Goal: Task Accomplishment & Management: Complete application form

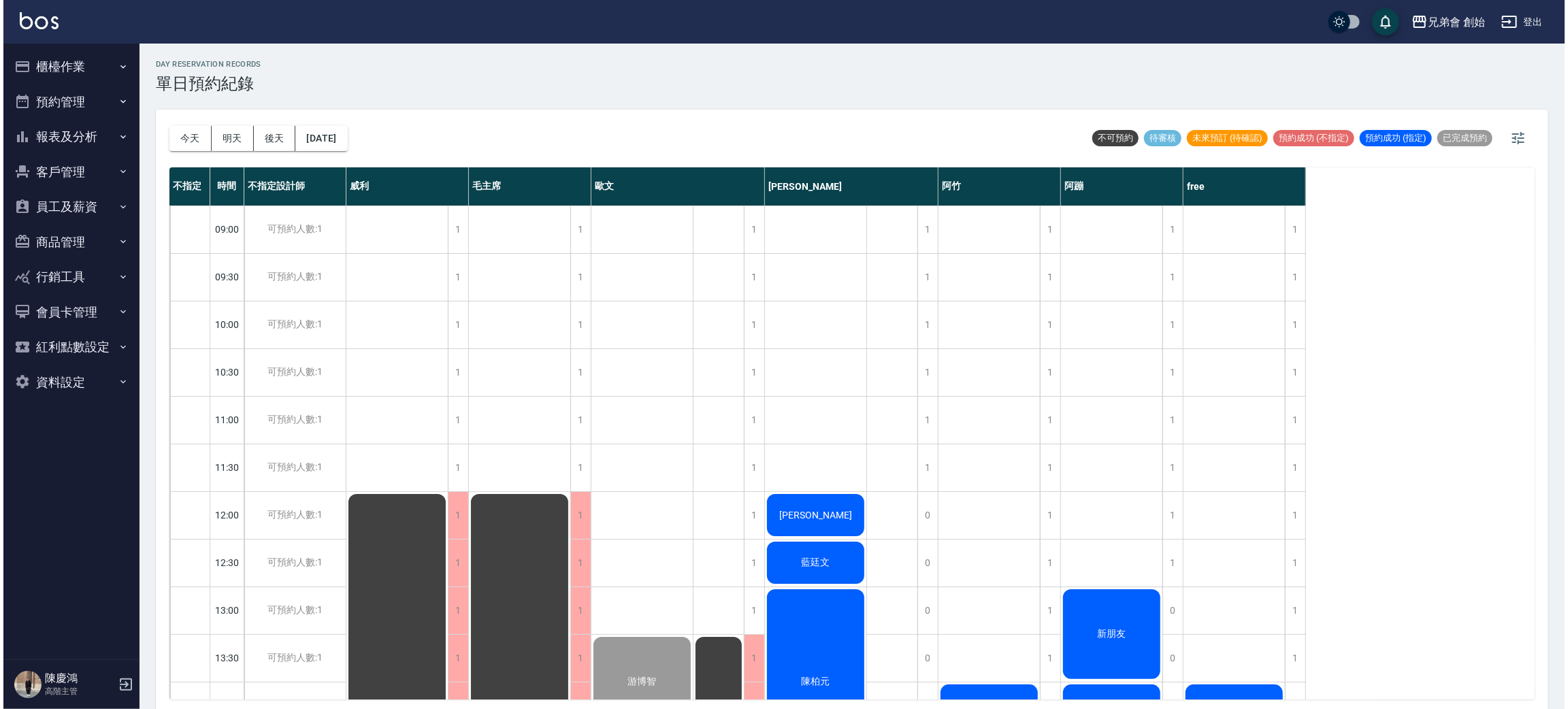
scroll to position [393, 0]
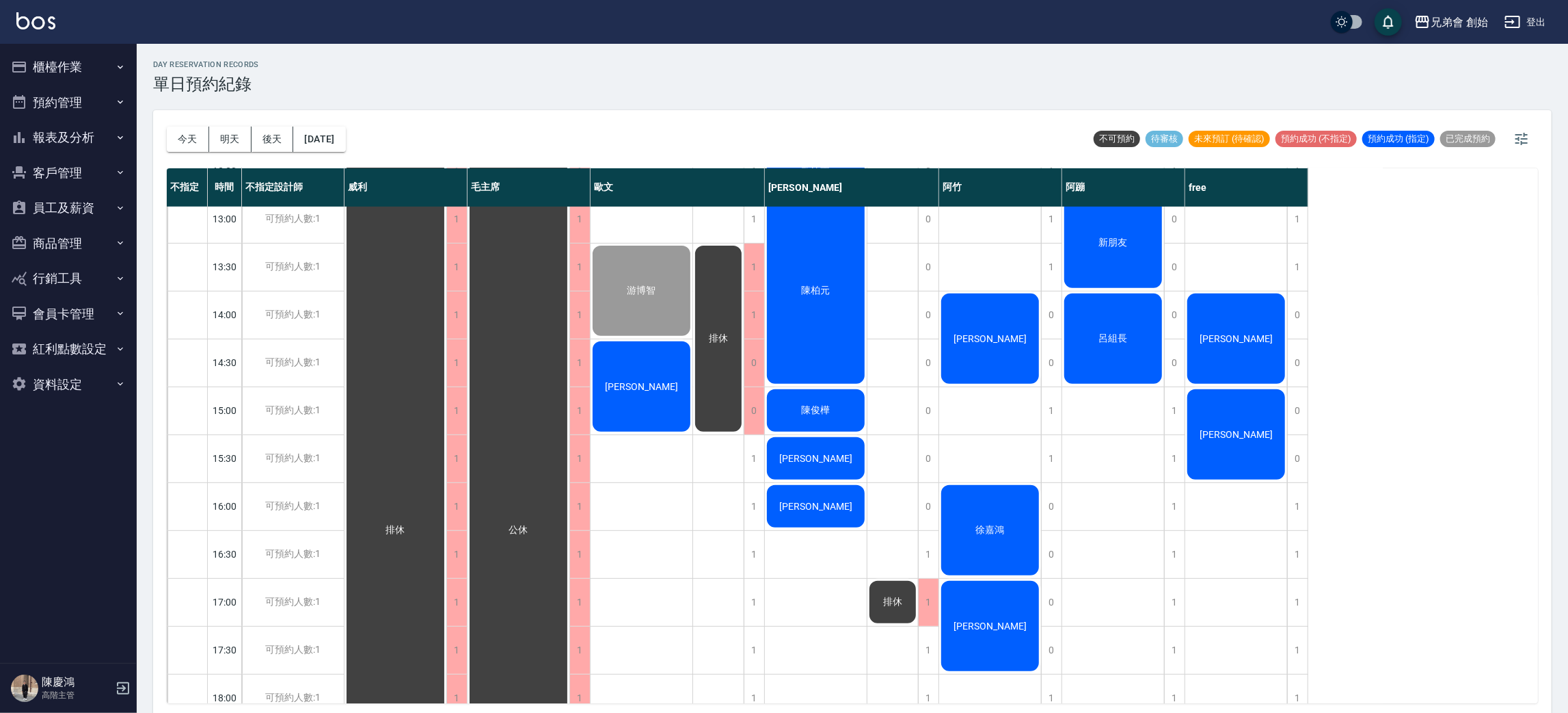
click at [1258, 331] on div "[PERSON_NAME]" at bounding box center [1236, 339] width 102 height 94
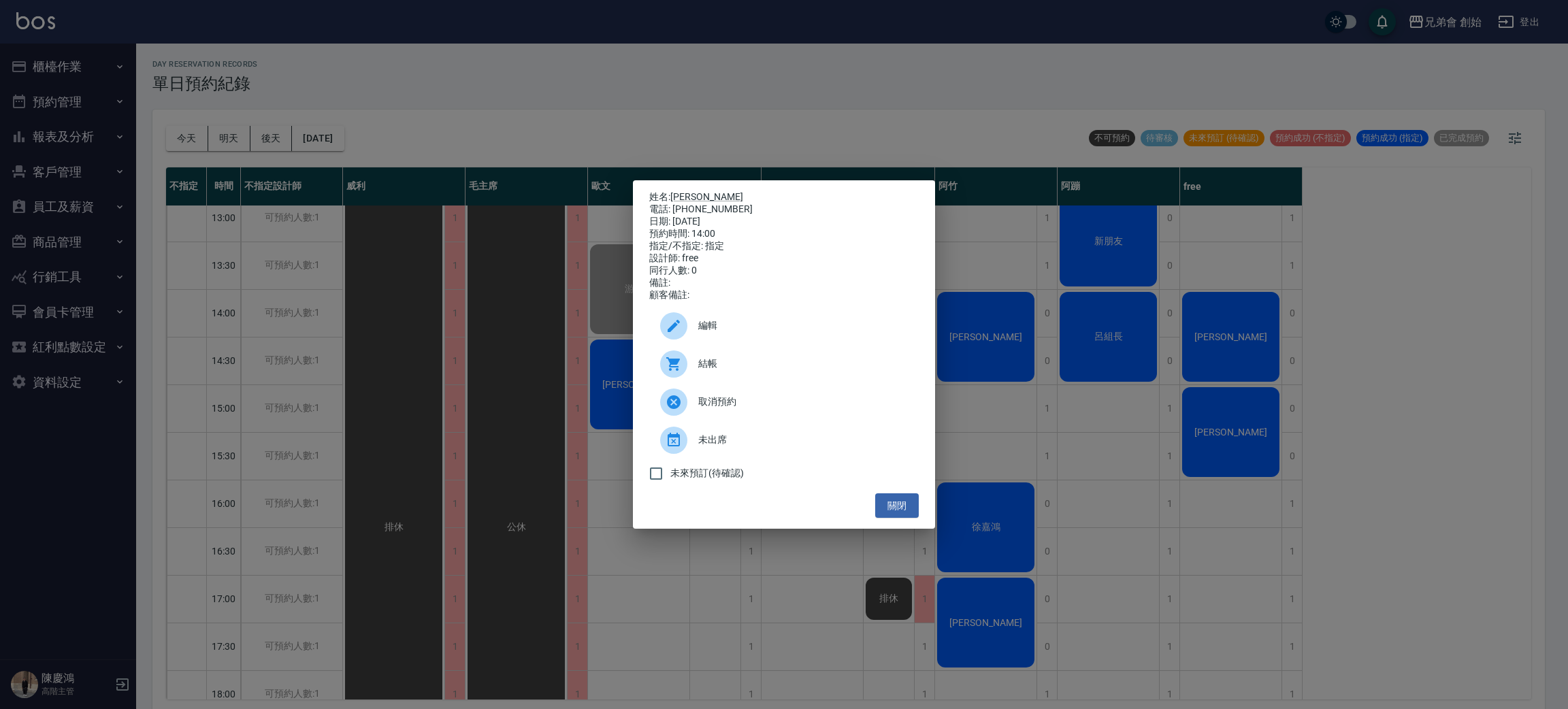
click at [714, 371] on span "結帳" at bounding box center [803, 364] width 209 height 15
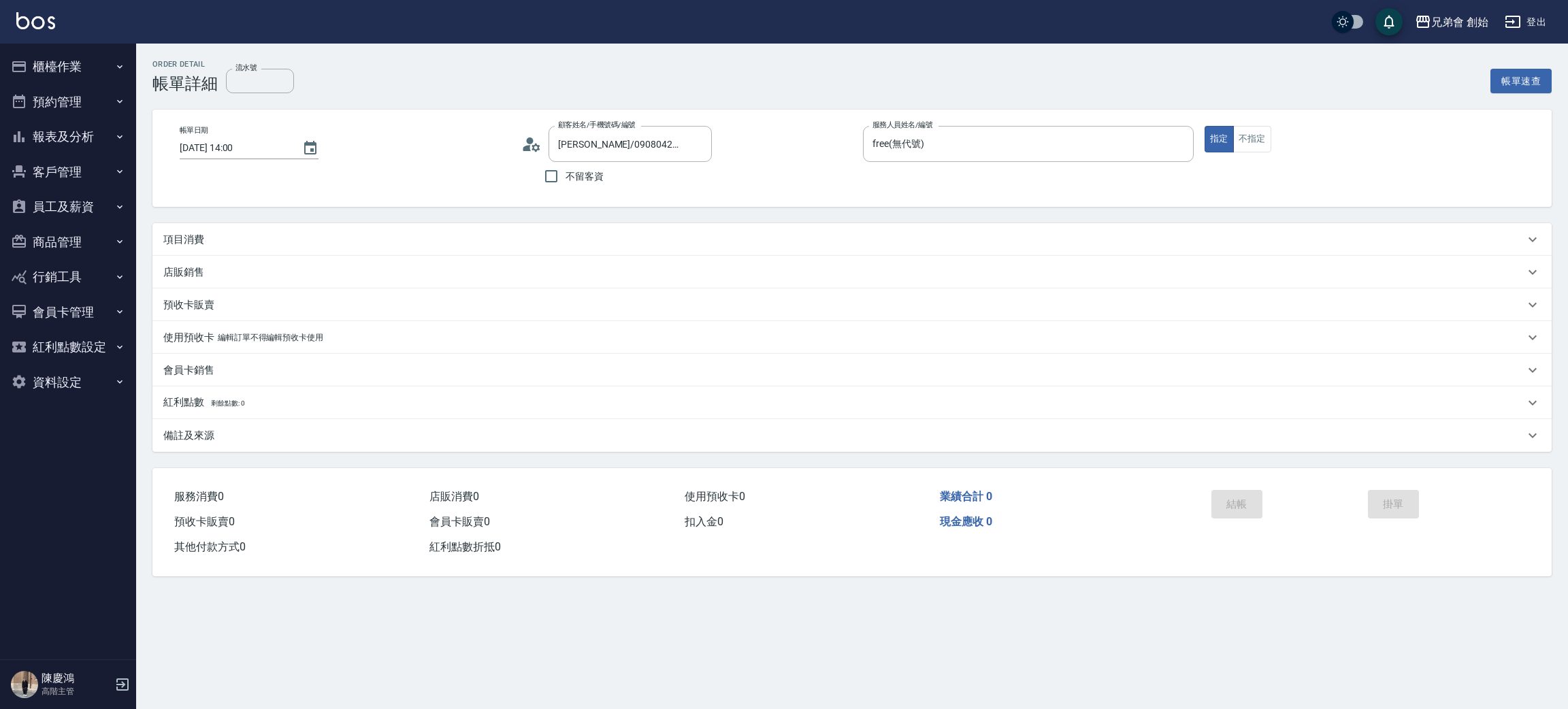
click at [236, 243] on div "項目消費" at bounding box center [843, 240] width 1361 height 15
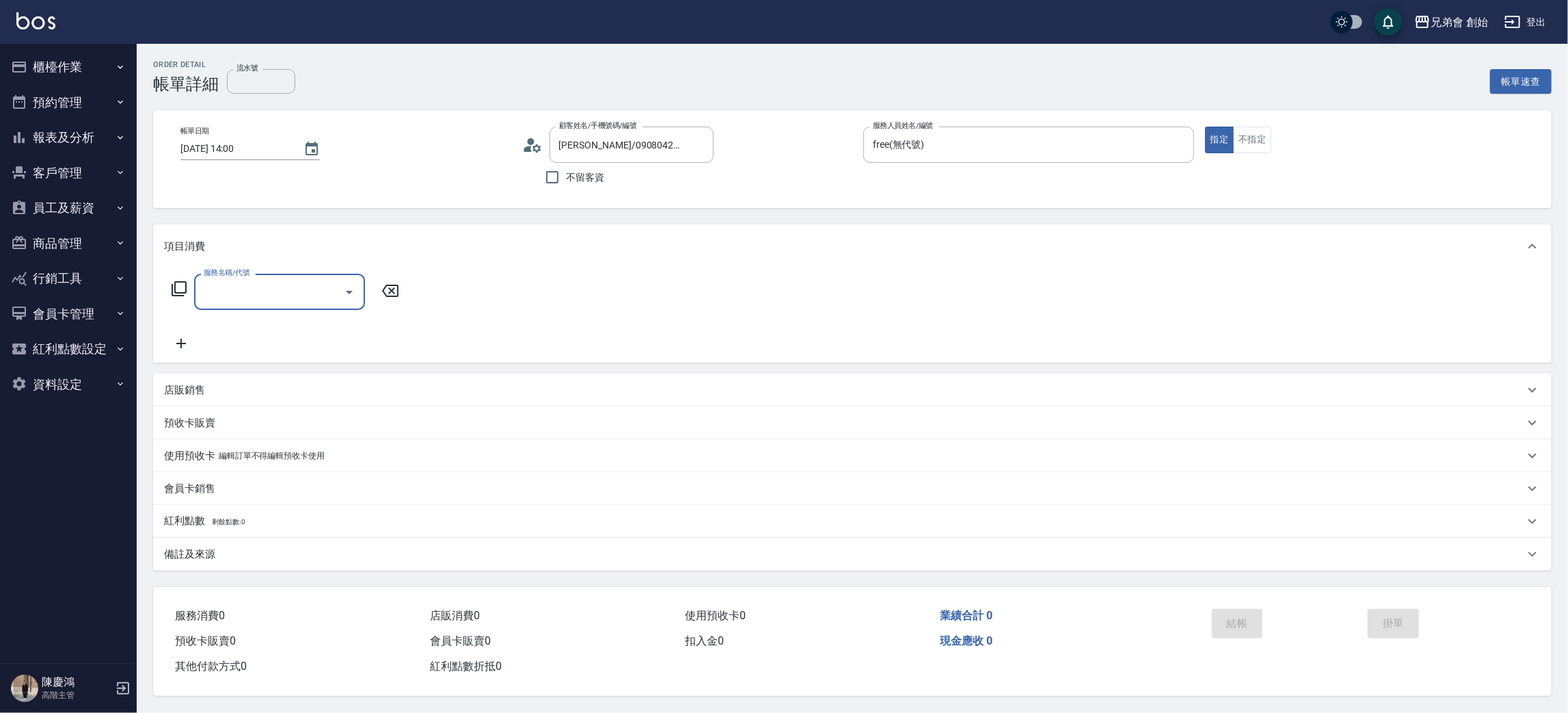
click at [250, 283] on input "服務名稱/代號" at bounding box center [269, 291] width 138 height 24
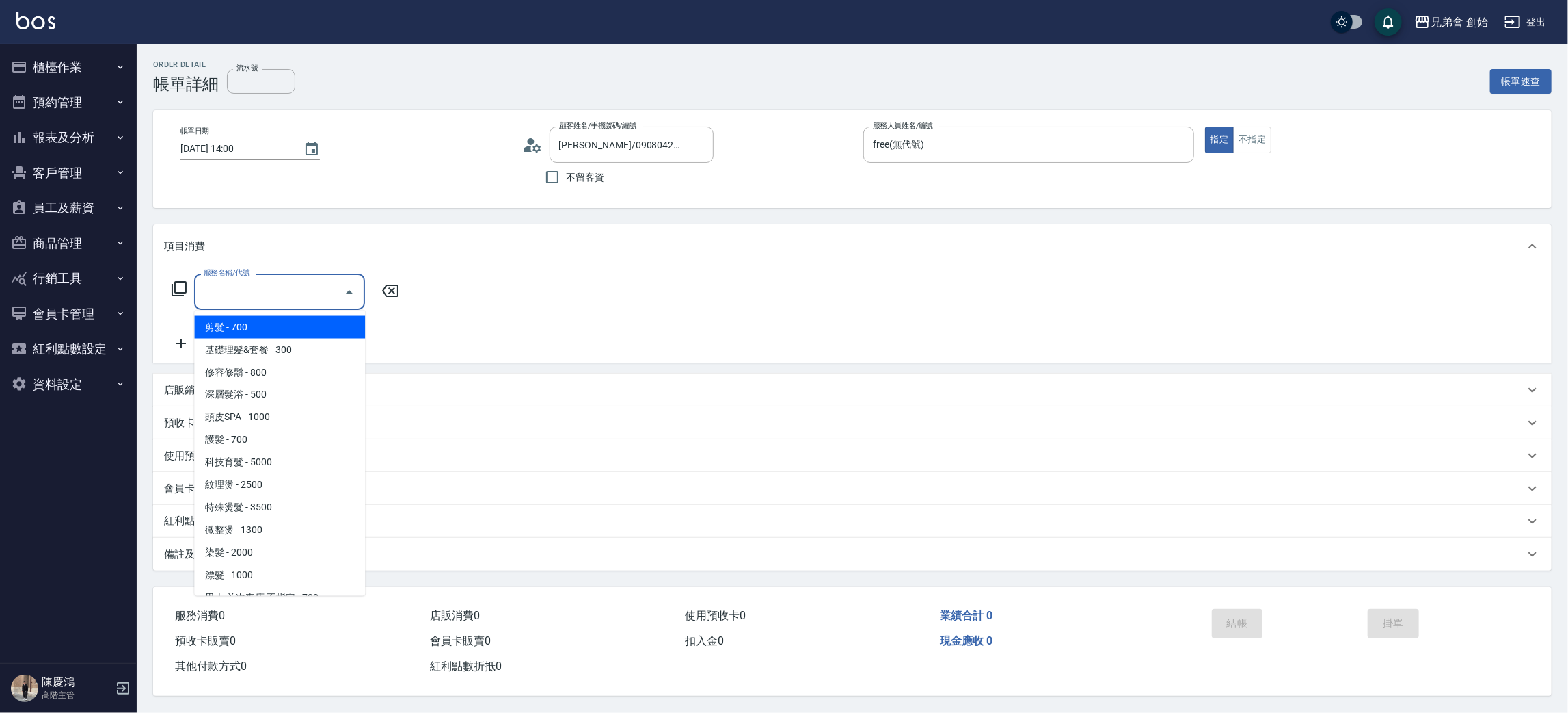
click at [258, 343] on span "基礎理髮&套餐 - 300" at bounding box center [279, 350] width 171 height 22
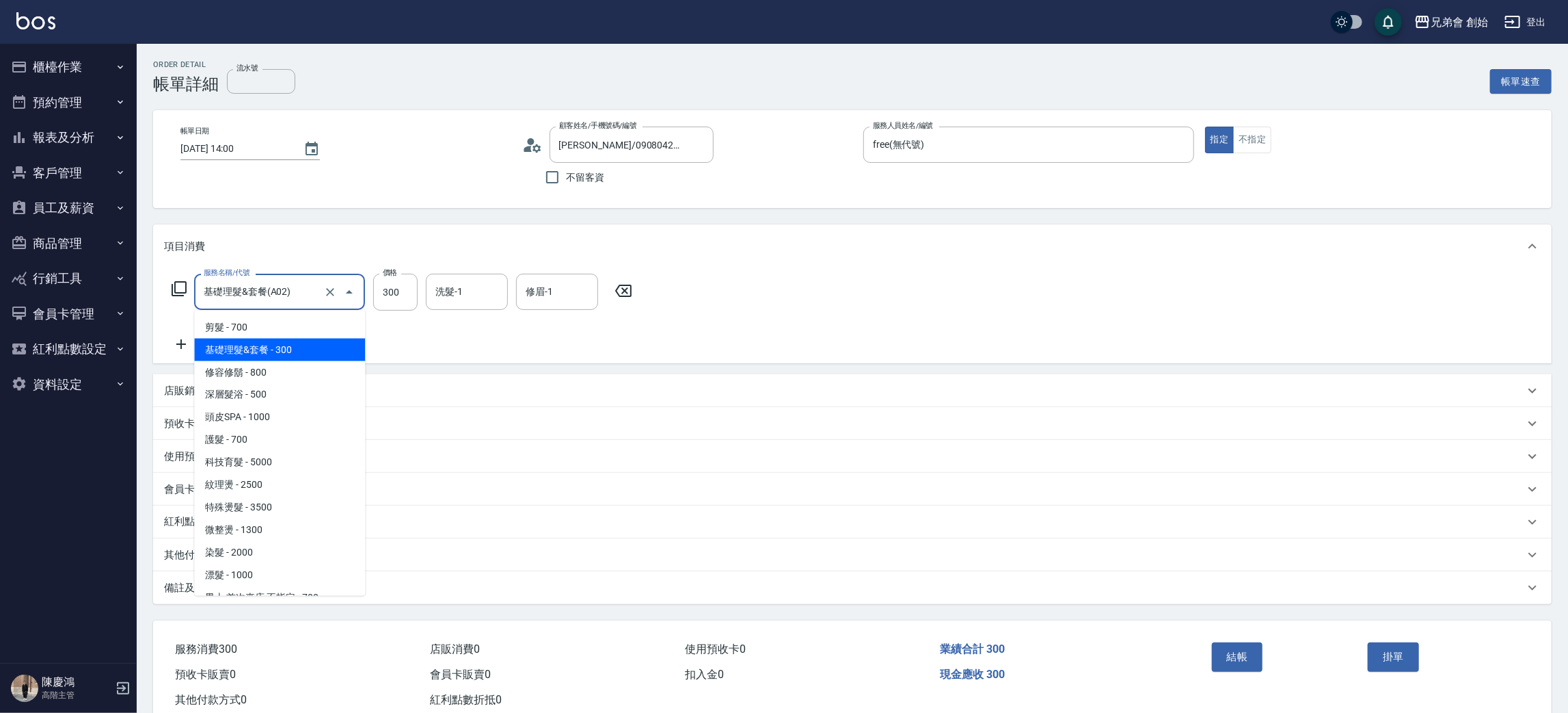
click at [295, 287] on input "基礎理髮&套餐(A02)" at bounding box center [260, 291] width 121 height 24
click at [289, 328] on span "剪髮 - 700" at bounding box center [279, 327] width 171 height 22
type input "剪髮(A01)"
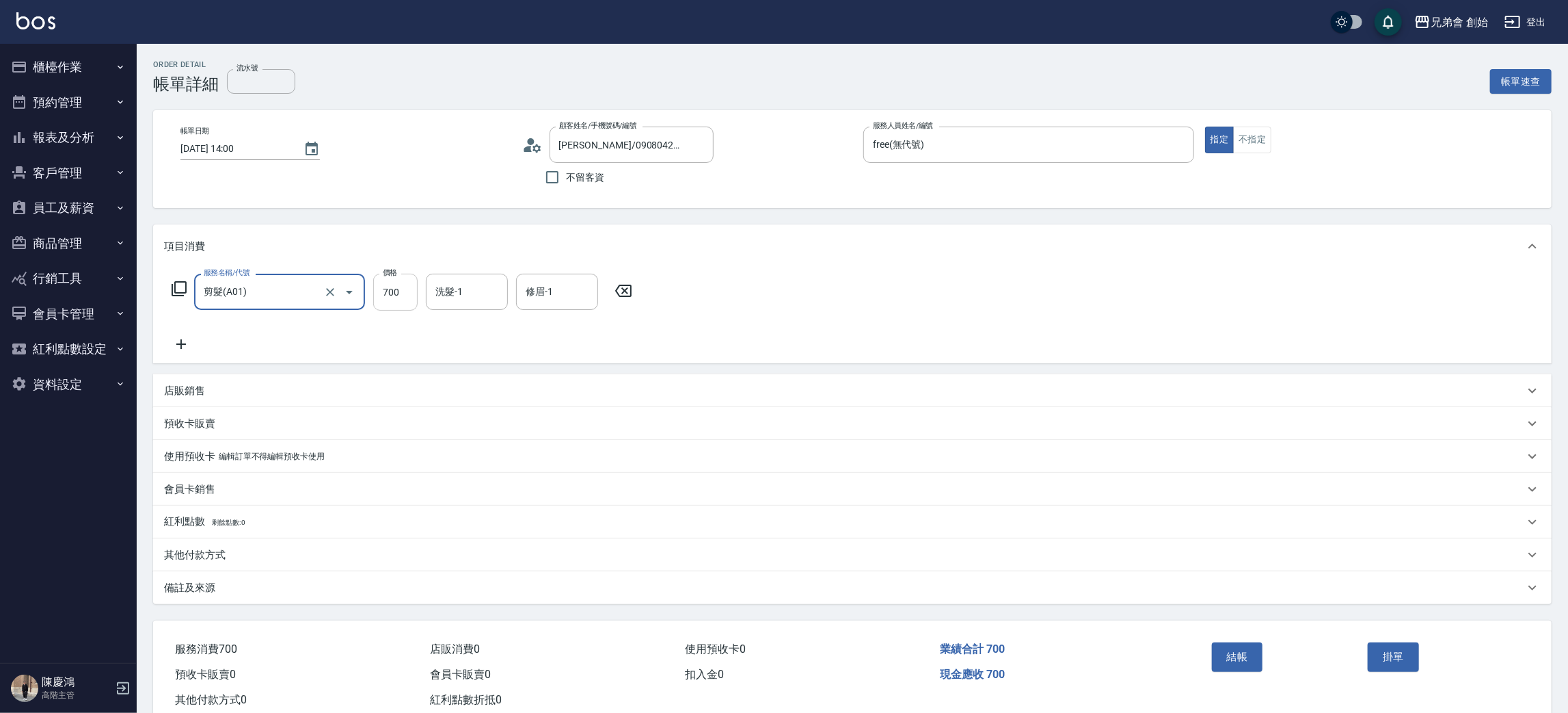
click at [404, 308] on input "700" at bounding box center [395, 292] width 44 height 37
type input "300"
click at [1218, 643] on button "結帳" at bounding box center [1238, 656] width 52 height 29
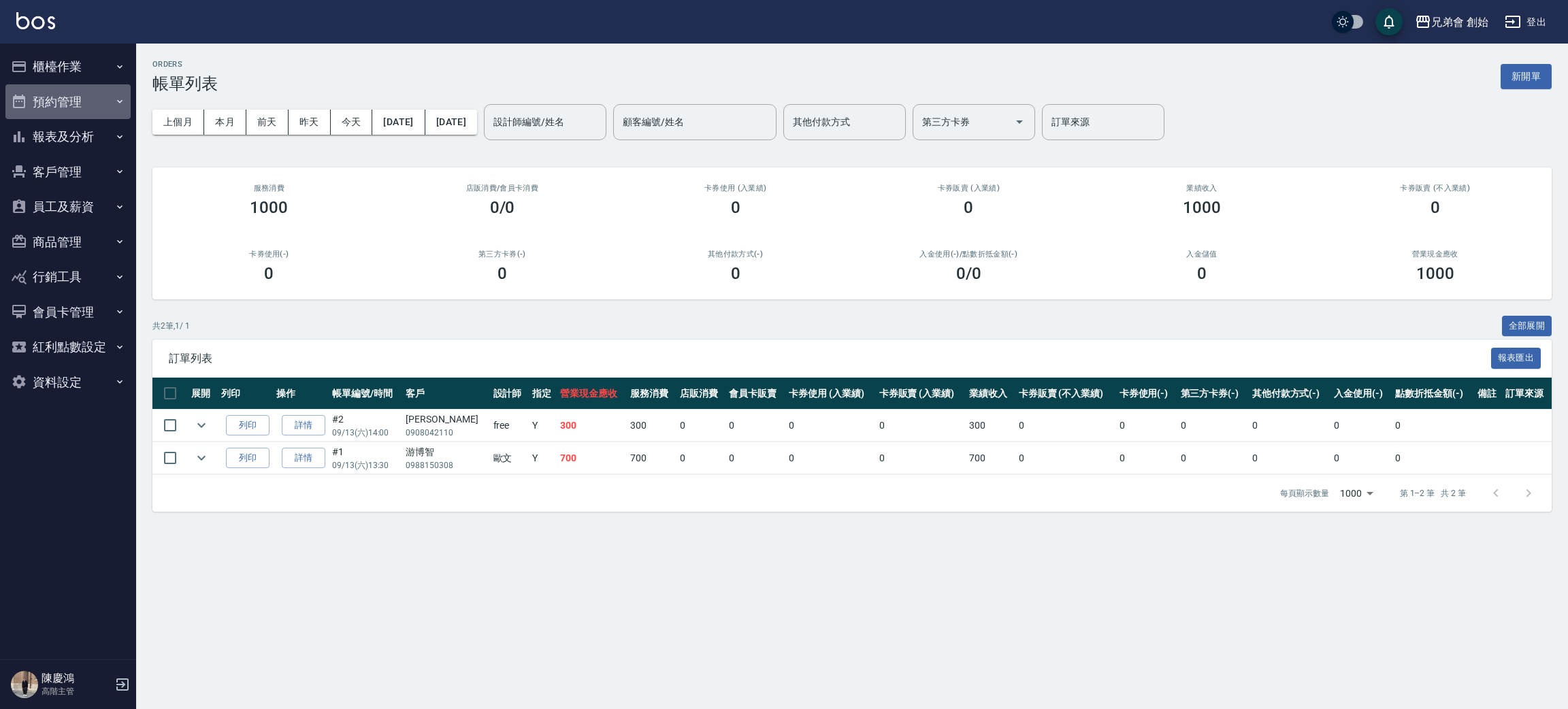
click at [83, 100] on button "預約管理" at bounding box center [68, 102] width 125 height 36
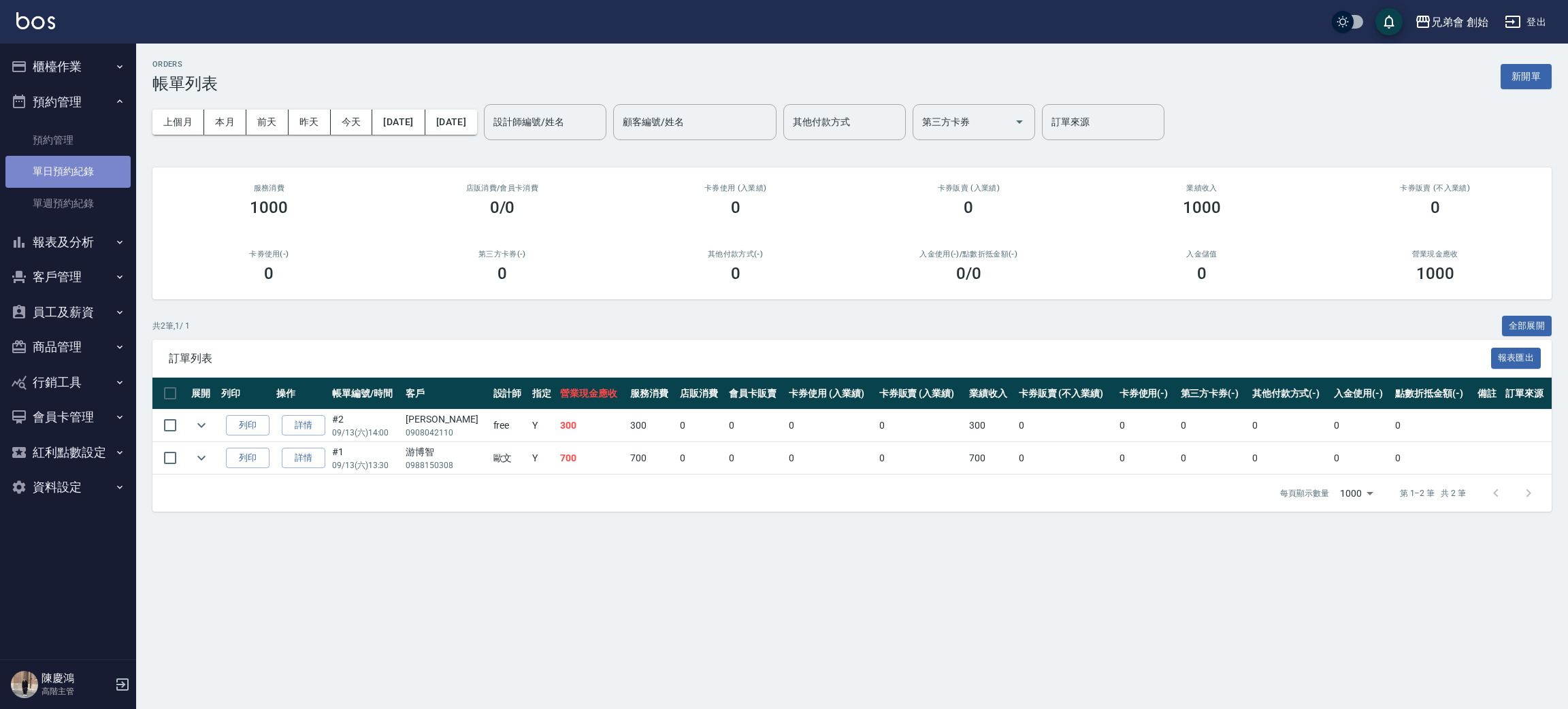
click at [77, 174] on link "單日預約紀錄" at bounding box center [68, 172] width 125 height 31
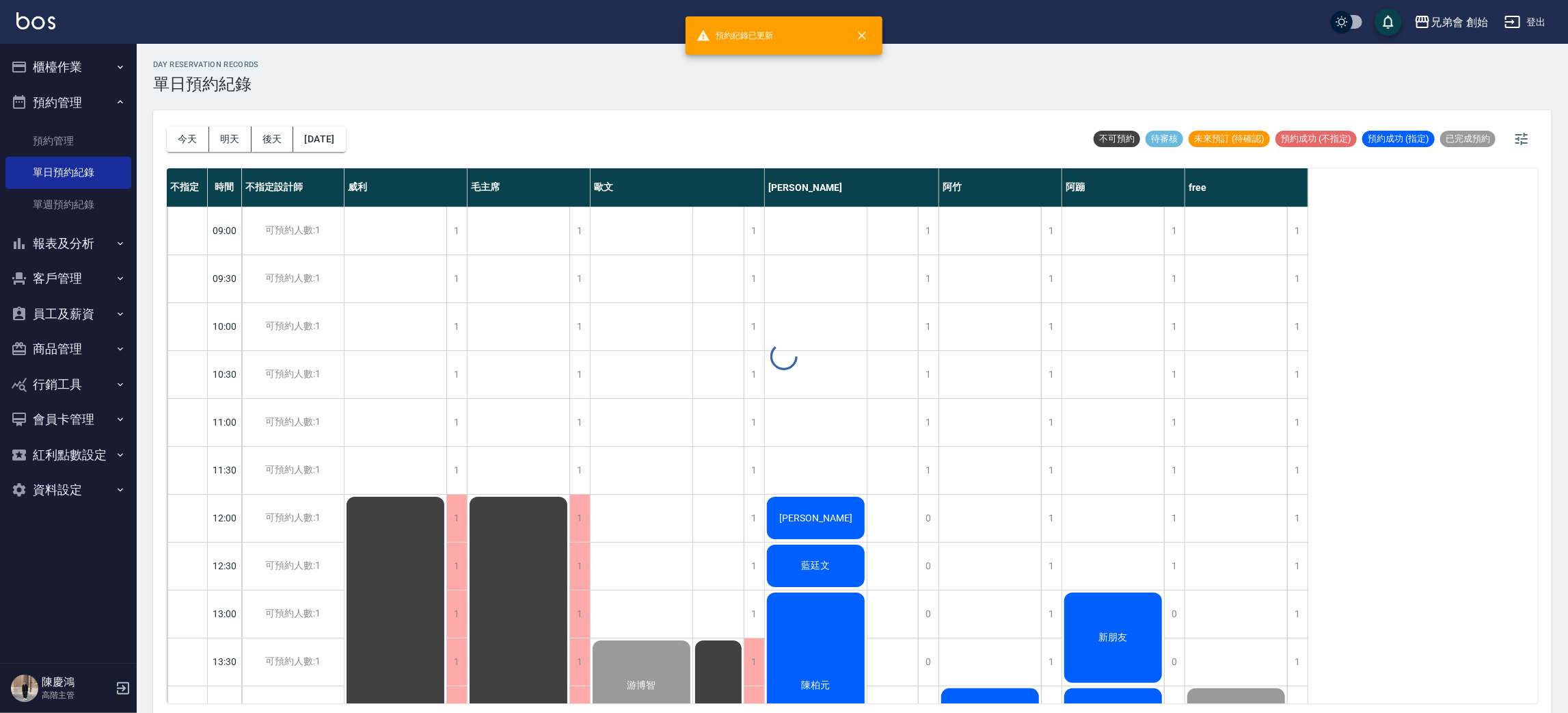
click at [183, 139] on div "day Reservation records 單日預約紀錄 今天 明天 後天 2025/09/13 不可預約 待審核 未來預訂 (待確認) 預約成功 (不指…" at bounding box center [852, 380] width 1432 height 673
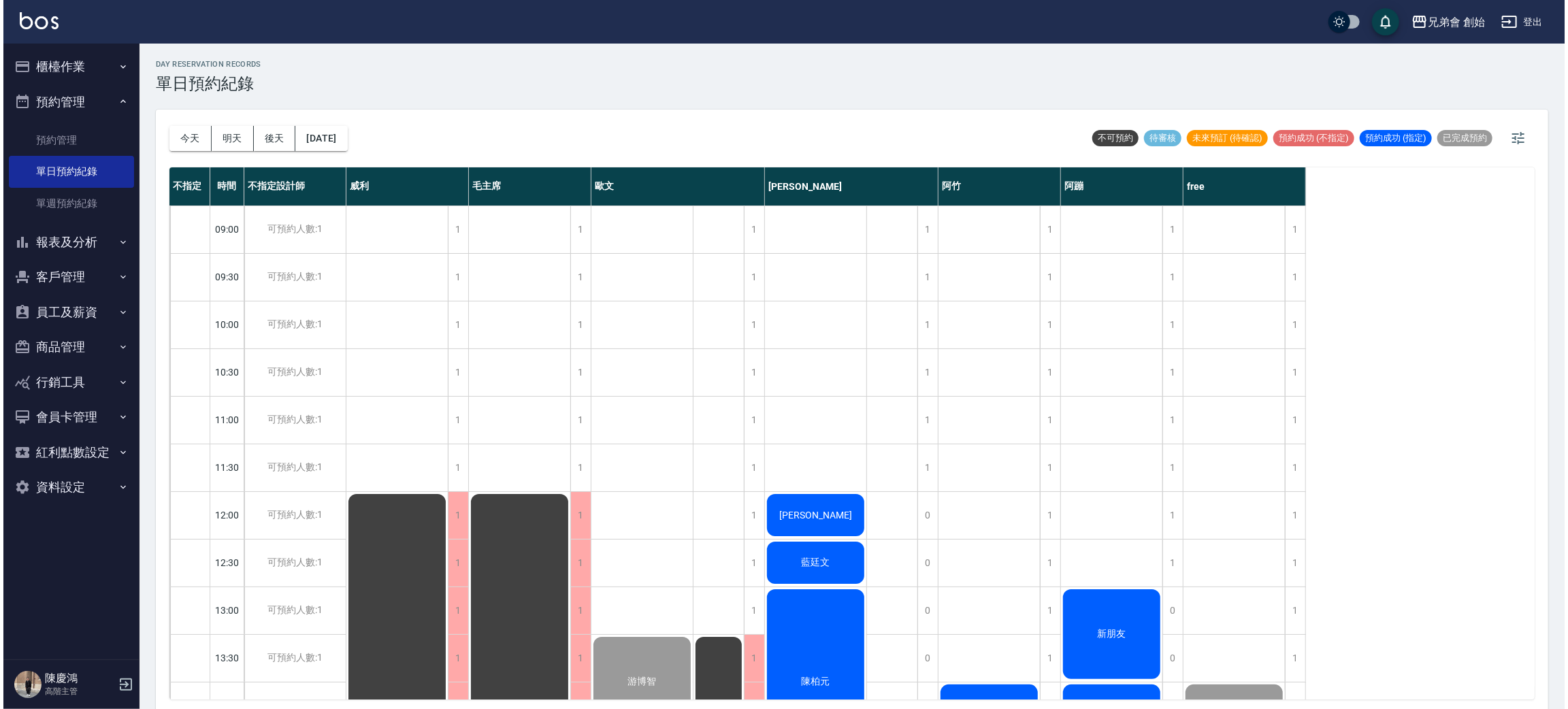
scroll to position [408, 0]
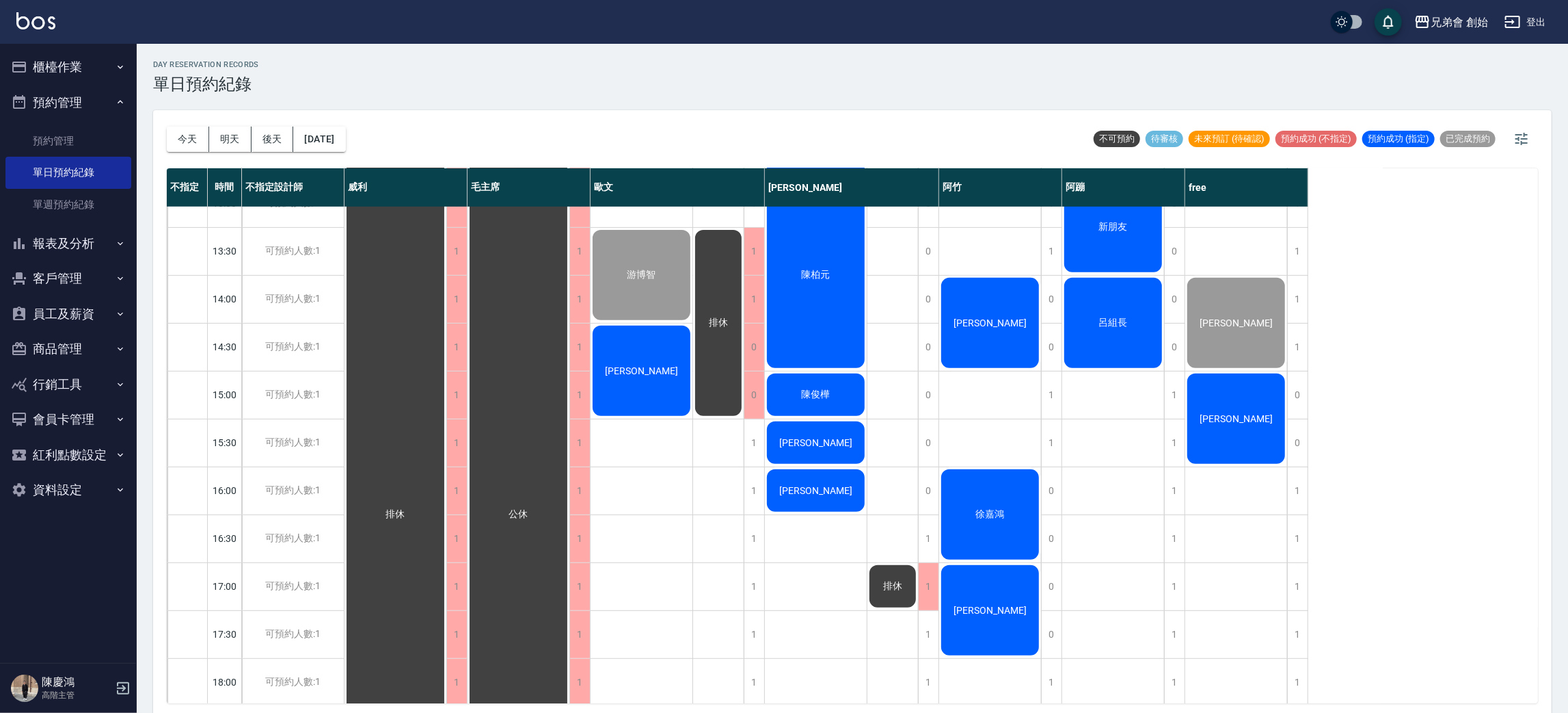
click at [651, 394] on div "[PERSON_NAME]" at bounding box center [642, 371] width 102 height 94
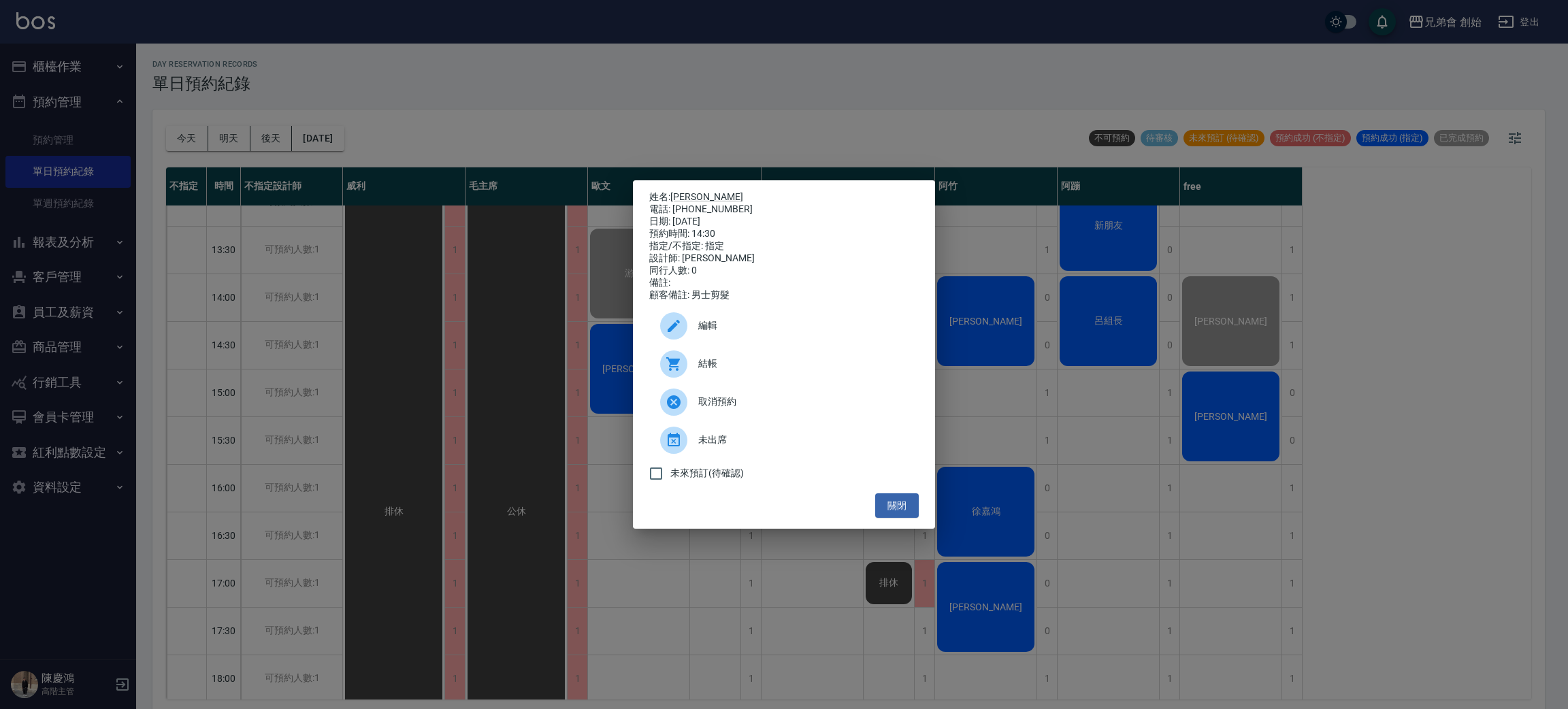
click at [687, 375] on div at bounding box center [679, 364] width 39 height 28
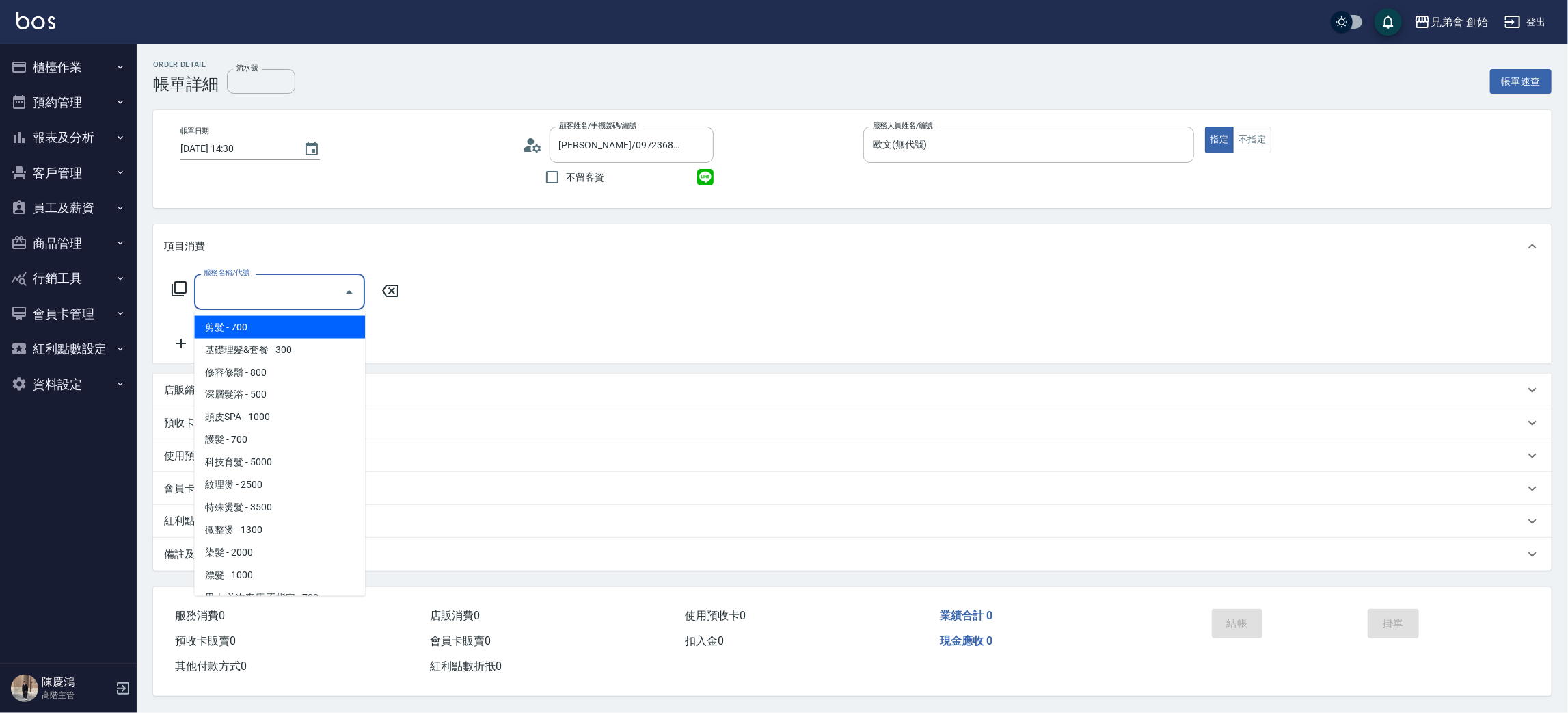
click at [261, 290] on input "服務名稱/代號" at bounding box center [269, 291] width 138 height 24
click at [277, 343] on span "基礎理髮&套餐 - 300" at bounding box center [279, 350] width 171 height 22
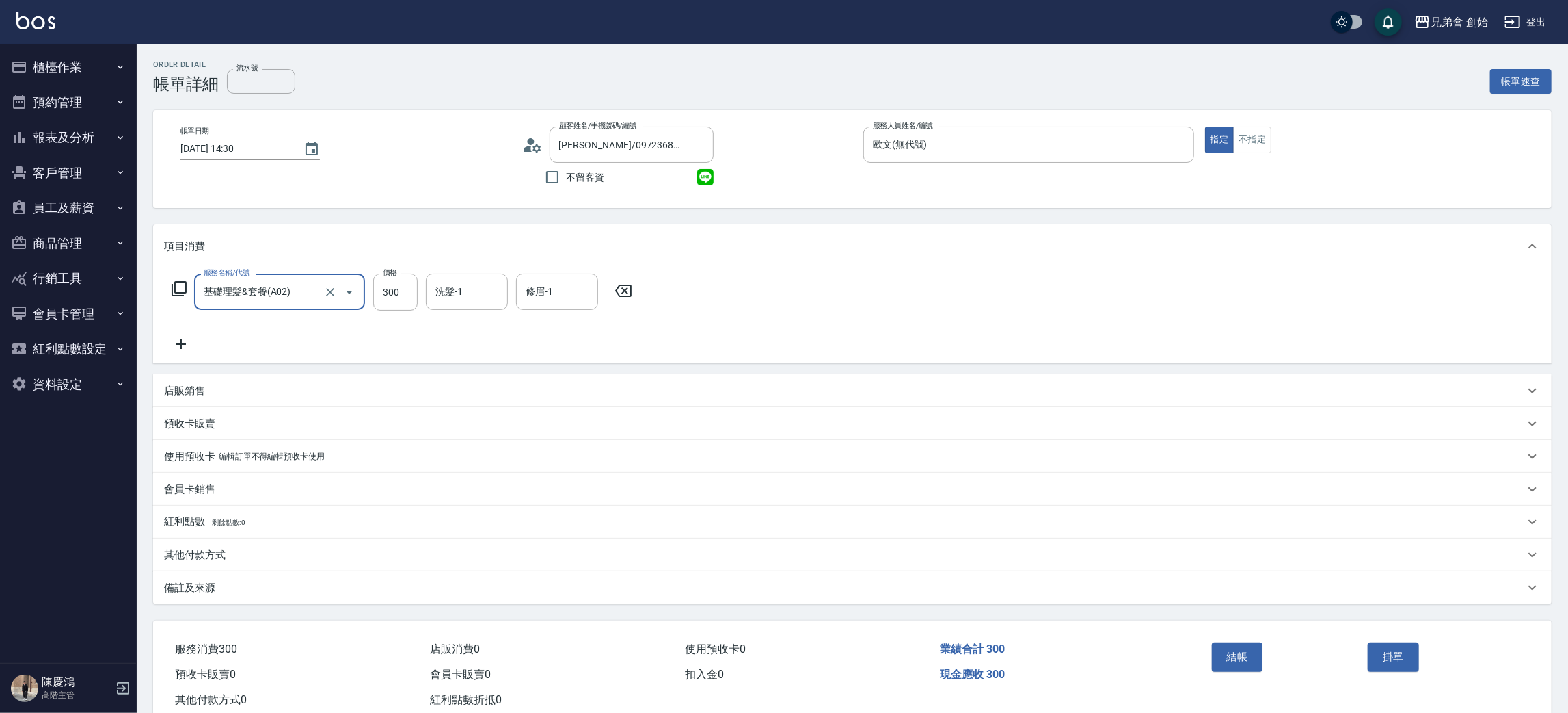
click at [262, 307] on div "基礎理髮&套餐(A02) 服務名稱/代號" at bounding box center [279, 291] width 171 height 36
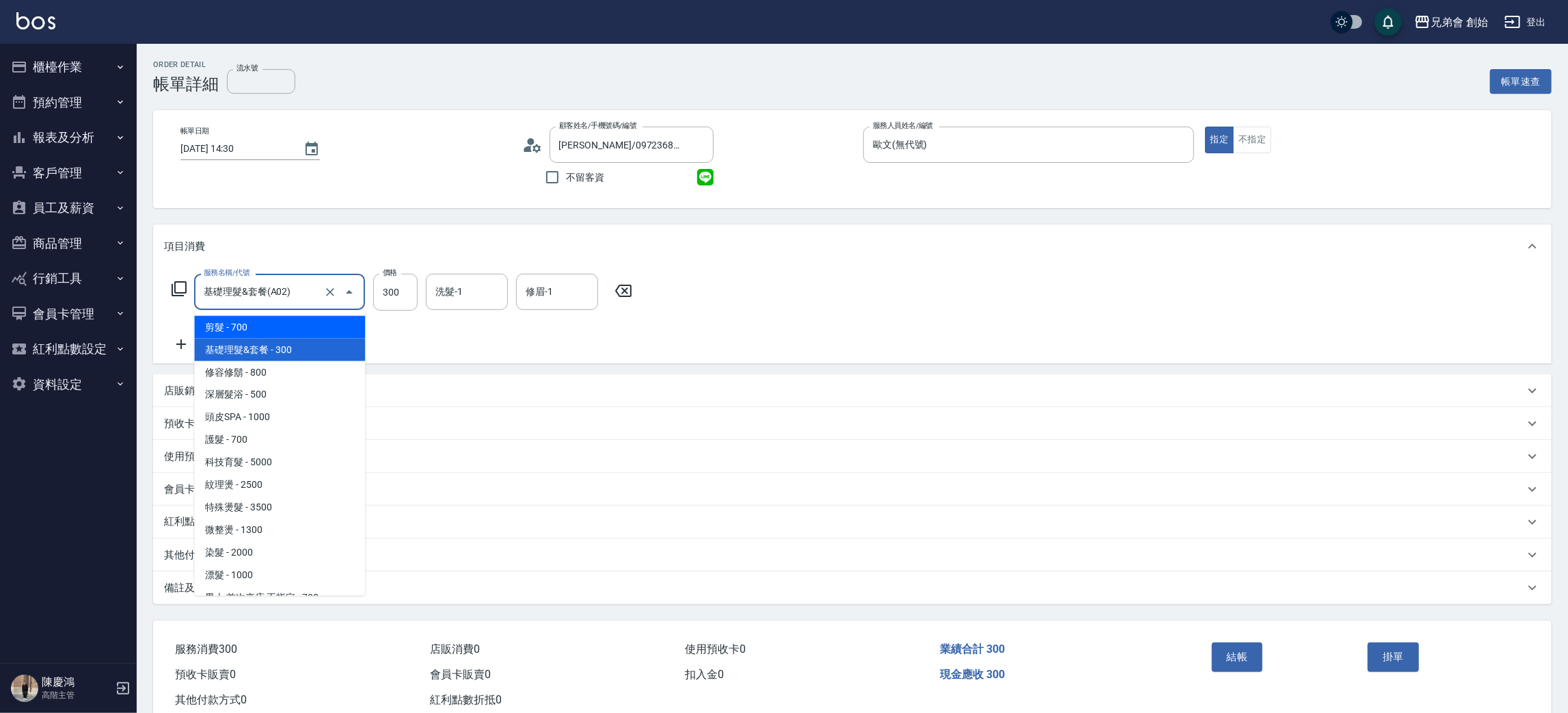
click at [344, 322] on span "剪髮 - 700" at bounding box center [279, 327] width 171 height 22
type input "剪髮(A01)"
type input "700"
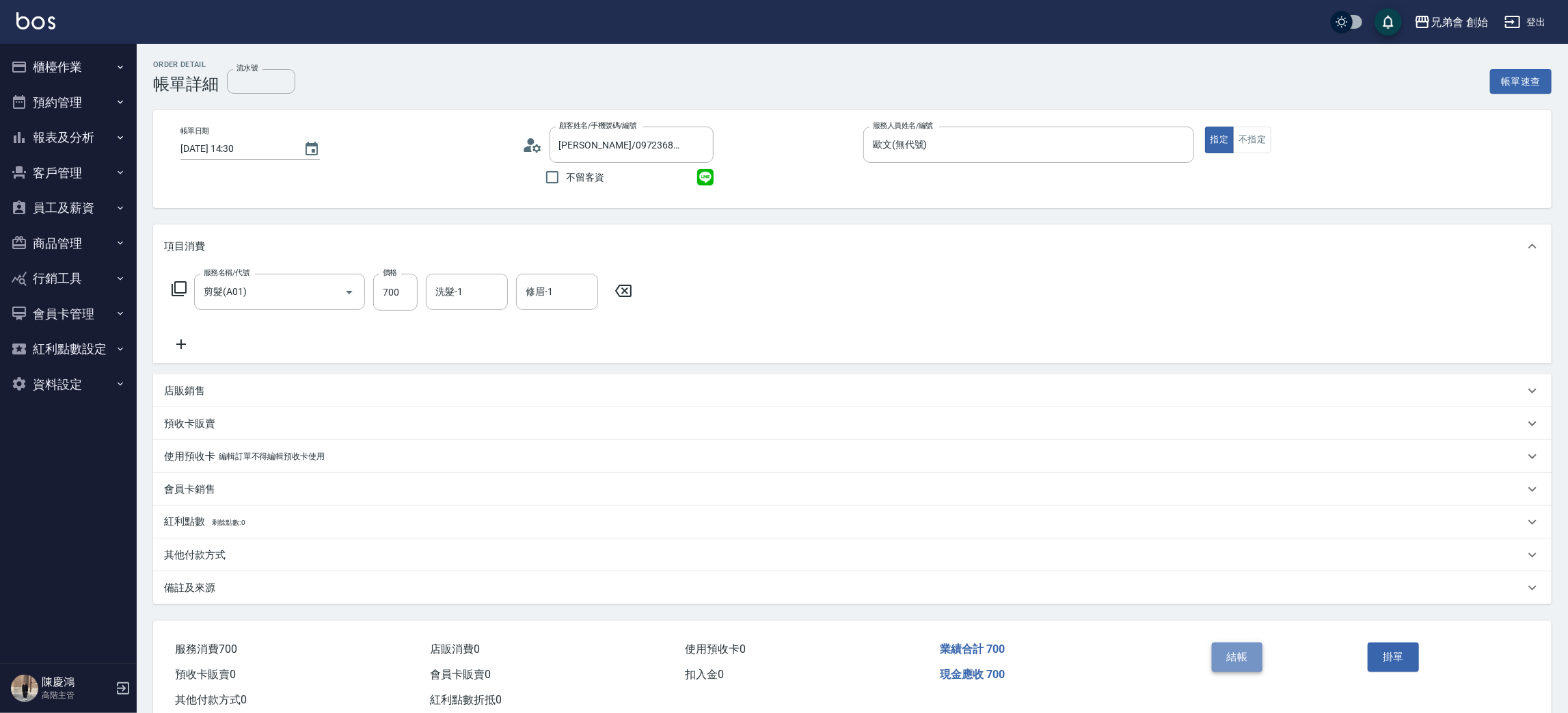
click at [1225, 654] on button "結帳" at bounding box center [1238, 656] width 52 height 29
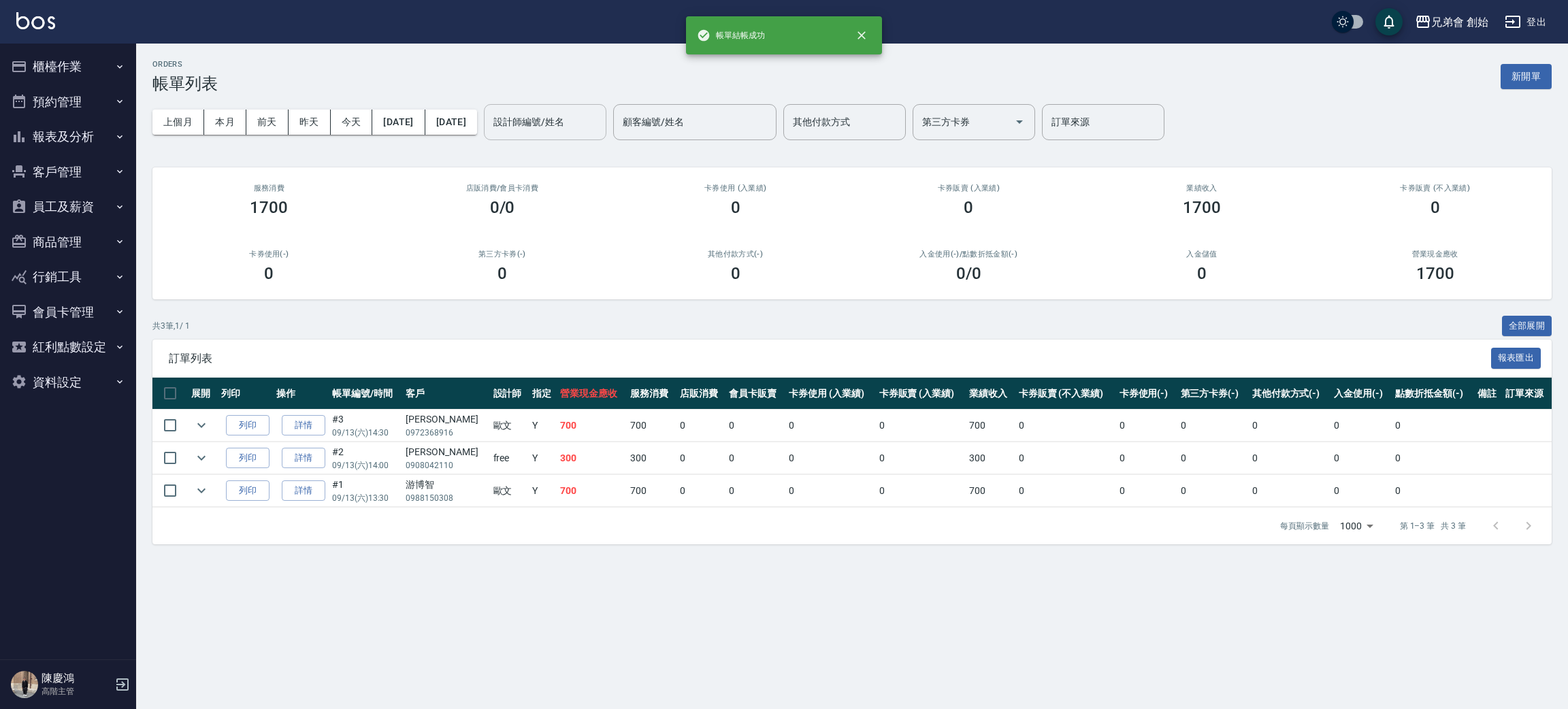
click at [581, 135] on div "設計師編號/姓名" at bounding box center [544, 121] width 122 height 36
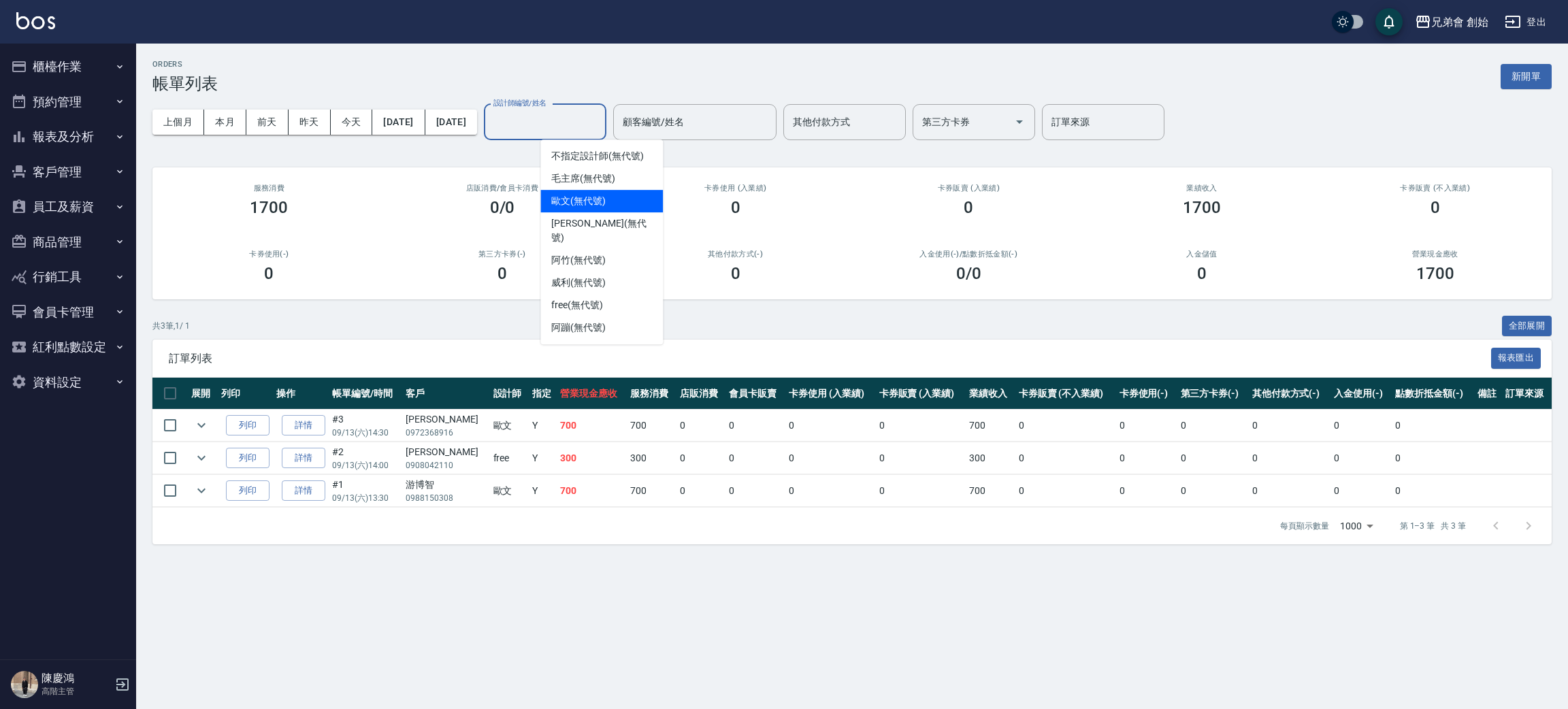
click at [599, 192] on div "歐文 (無代號)" at bounding box center [601, 201] width 122 height 22
type input "歐文(無代號)"
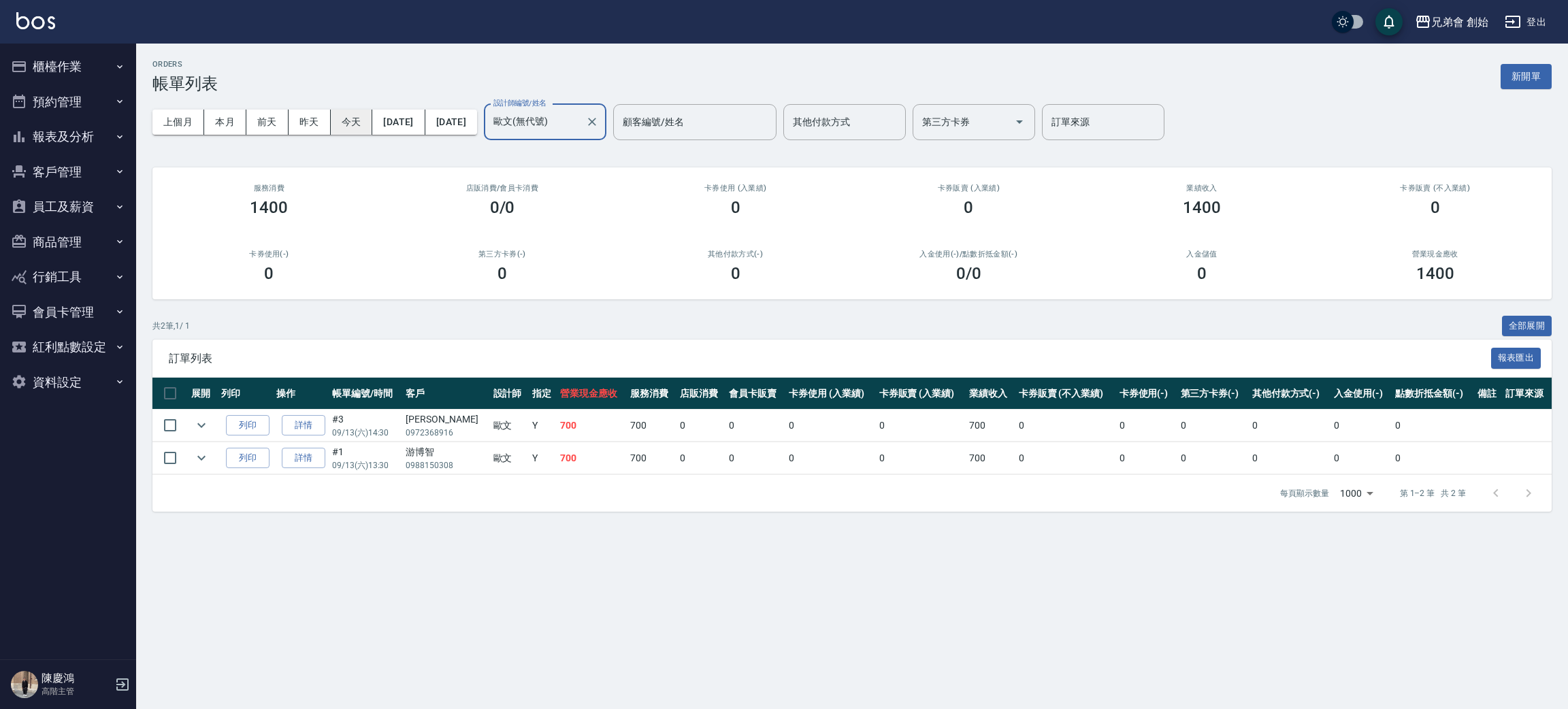
click at [351, 115] on button "今天" at bounding box center [351, 121] width 42 height 25
click at [244, 116] on button "本月" at bounding box center [225, 121] width 42 height 25
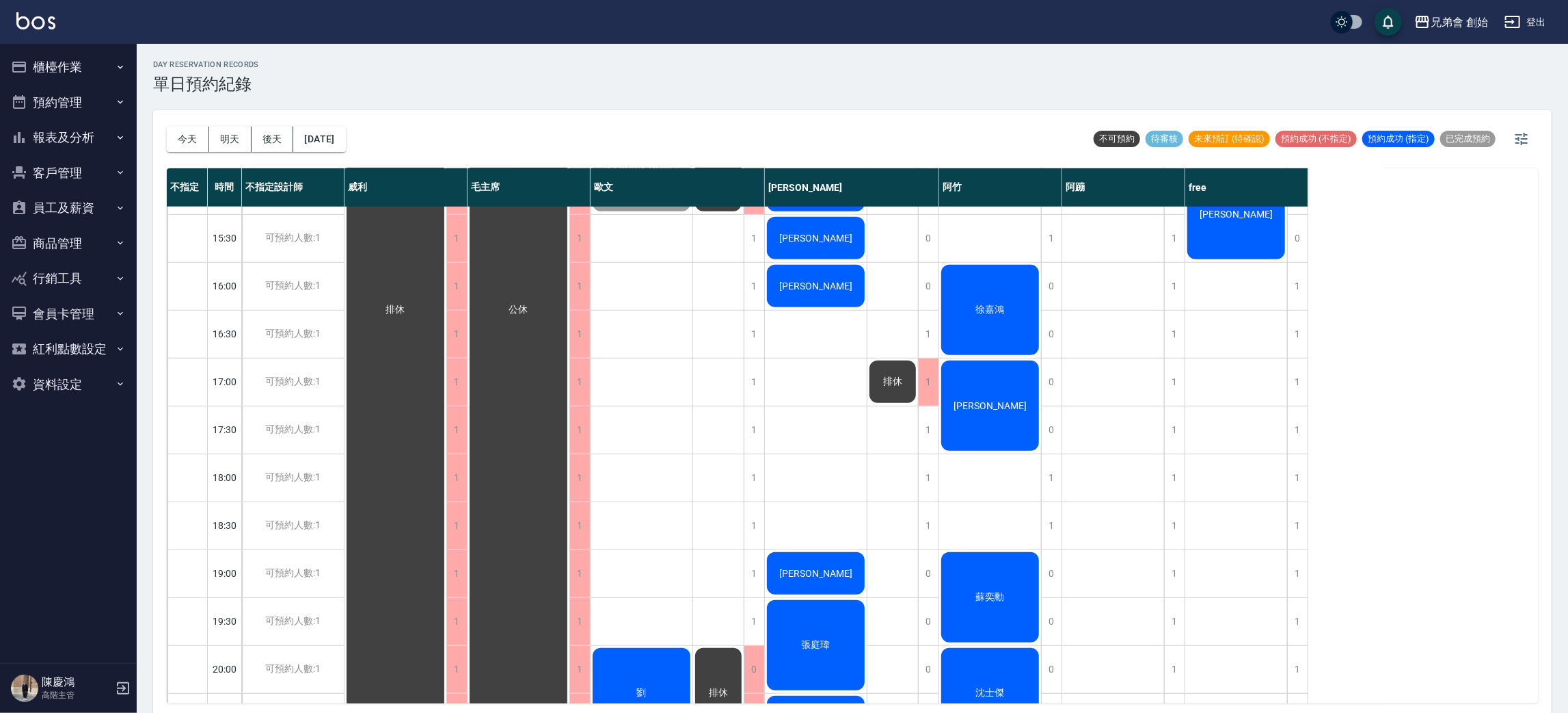
scroll to position [908, 0]
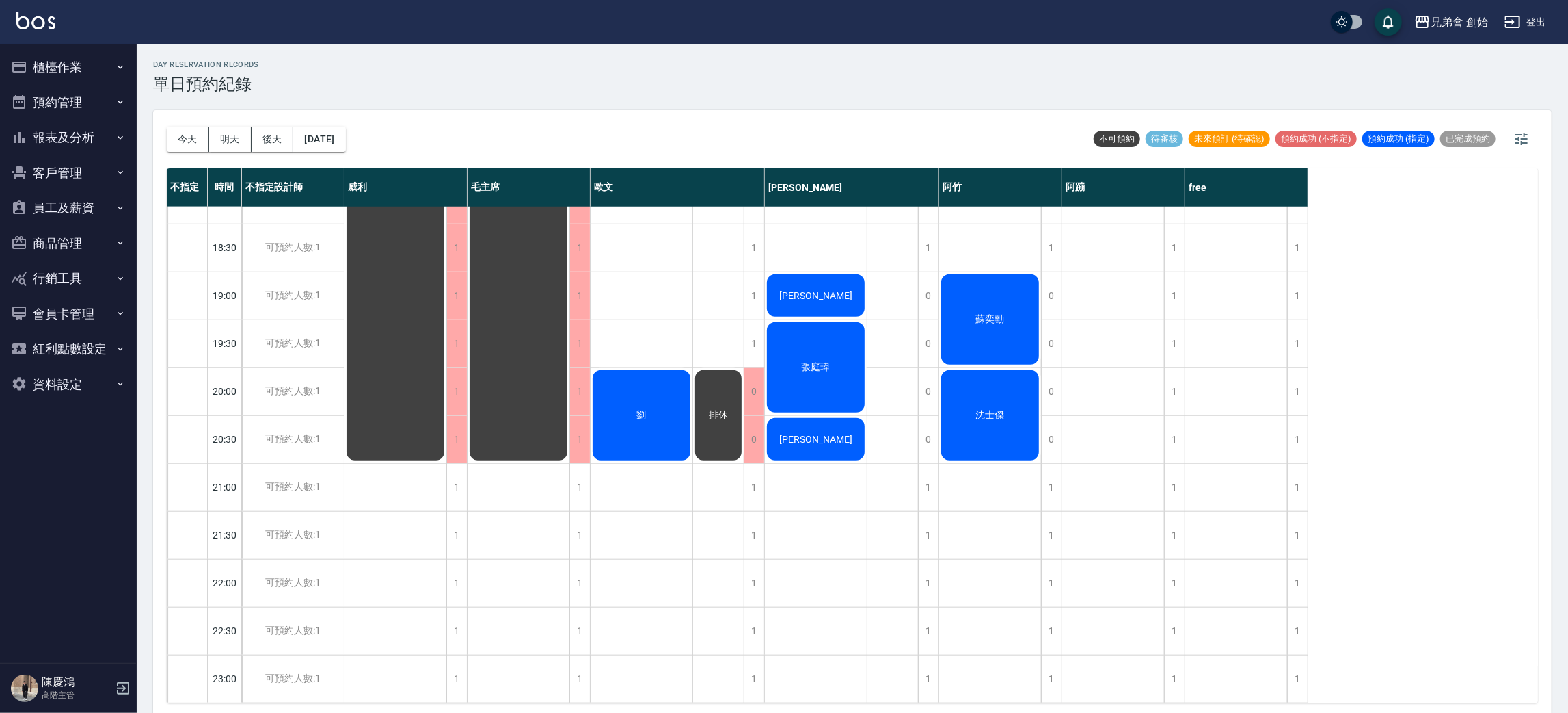
click at [712, 417] on div "排休" at bounding box center [718, 415] width 51 height 94
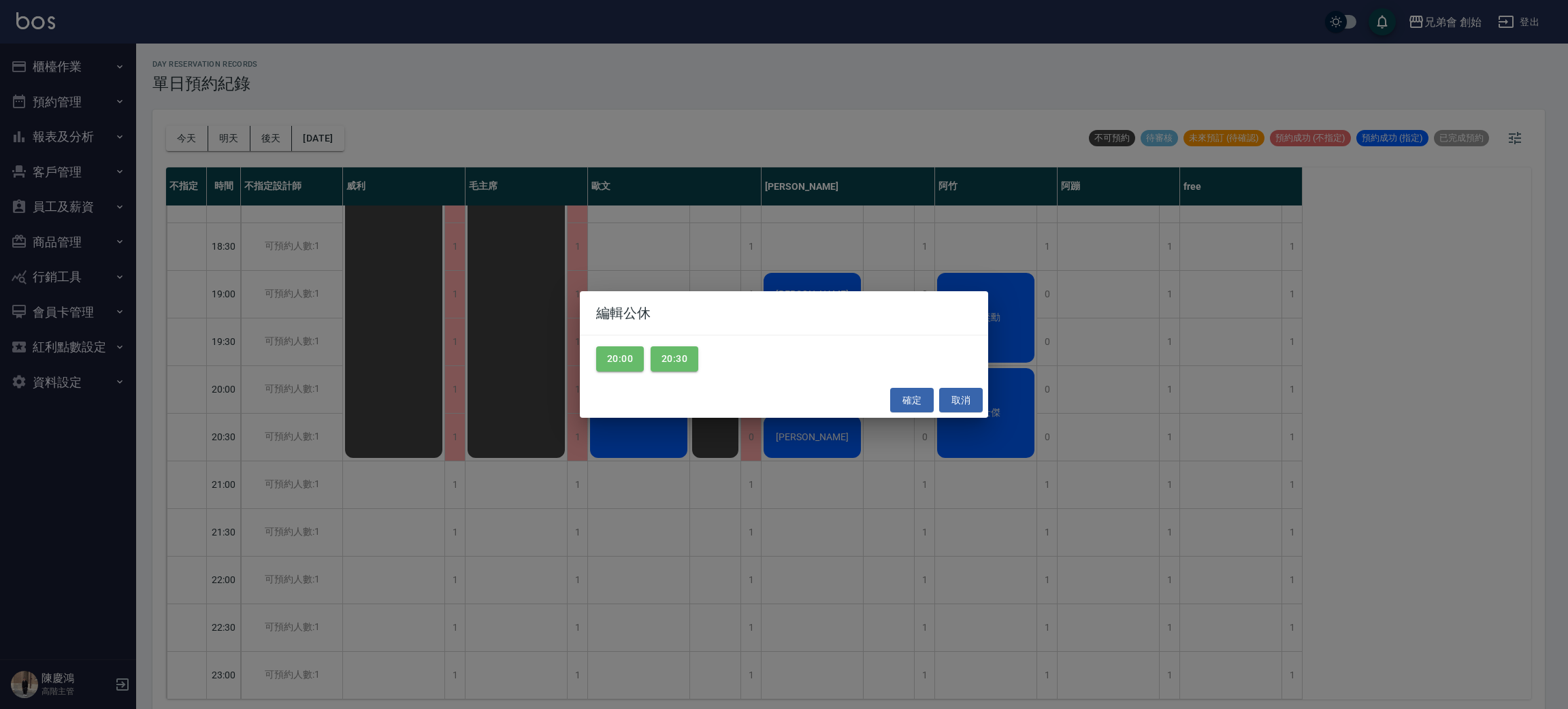
click at [562, 450] on div "編輯公休 20:00 20:30 確定 取消" at bounding box center [784, 354] width 1568 height 709
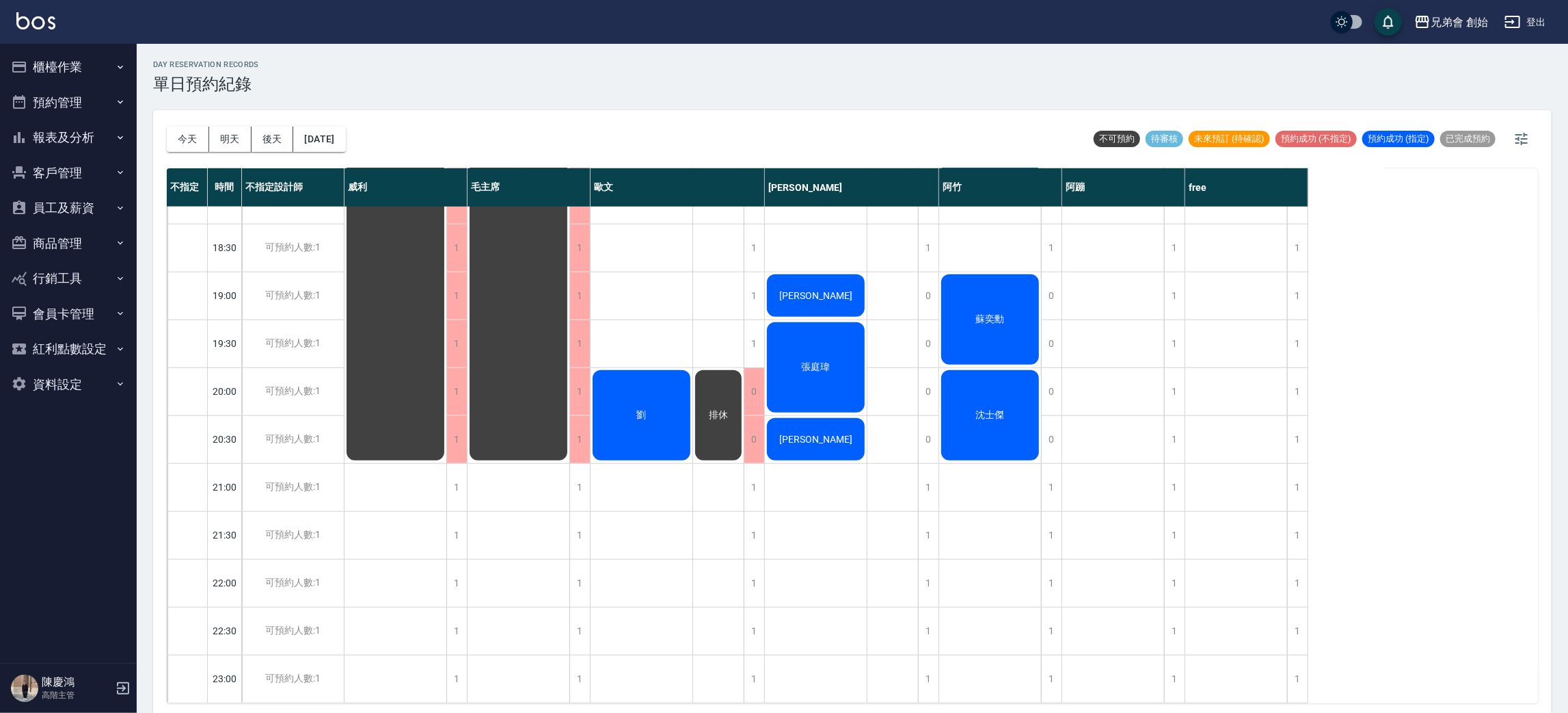
click at [655, 401] on div "劉" at bounding box center [642, 415] width 102 height 94
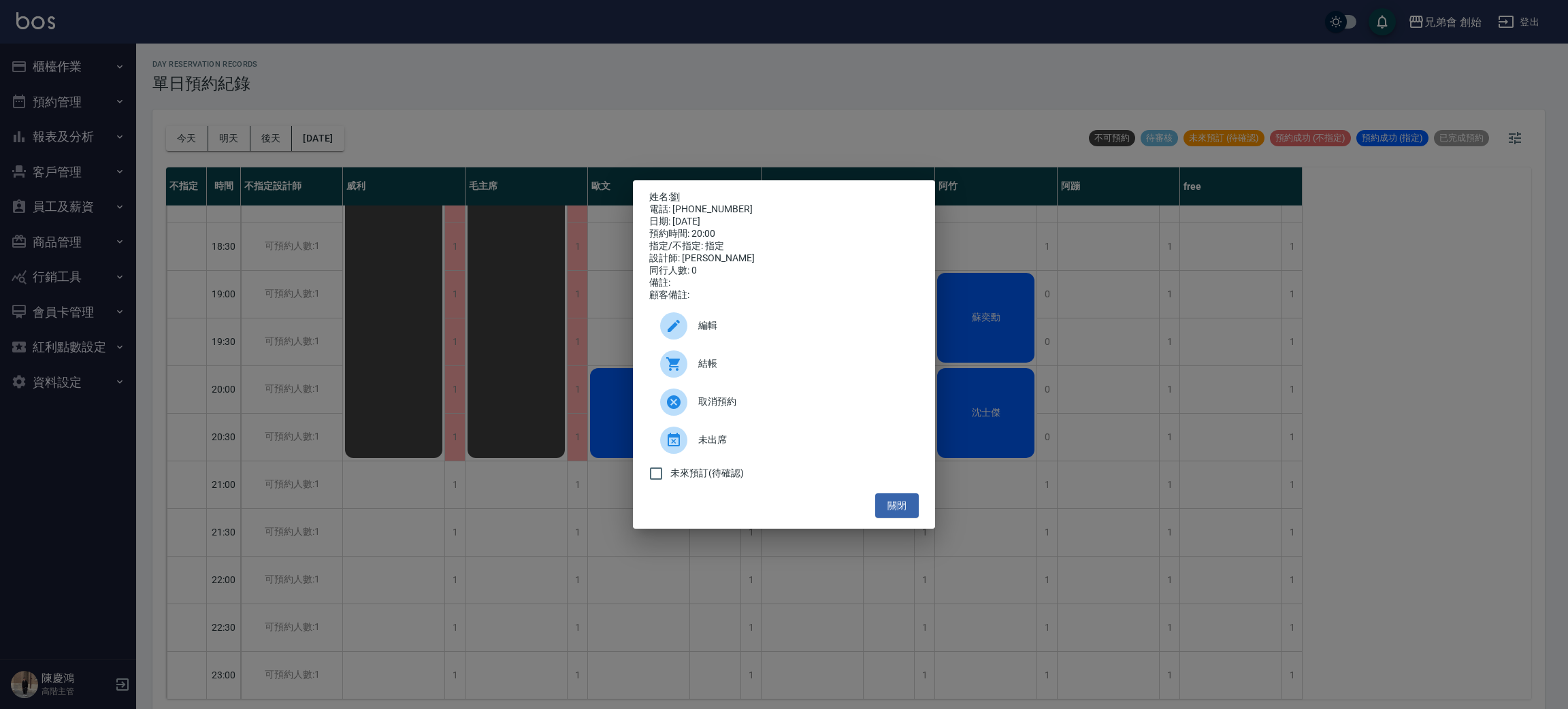
click at [414, 415] on div "姓名: 劉 電話: 0967397367 日期: 2025/09/13 預約時間: 20:00 指定/不指定: 指定 設計師: 歐文 同行人數: 0 備註: …" at bounding box center [784, 354] width 1568 height 709
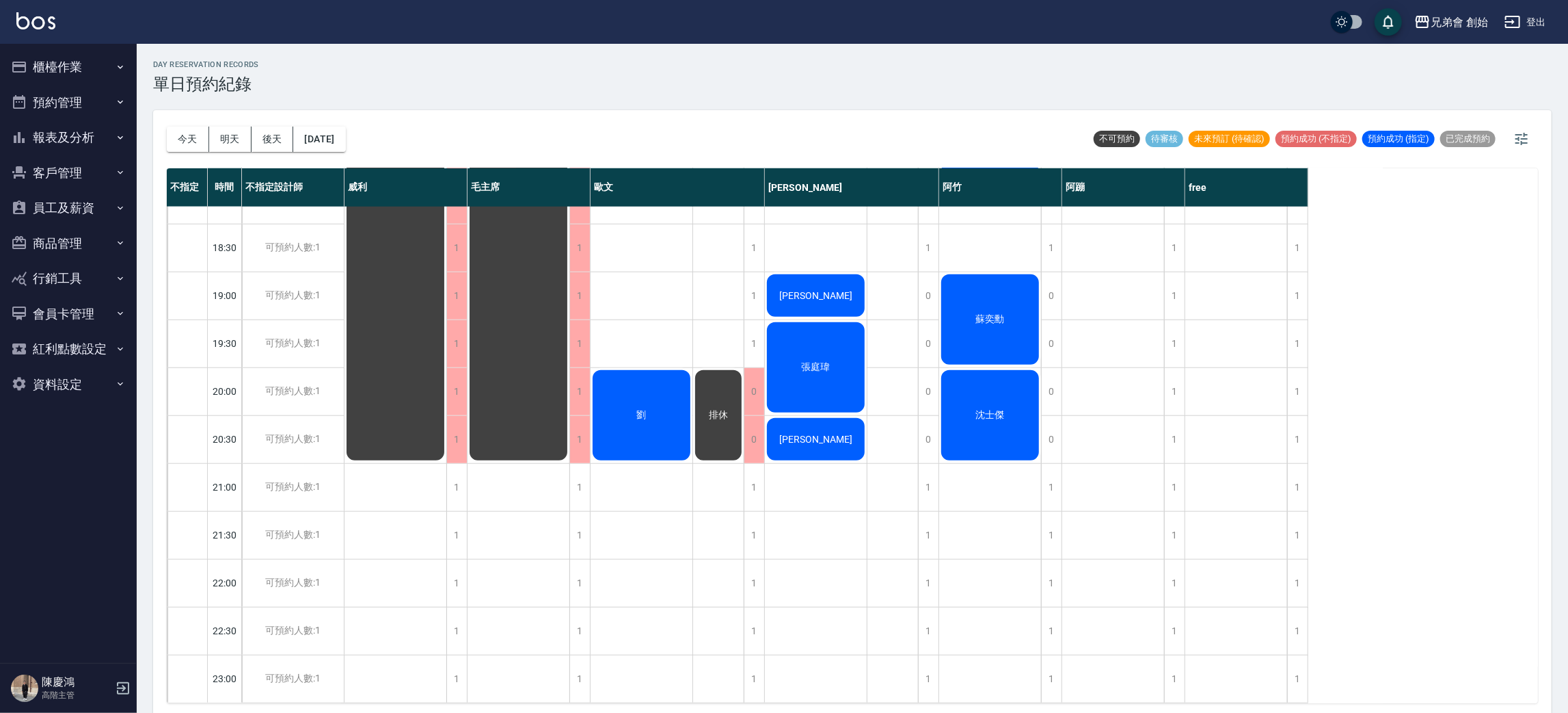
click at [708, 409] on span "排休" at bounding box center [718, 414] width 25 height 12
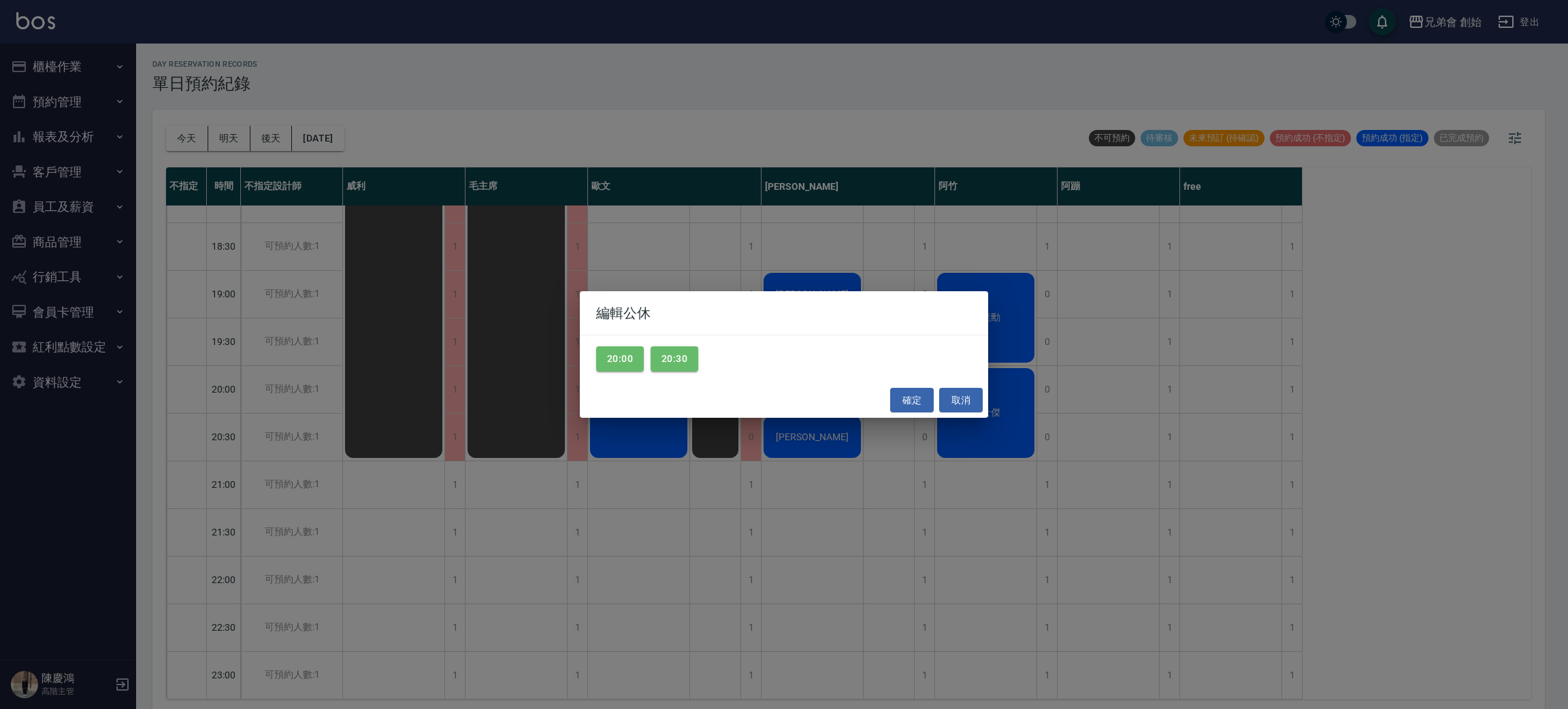
click at [289, 393] on div "編輯公休 20:00 20:30 確定 取消" at bounding box center [784, 354] width 1568 height 709
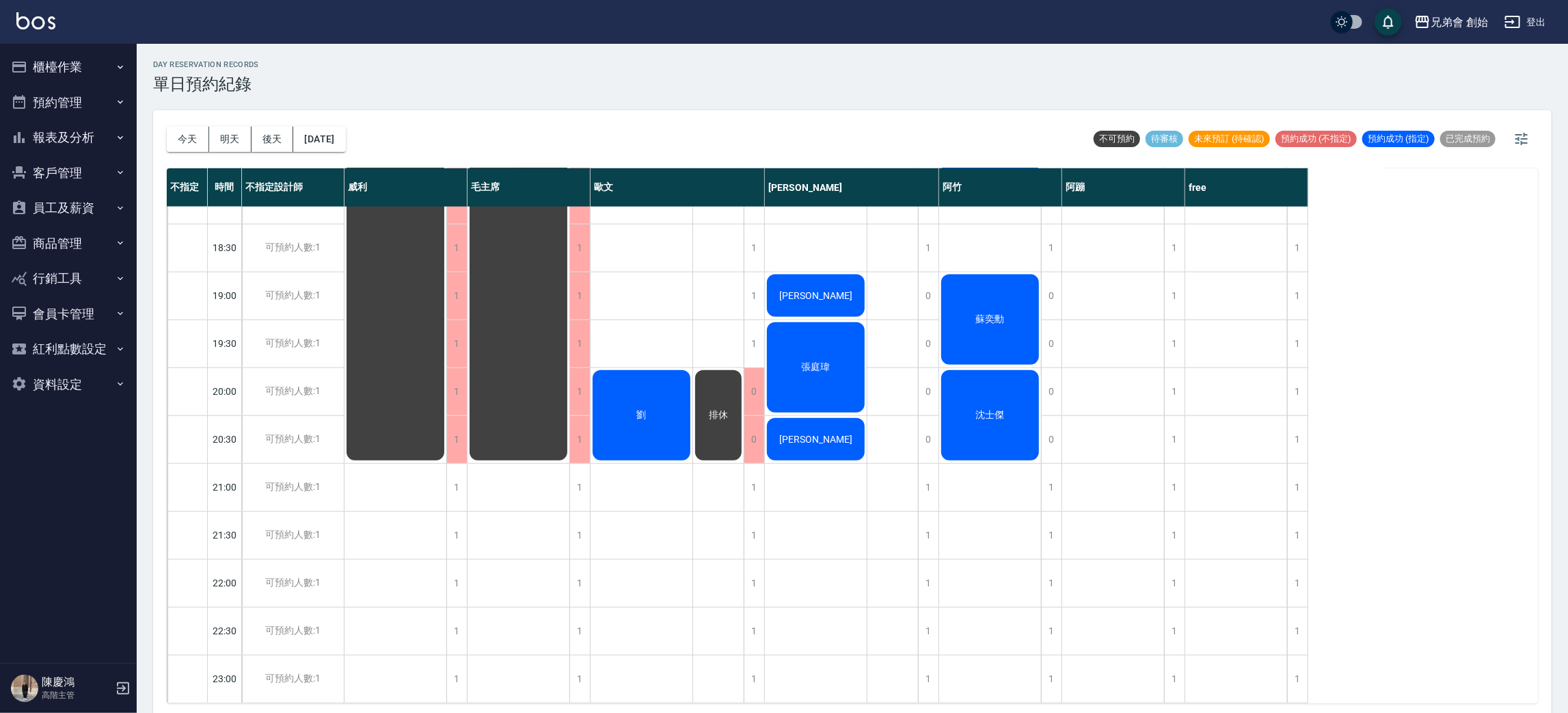
click at [671, 374] on div "劉" at bounding box center [642, 415] width 102 height 94
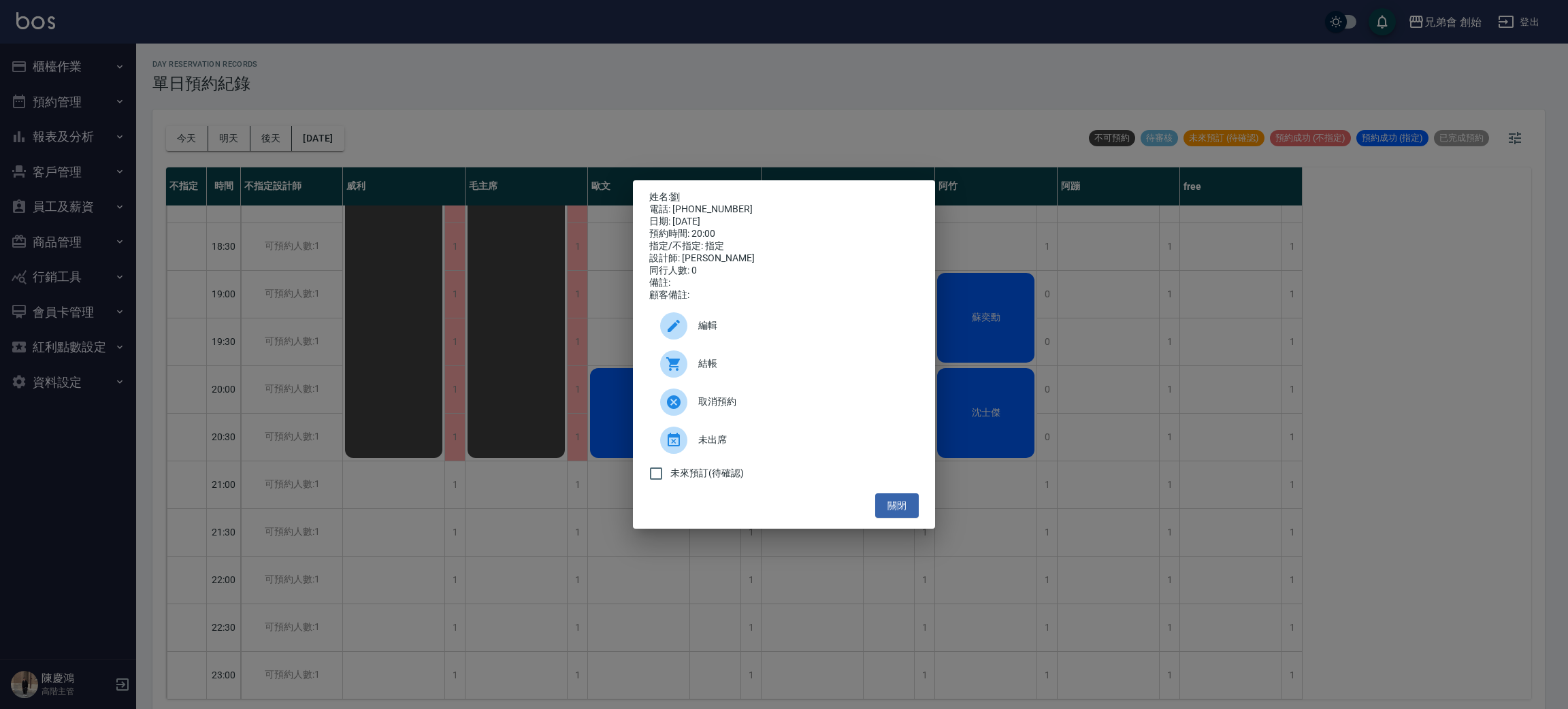
click at [348, 375] on div "姓名: 劉 電話: 0967397367 日期: 2025/09/13 預約時間: 20:00 指定/不指定: 指定 設計師: 歐文 同行人數: 0 備註: …" at bounding box center [784, 354] width 1568 height 709
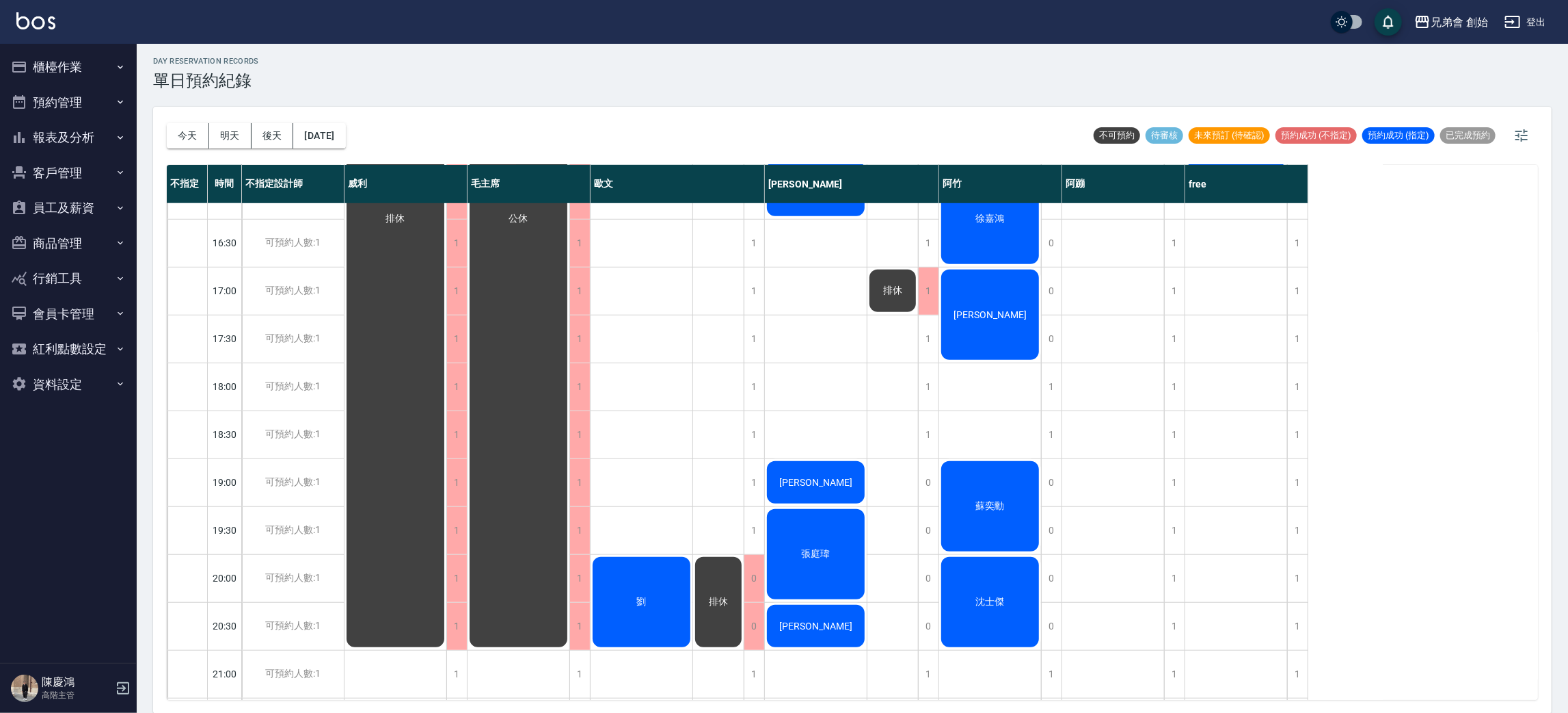
scroll to position [600, 0]
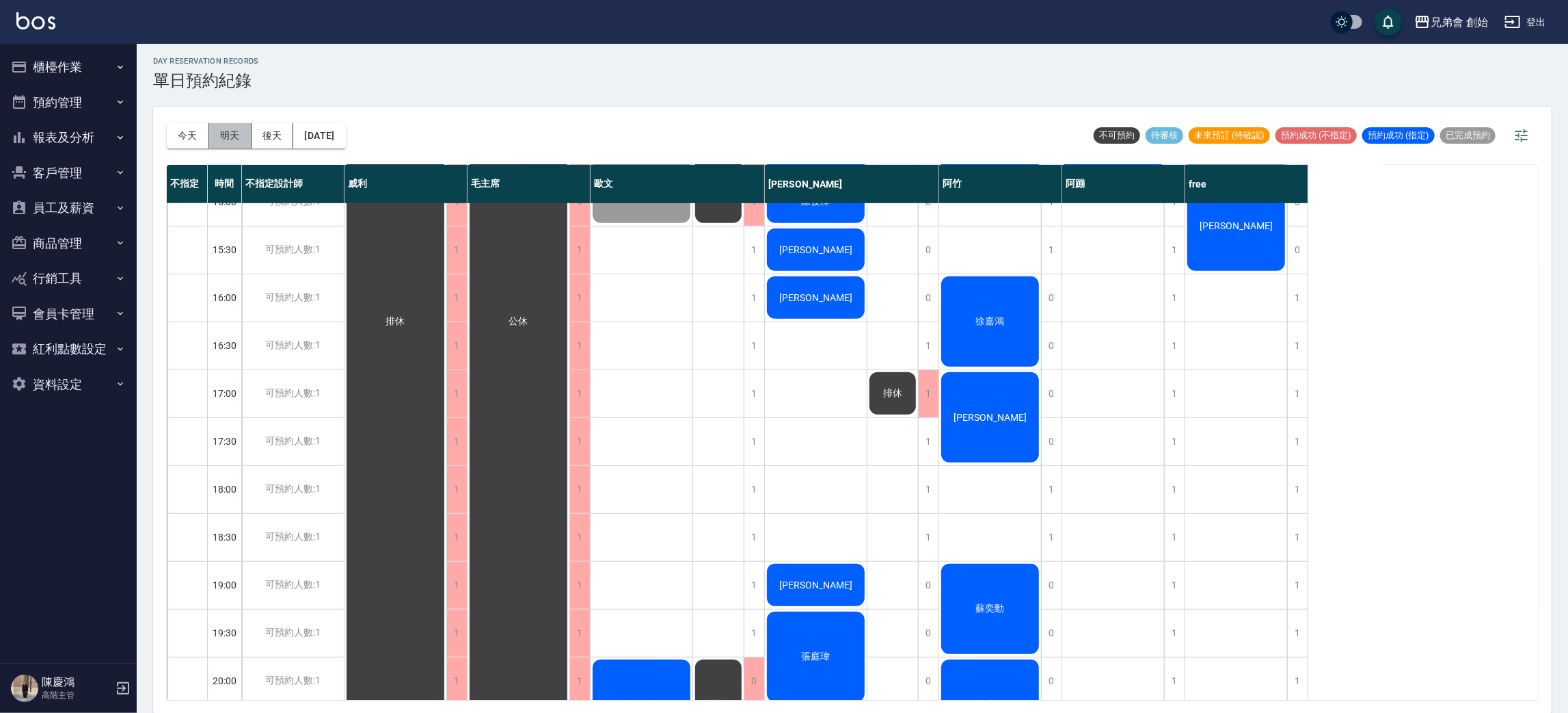
drag, startPoint x: 225, startPoint y: 137, endPoint x: 250, endPoint y: 148, distance: 27.3
click at [237, 144] on button "明天" at bounding box center [230, 135] width 42 height 25
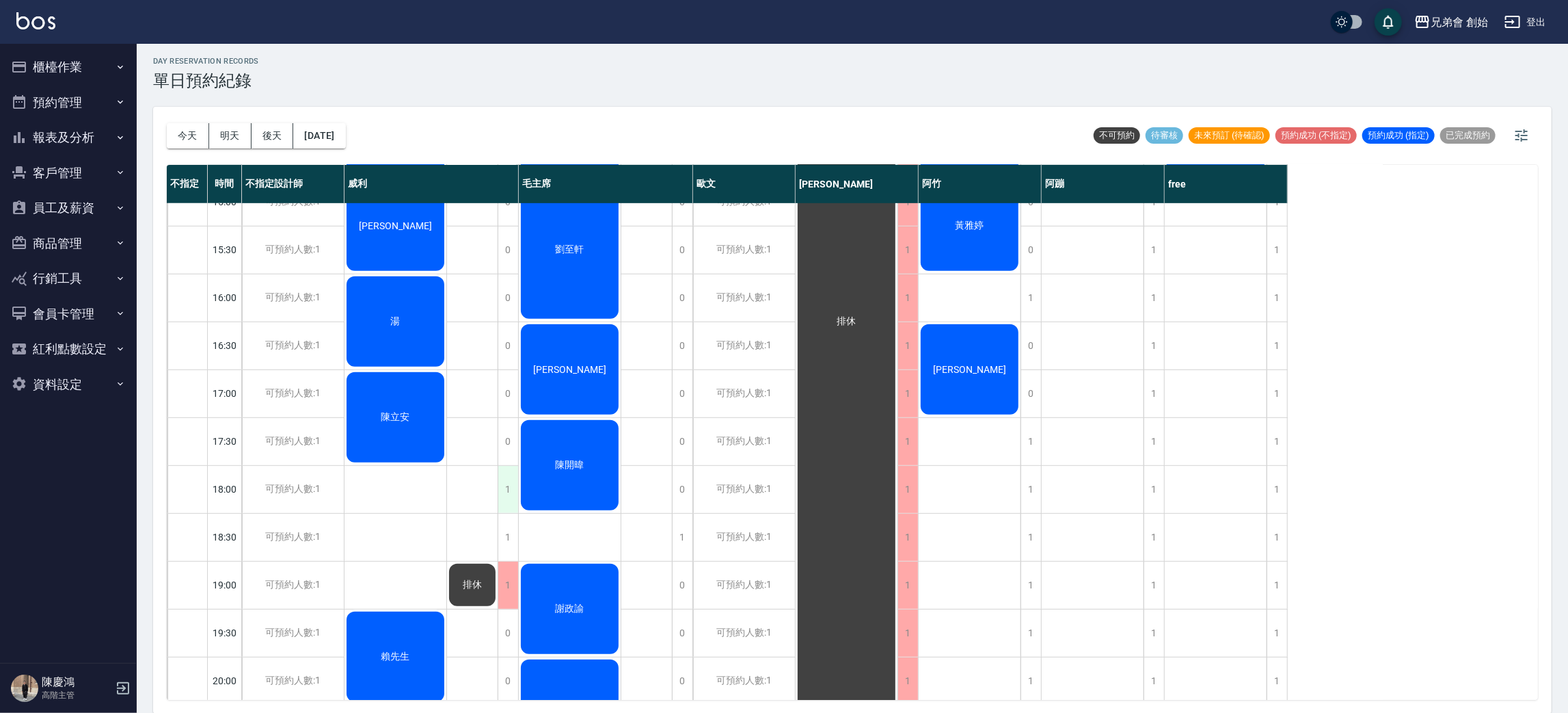
click at [499, 479] on div "1" at bounding box center [508, 489] width 20 height 47
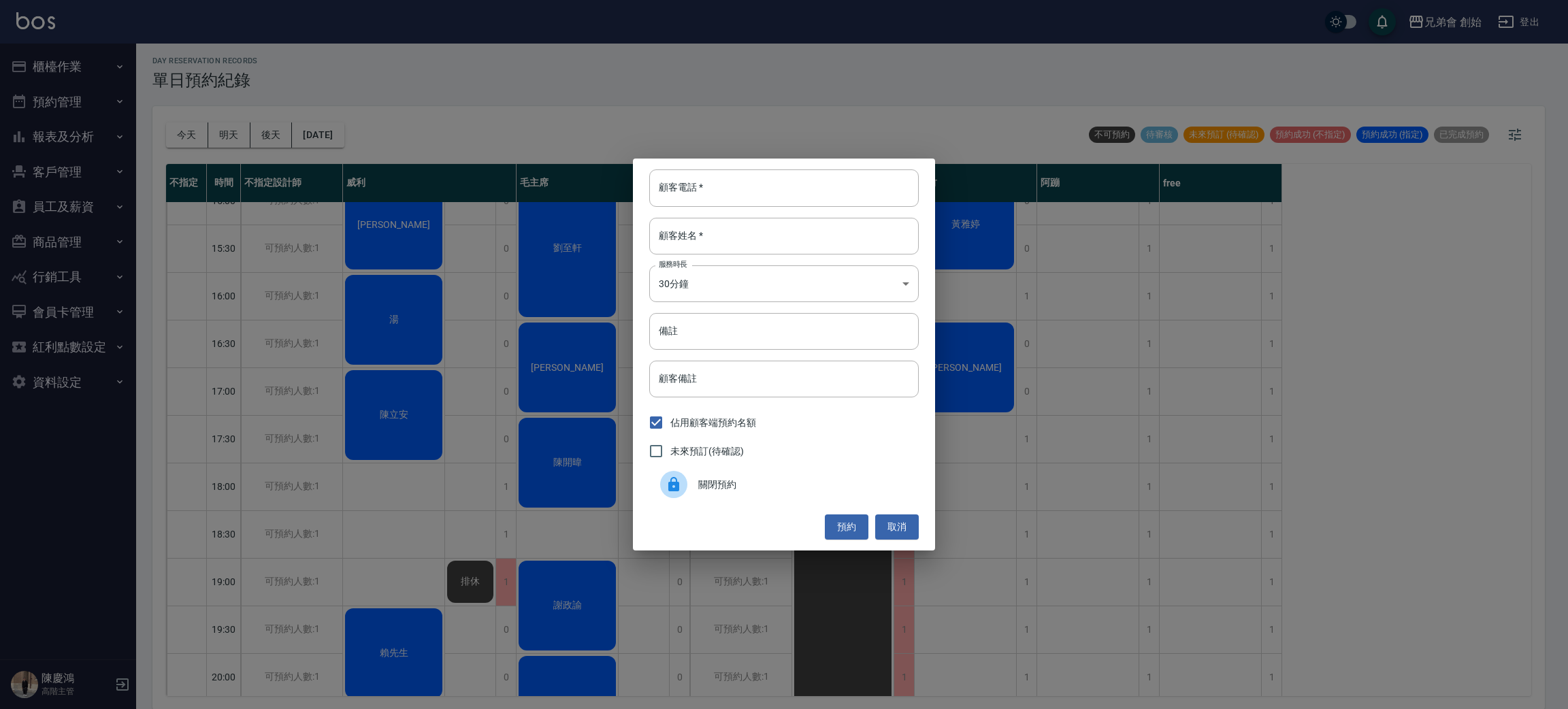
click at [717, 206] on div "顧客電話   * 顧客電話   * 顧客姓名   * 顧客姓名   * 服務時長 30分鐘 1 服務時長 備註 備註 顧客備註 顧客備註 佔用顧客端預約名額 …" at bounding box center [784, 354] width 302 height 391
click at [720, 197] on input "顧客電話   *" at bounding box center [784, 188] width 270 height 37
type input "0935718656"
click at [752, 254] on input "顧客姓名   *" at bounding box center [784, 236] width 270 height 37
type input "陳"
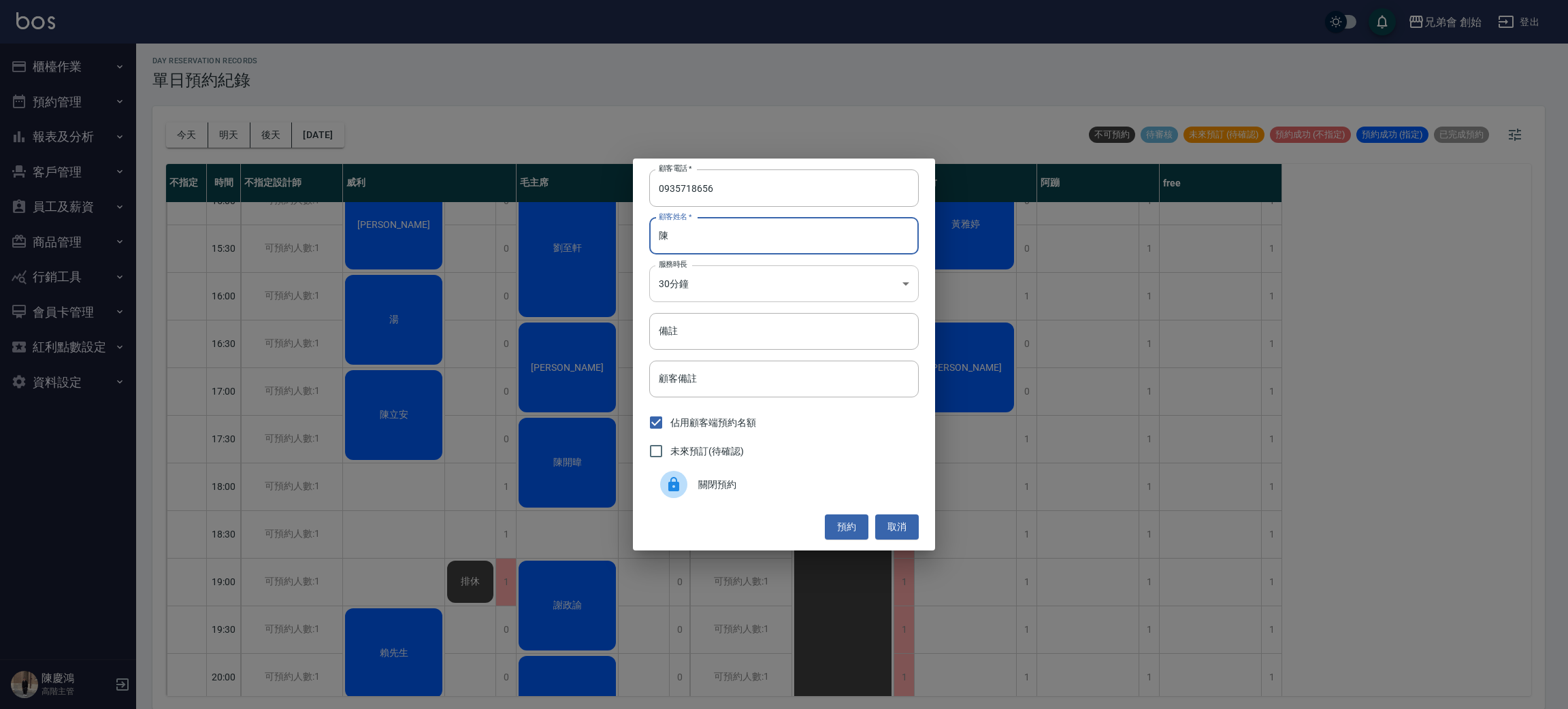
click at [703, 280] on body "兄弟會 創始 登出 櫃檯作業 打帳單 帳單列表 掛單列表 座位開單 營業儀表板 現金收支登錄 高階收支登錄 材料自購登錄 每日結帳 排班表 現場電腦打卡 掃碼…" at bounding box center [784, 352] width 1568 height 713
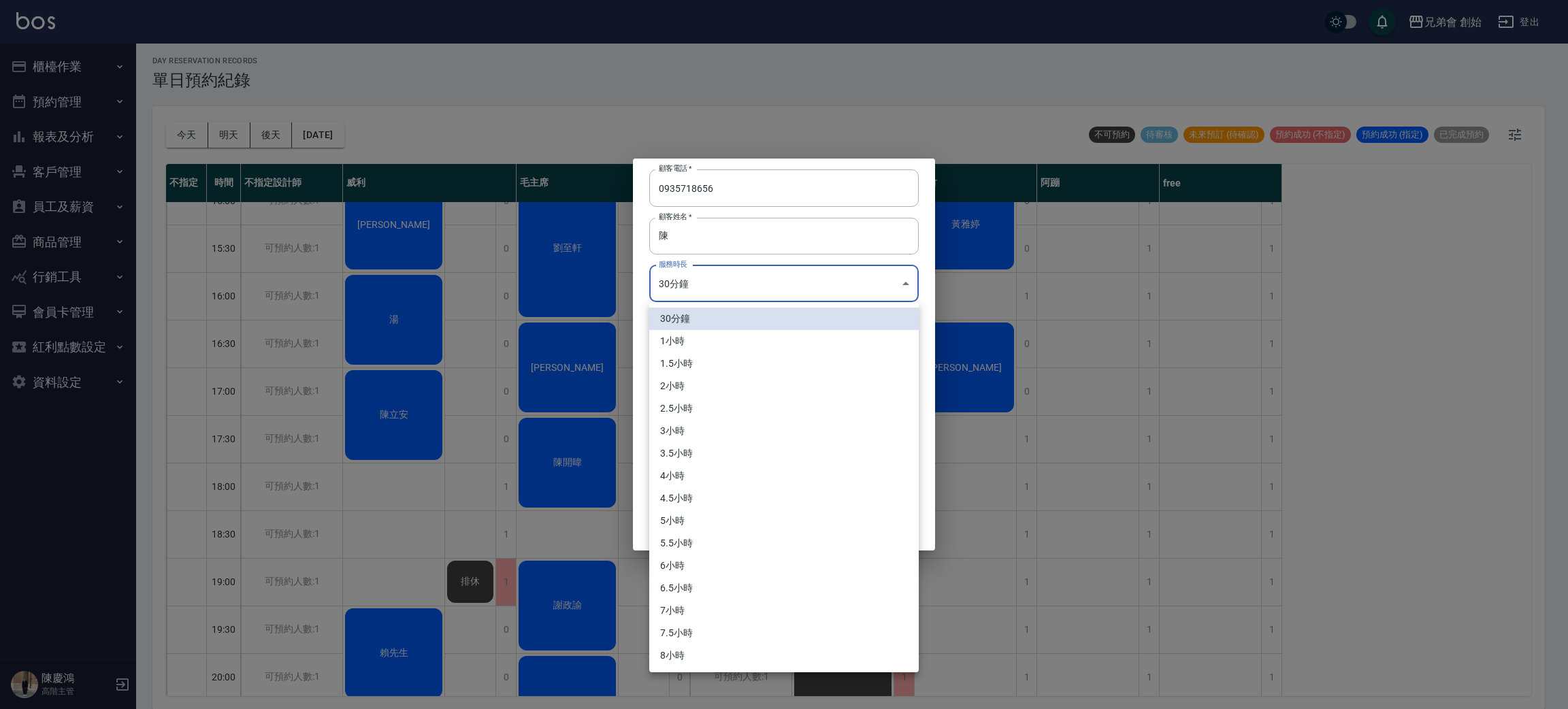
click at [724, 337] on li "1小時" at bounding box center [784, 341] width 270 height 22
type input "2"
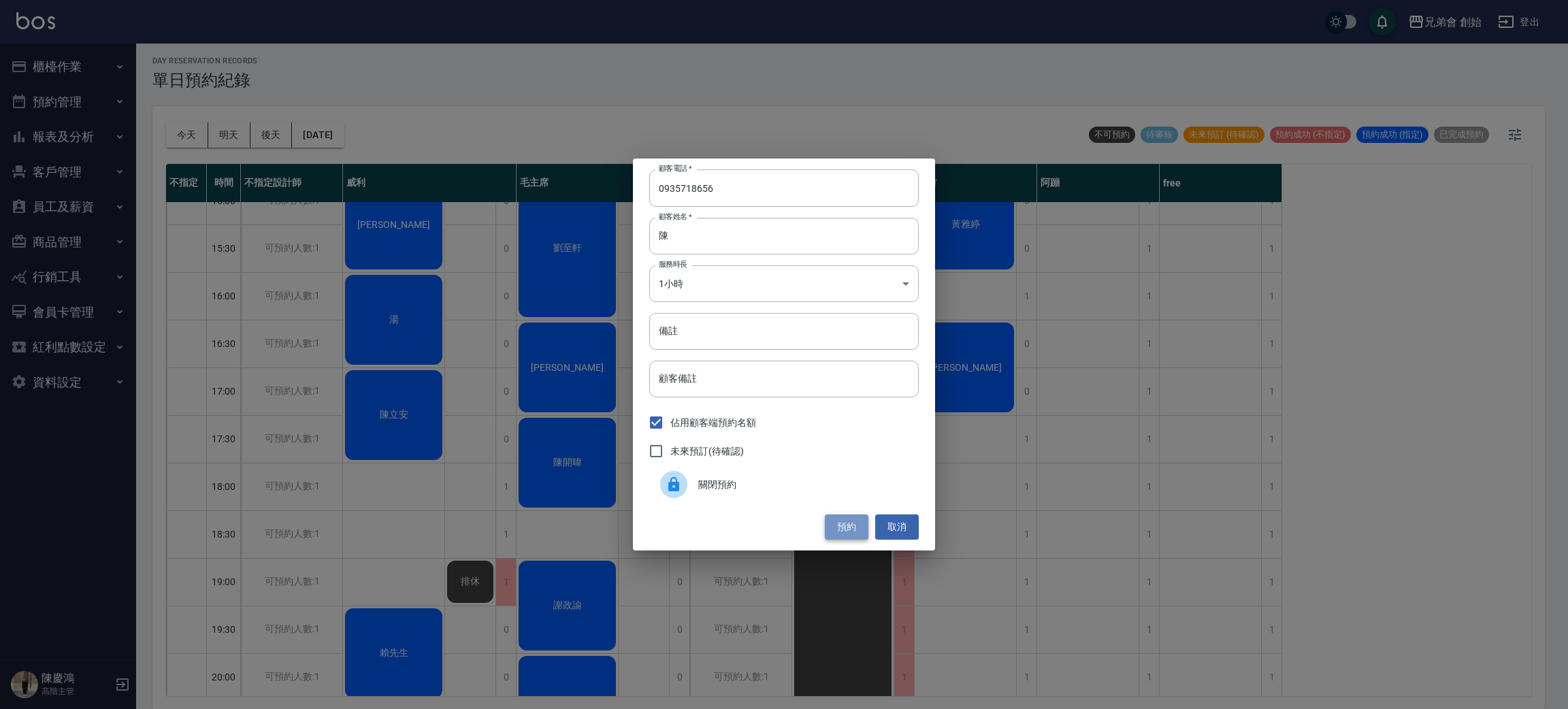
click at [847, 530] on button "預約" at bounding box center [846, 526] width 43 height 25
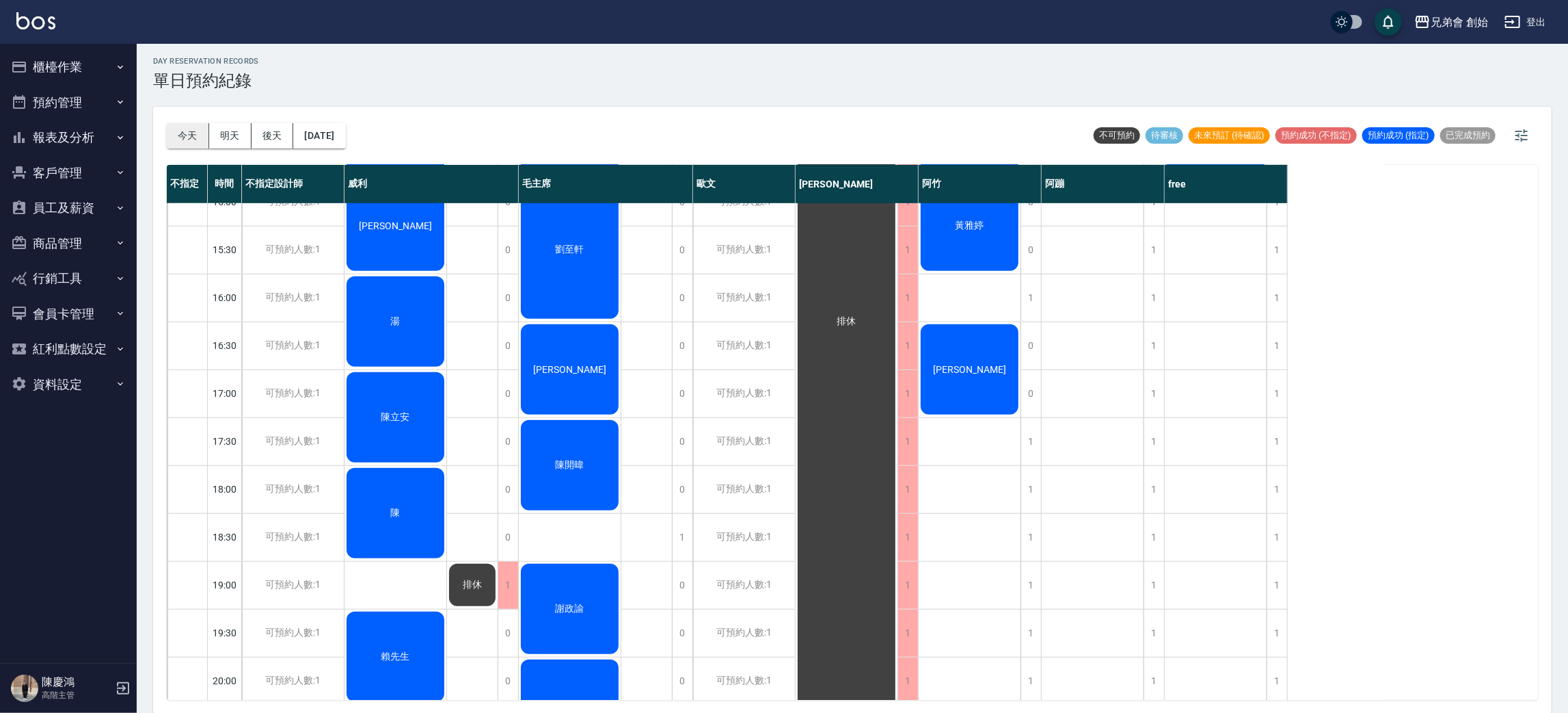
click at [182, 137] on button "今天" at bounding box center [188, 135] width 42 height 25
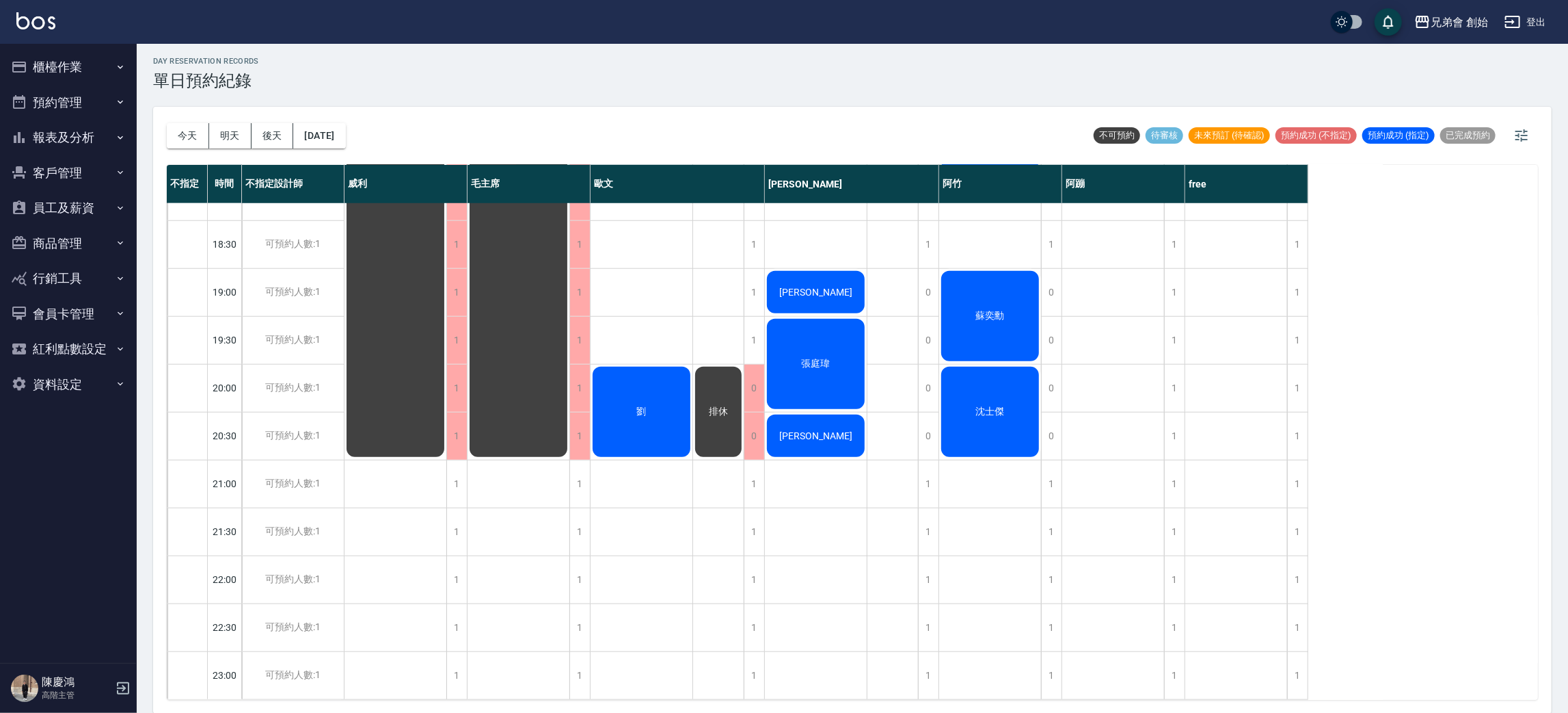
scroll to position [703, 0]
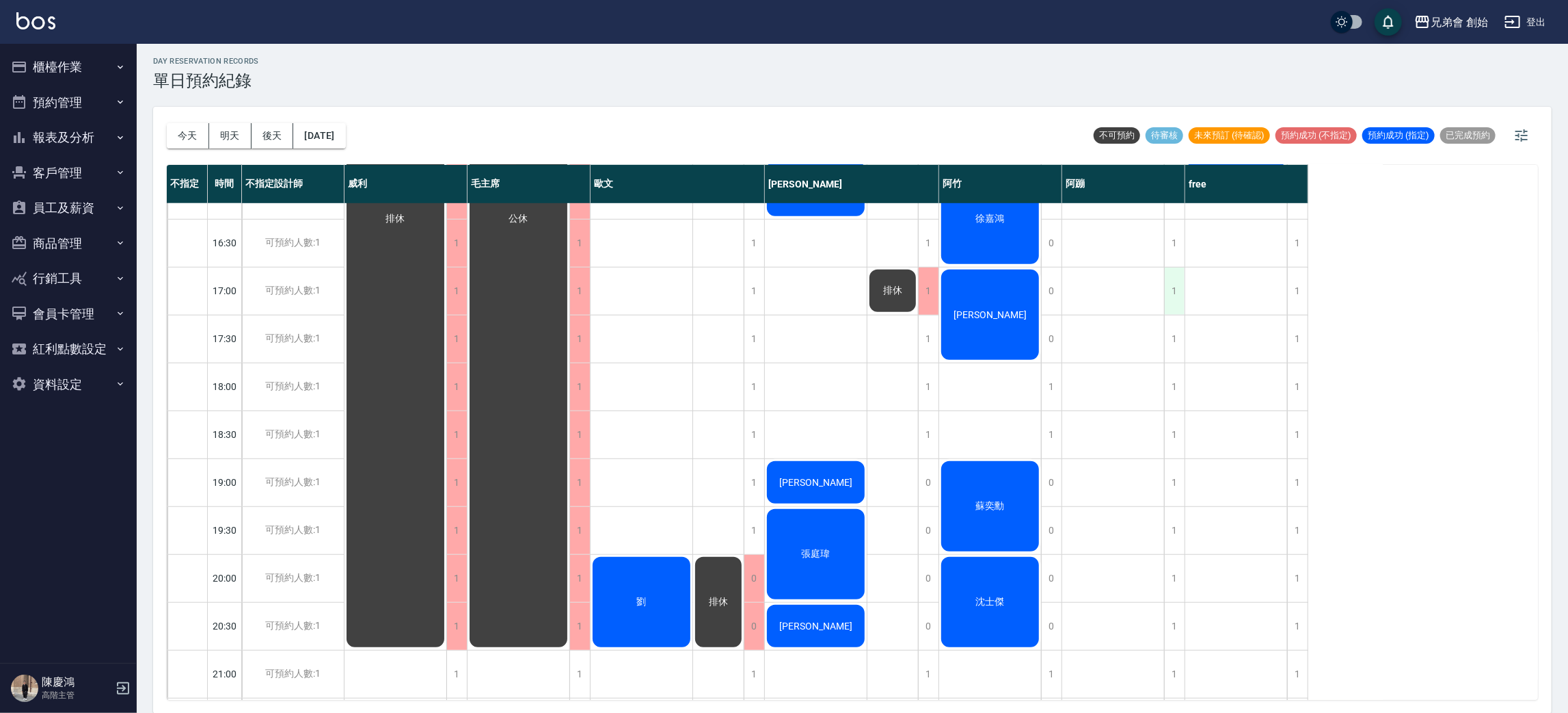
click at [1168, 289] on div "1" at bounding box center [1174, 291] width 20 height 47
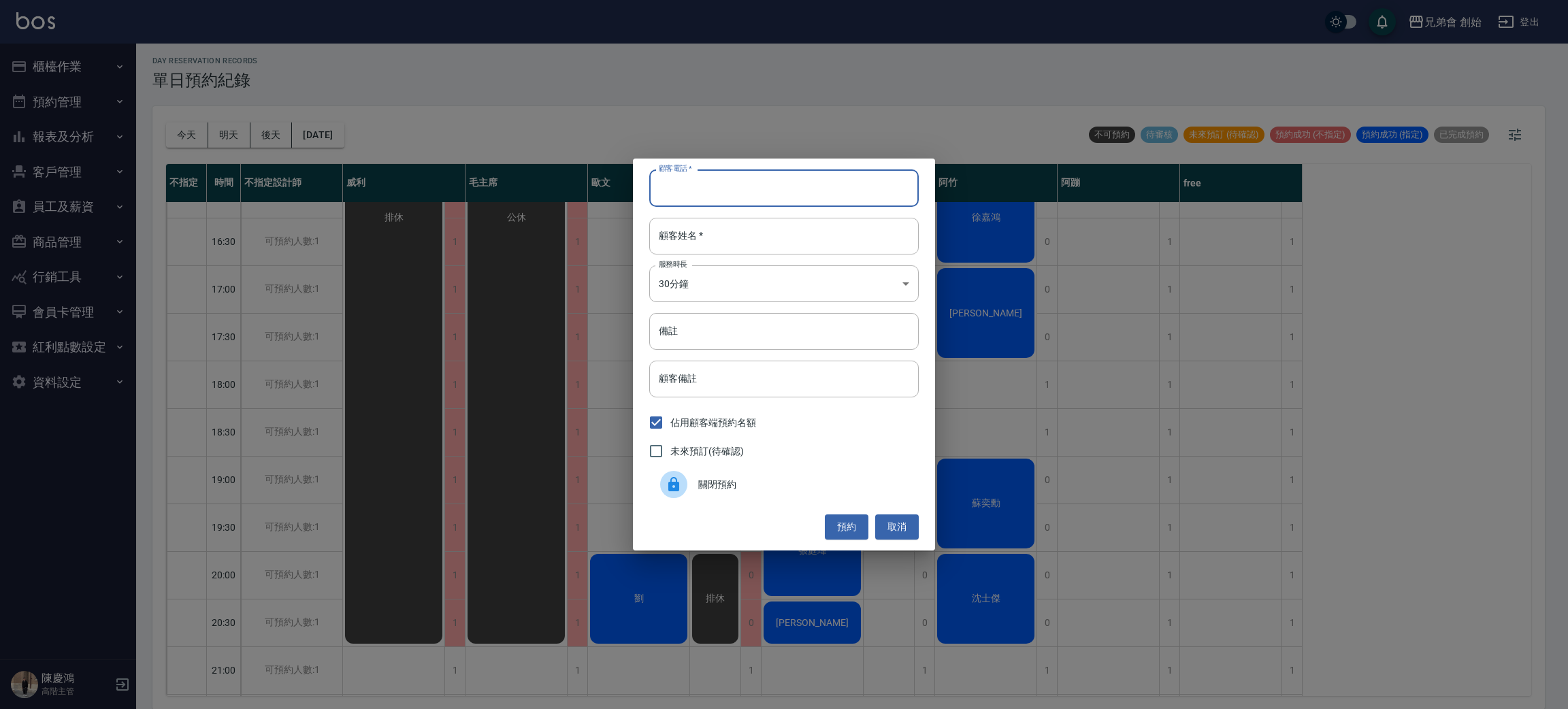
click at [802, 175] on input "顧客電話   *" at bounding box center [784, 188] width 270 height 37
click at [707, 227] on input "顧客姓名   *" at bounding box center [784, 236] width 270 height 37
type input "陳"
click at [728, 195] on input "顧客電話   *" at bounding box center [784, 188] width 270 height 37
type input "0965800755"
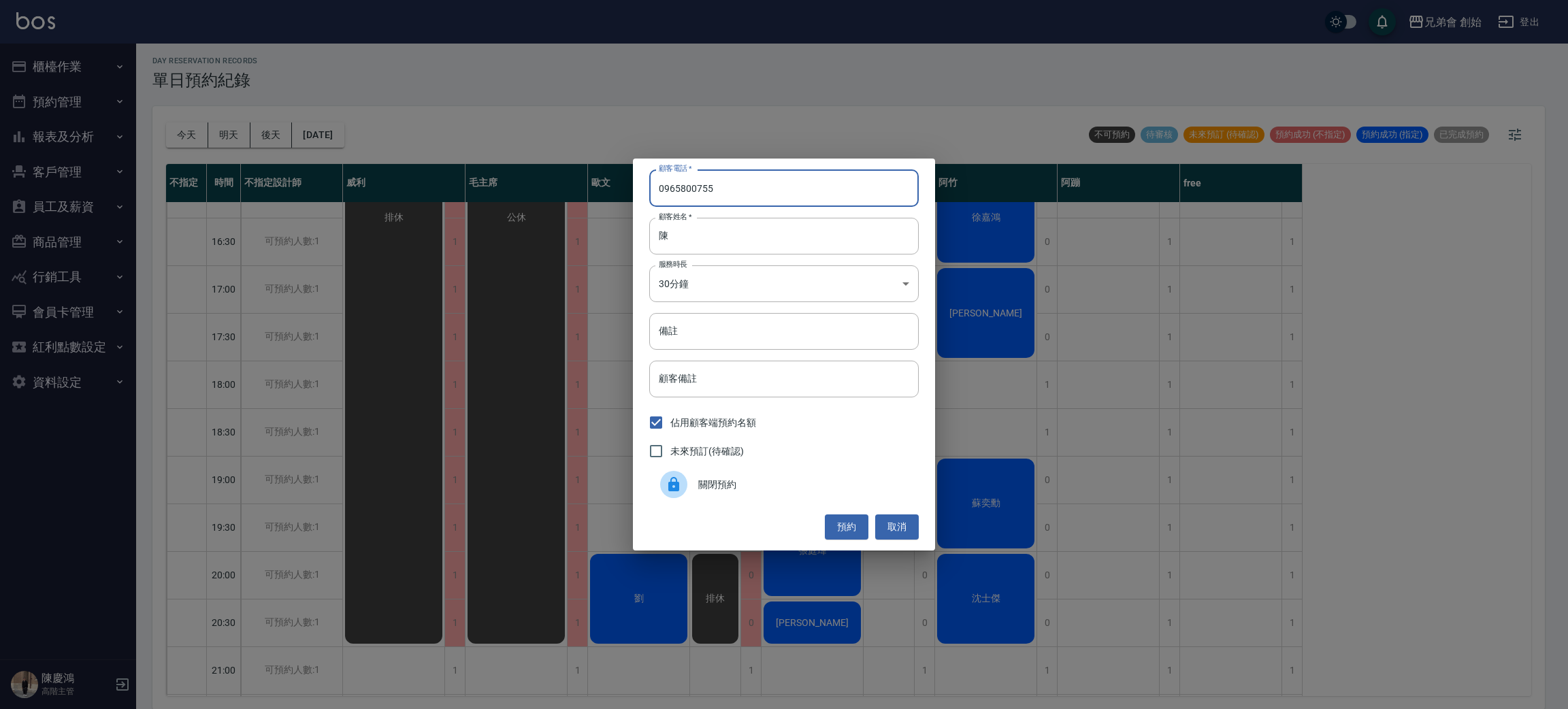
click at [734, 261] on div "顧客電話   * 0965800755 顧客電話   * 顧客姓名   * 陳 顧客姓名   * 服務時長 30分鐘 1 服務時長 備註 備註 顧客備註 顧客…" at bounding box center [784, 354] width 302 height 391
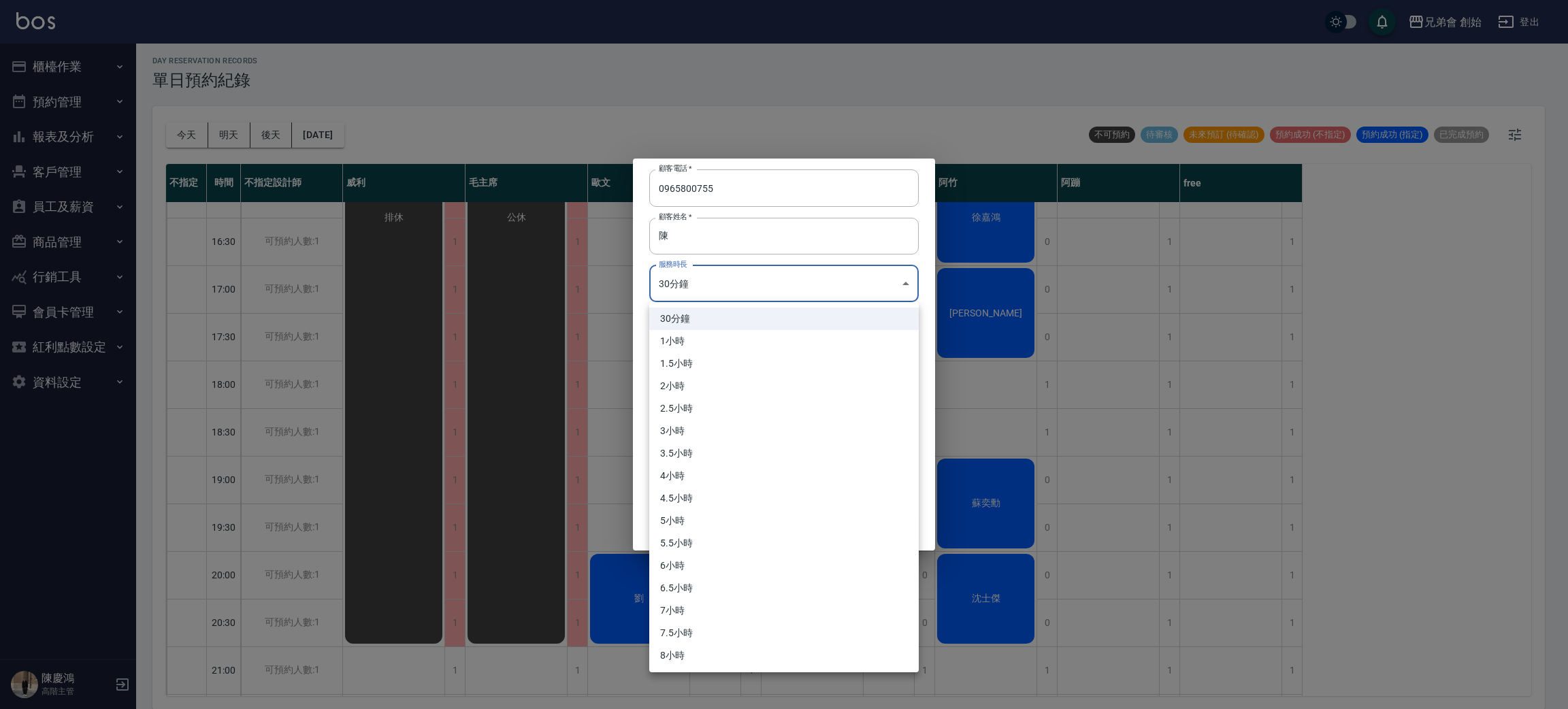
click at [746, 299] on body "兄弟會 創始 登出 櫃檯作業 打帳單 帳單列表 掛單列表 座位開單 營業儀表板 現金收支登錄 高階收支登錄 材料自購登錄 每日結帳 排班表 現場電腦打卡 掃碼…" at bounding box center [784, 352] width 1568 height 713
click at [707, 338] on li "1小時" at bounding box center [784, 341] width 270 height 22
type input "2"
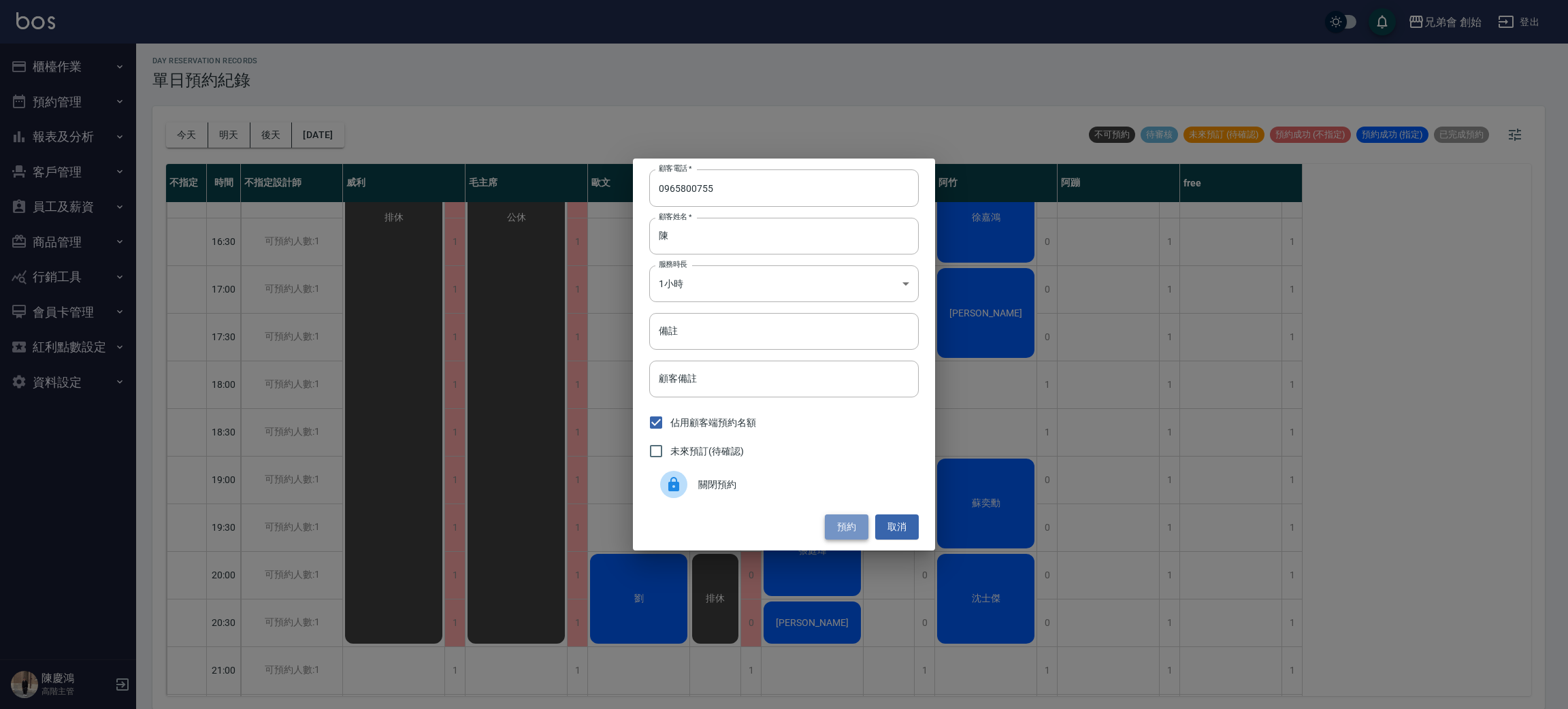
click at [844, 516] on button "預約" at bounding box center [846, 526] width 43 height 25
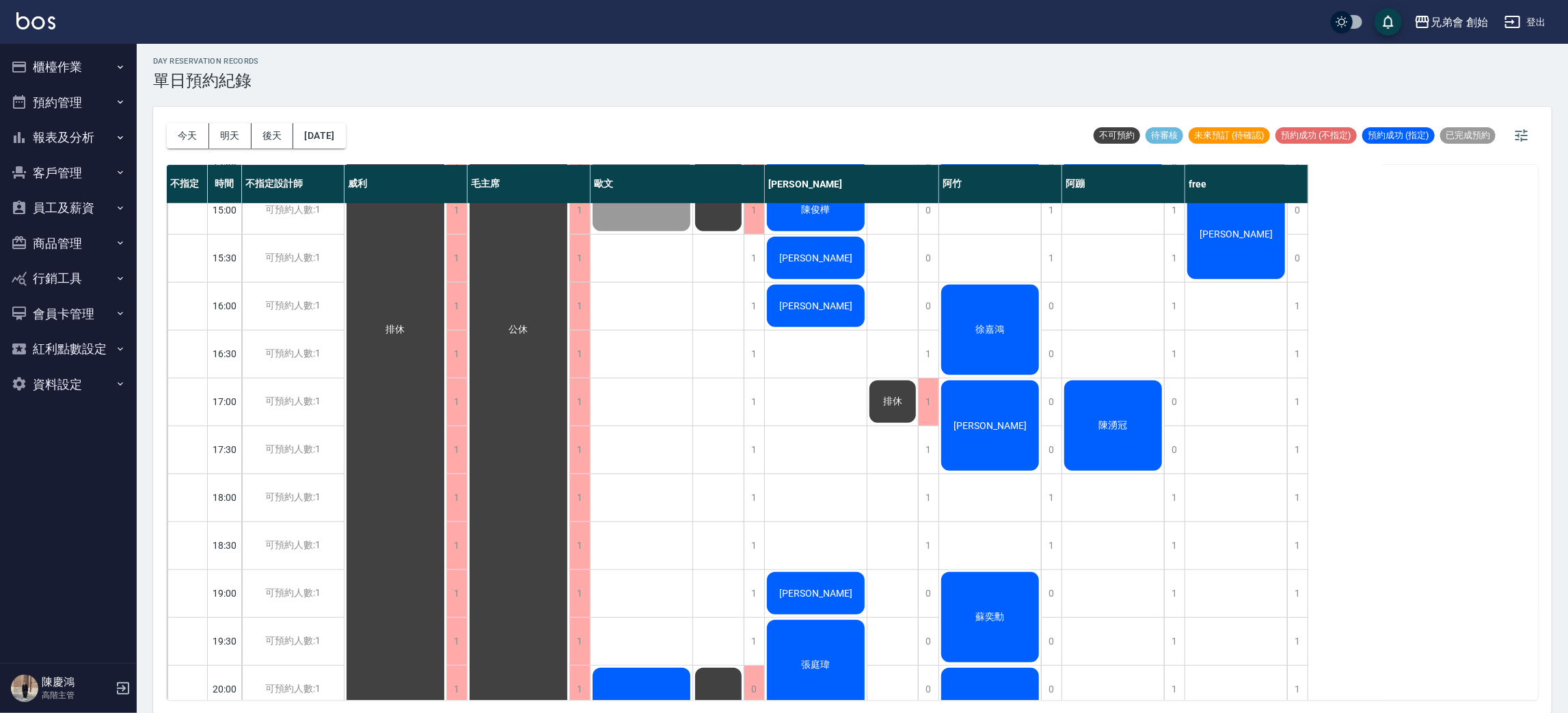
scroll to position [284, 0]
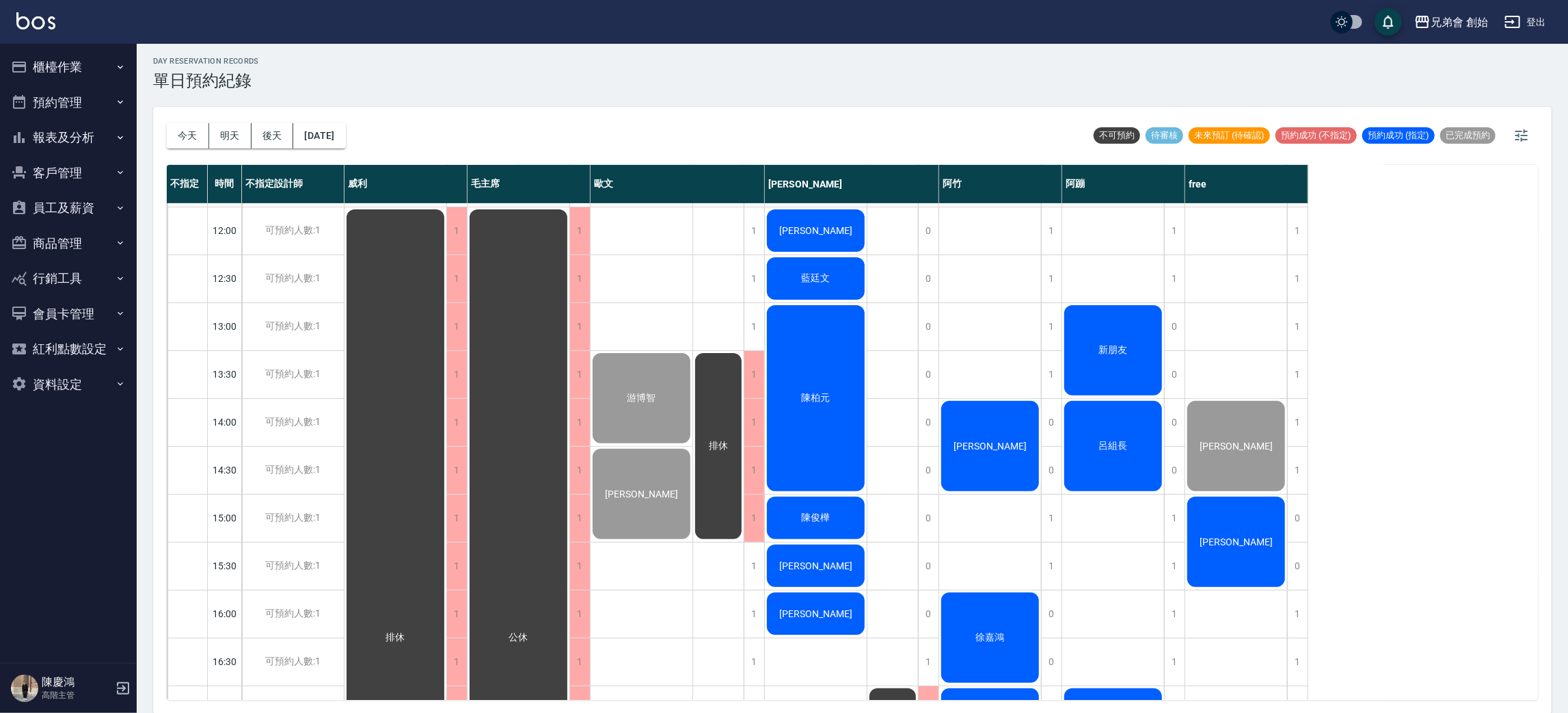
click at [964, 476] on div "[PERSON_NAME]" at bounding box center [990, 446] width 102 height 94
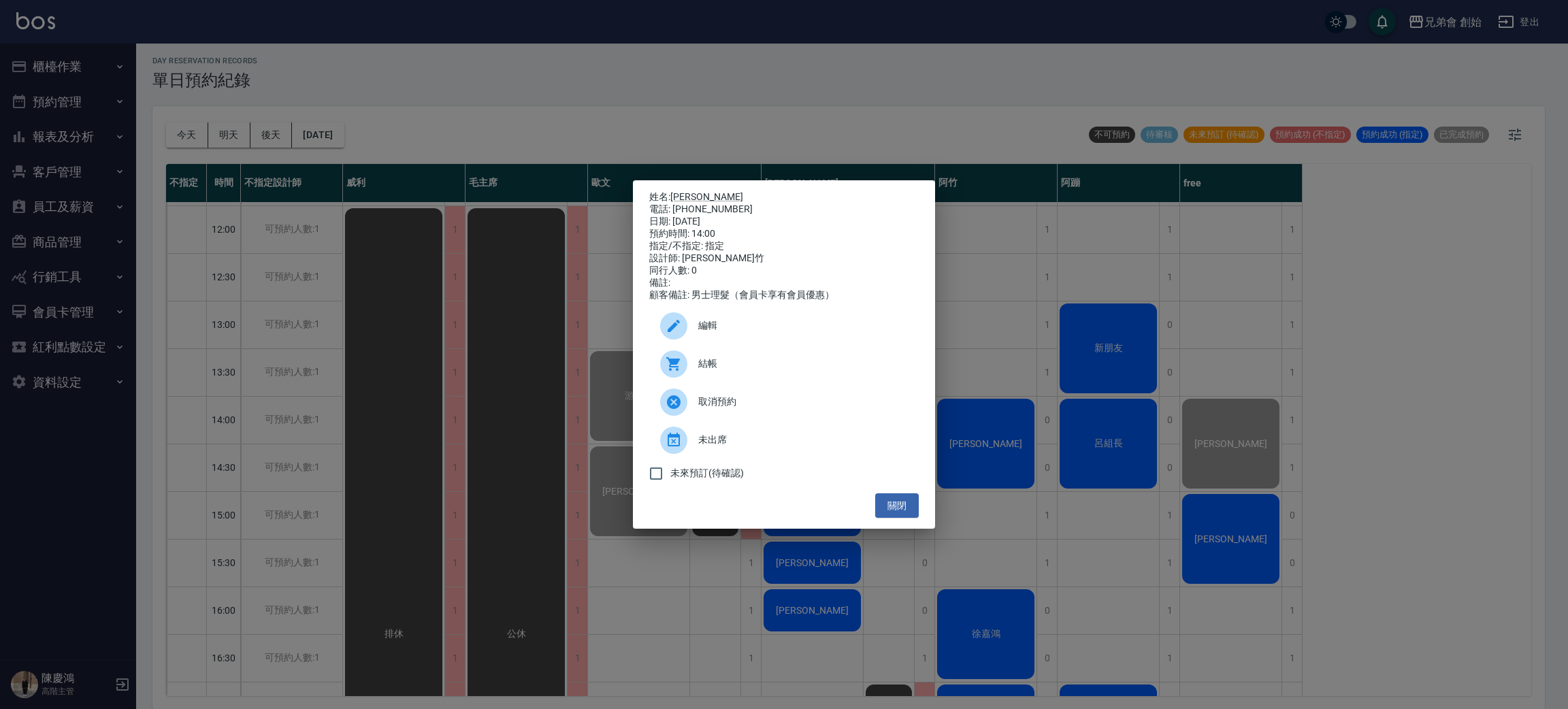
click at [698, 370] on span "結帳" at bounding box center [803, 364] width 209 height 15
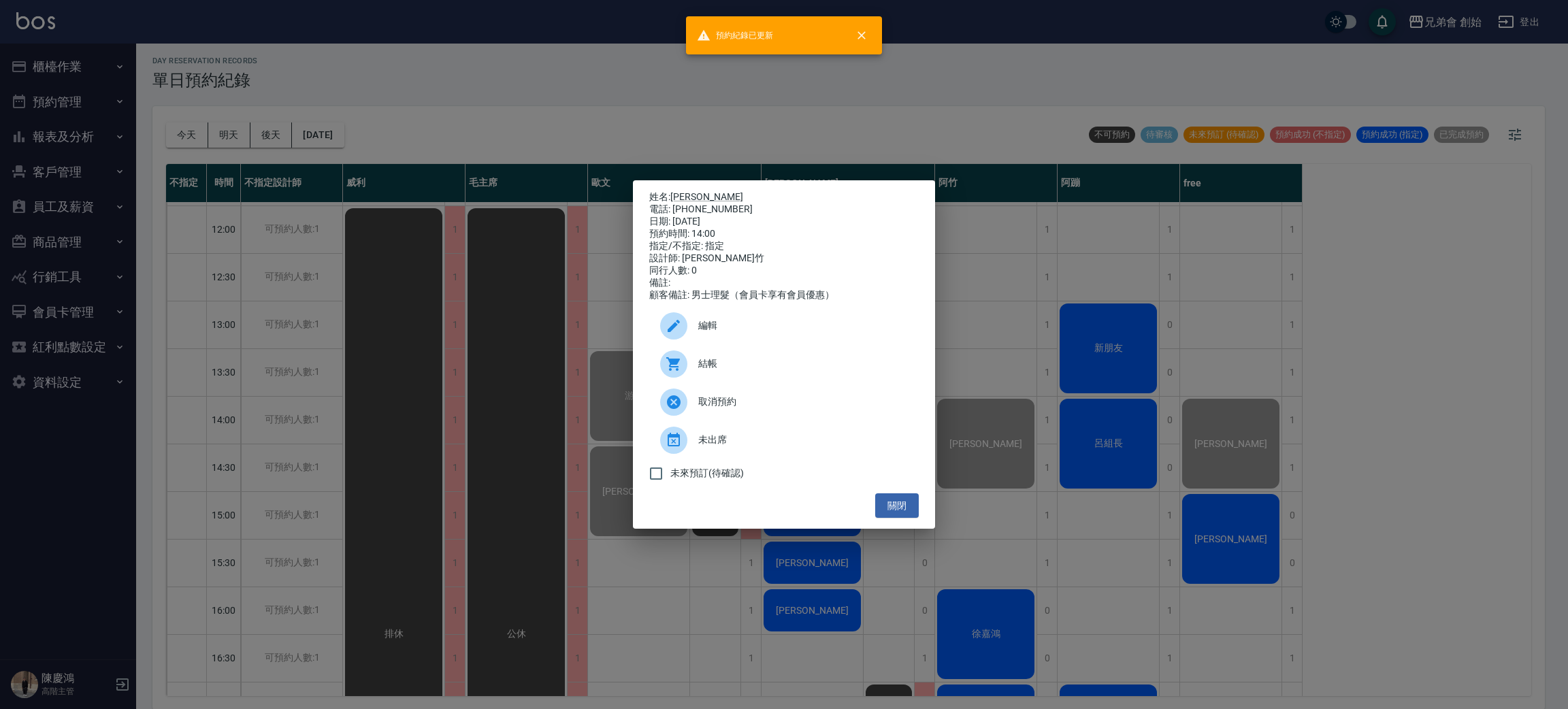
click at [1113, 454] on div "姓名: 陳柏瑋 電話: 0966310702 日期: 2025/09/13 預約時間: 14:00 指定/不指定: 指定 設計師: 阿竹 同行人數: 0 備註…" at bounding box center [784, 354] width 1568 height 709
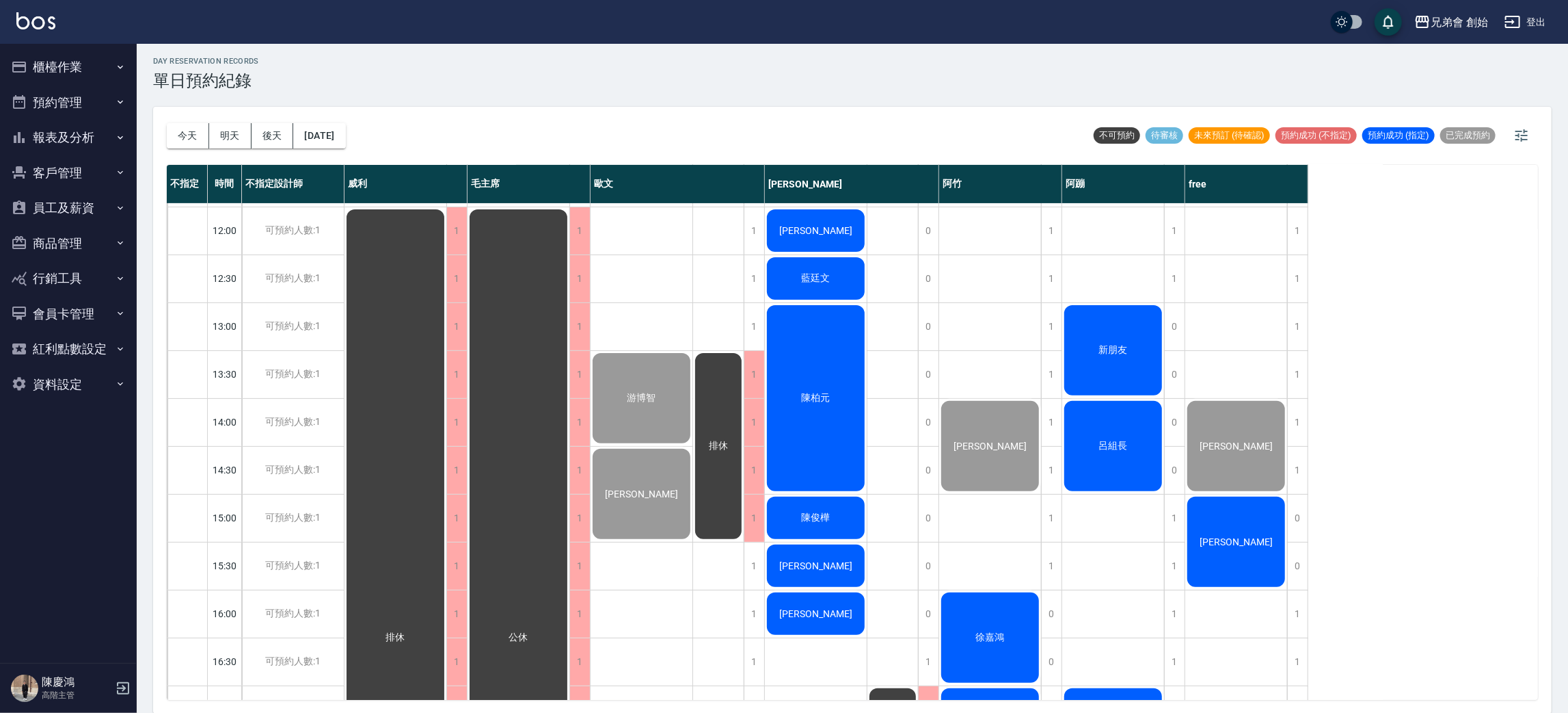
click at [1085, 327] on div "新朋友" at bounding box center [1113, 351] width 102 height 94
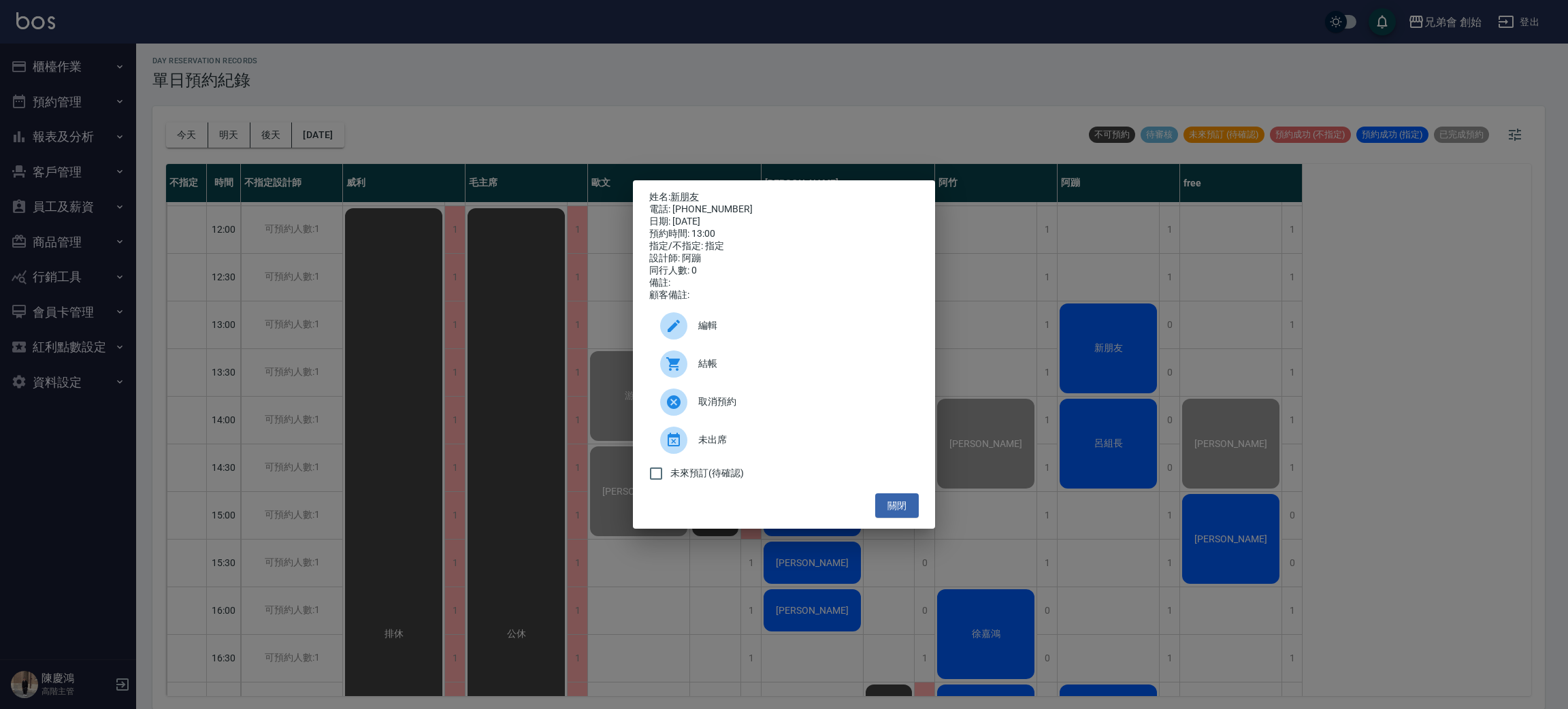
click at [1313, 342] on div "姓名: 新朋友 電話: 0955796511 日期: 2025/09/13 預約時間: 13:00 指定/不指定: 指定 設計師: 阿蹦 同行人數: 0 備註…" at bounding box center [784, 354] width 1568 height 709
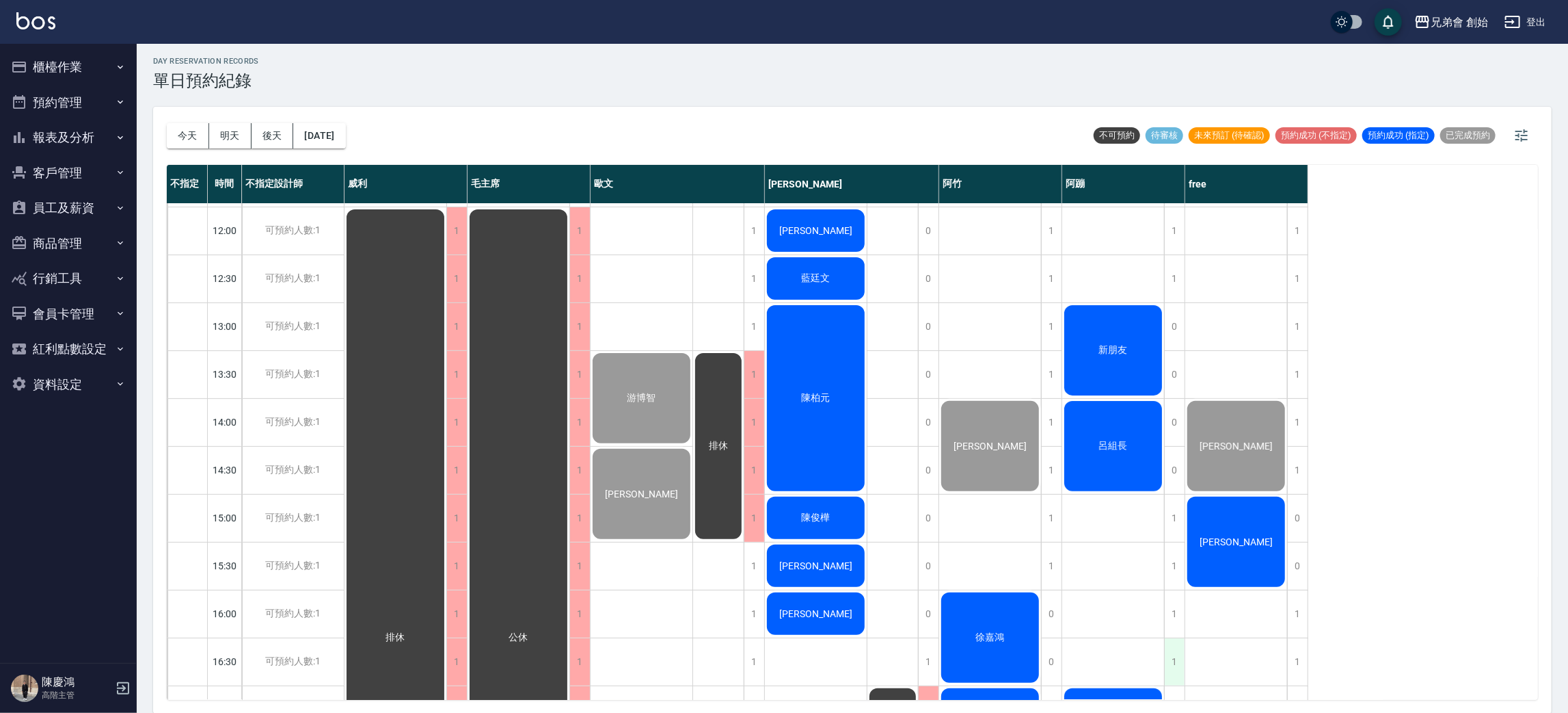
scroll to position [489, 0]
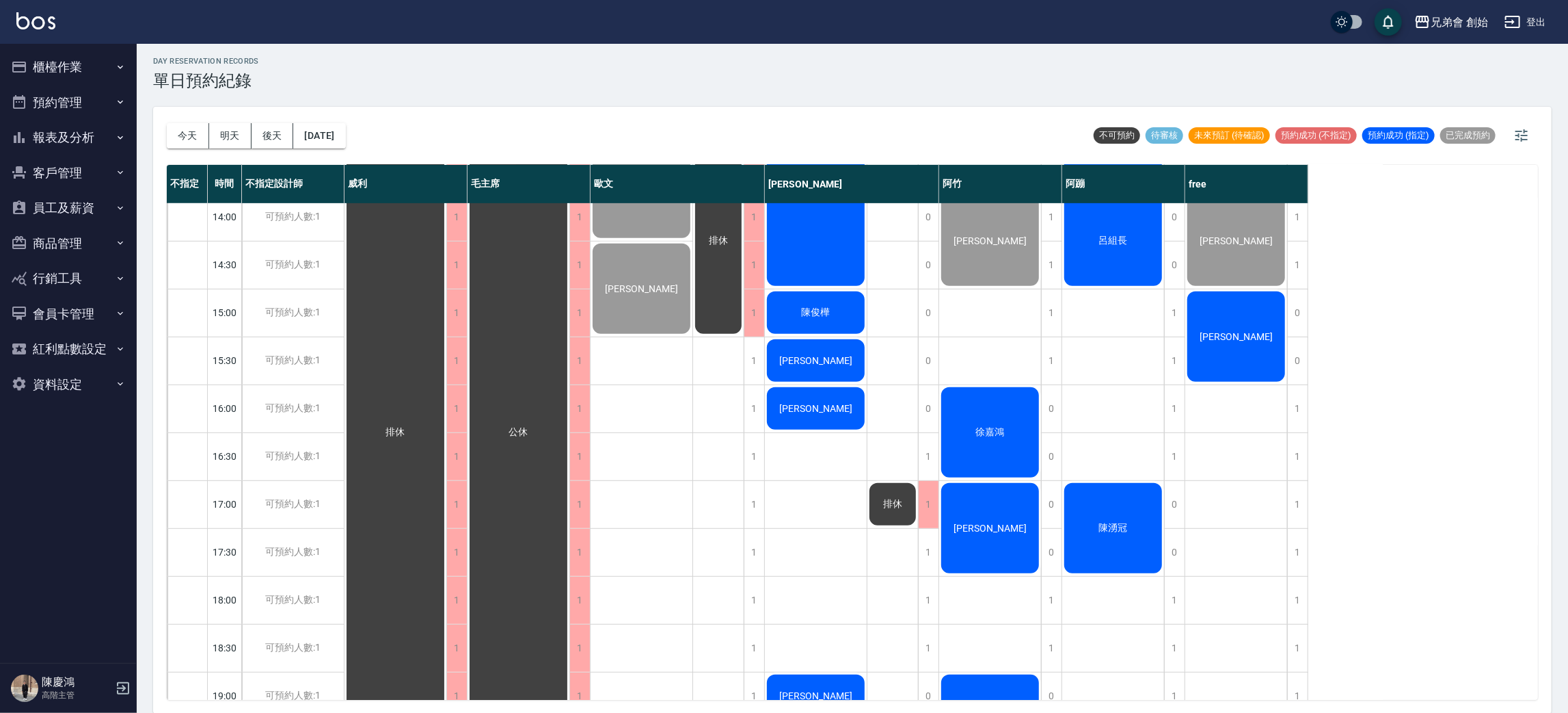
click at [1010, 414] on div "徐嘉鴻" at bounding box center [990, 433] width 102 height 94
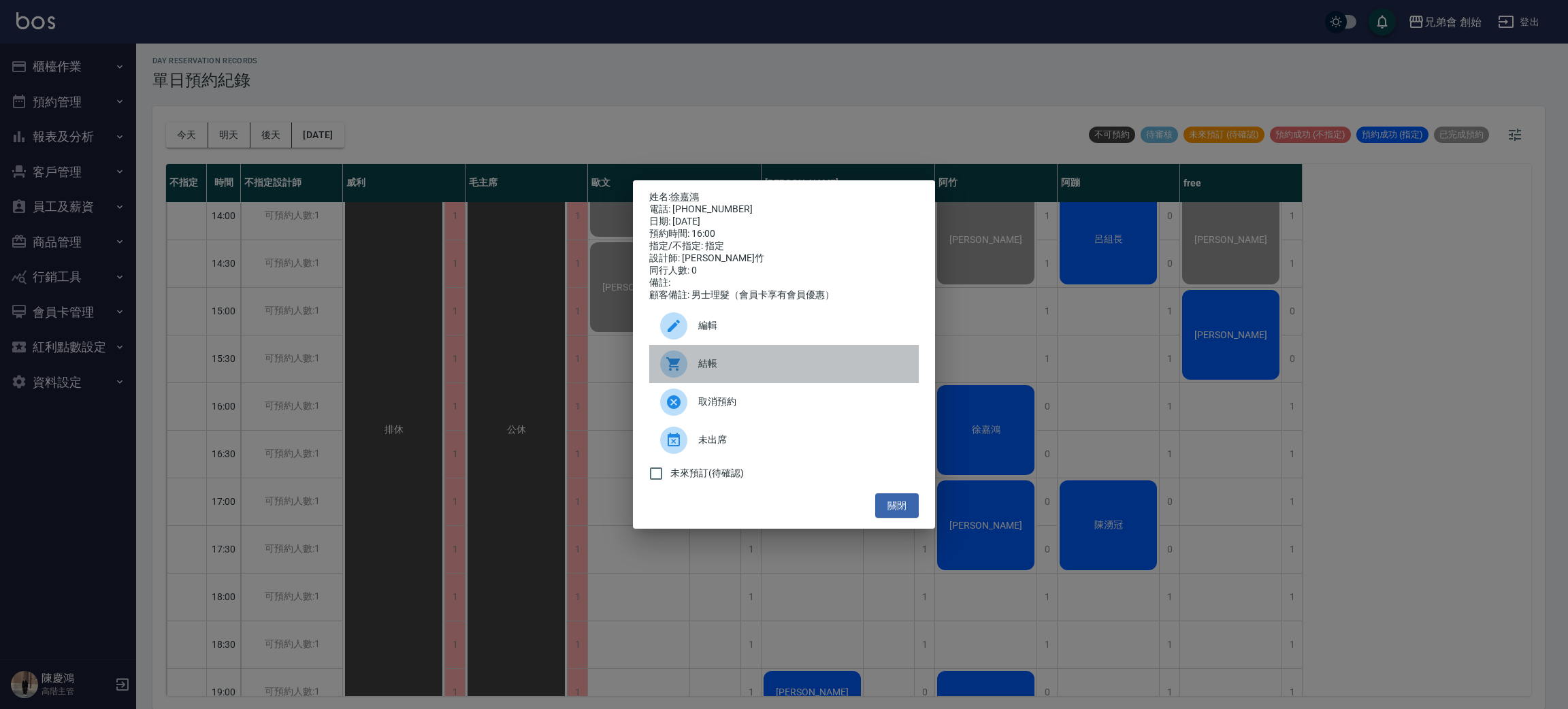
click at [717, 370] on span "結帳" at bounding box center [803, 364] width 209 height 15
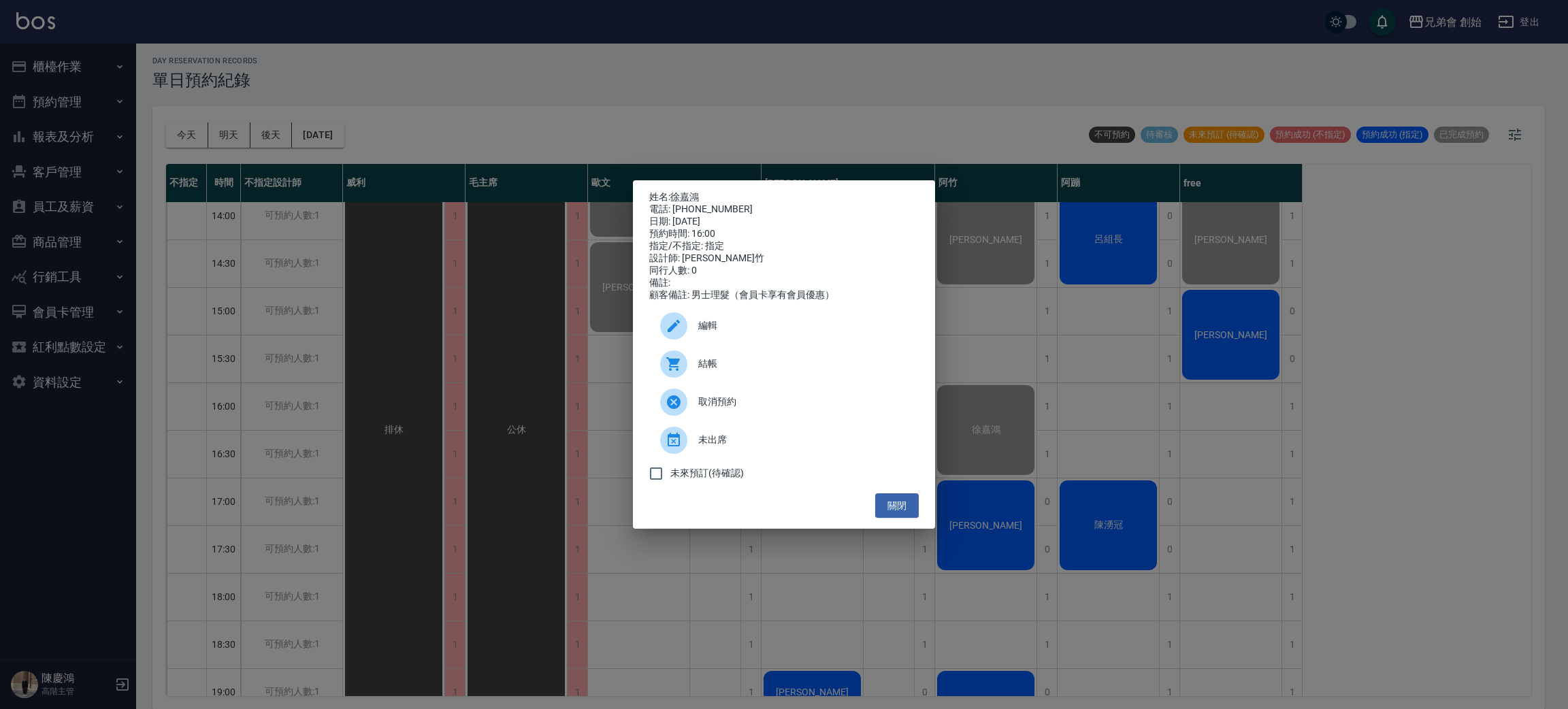
click at [1386, 459] on div "姓名: 徐嘉鴻 電話: 0903586115 日期: 2025/09/13 預約時間: 16:00 指定/不指定: 指定 設計師: 阿竹 同行人數: 0 備註…" at bounding box center [784, 354] width 1568 height 709
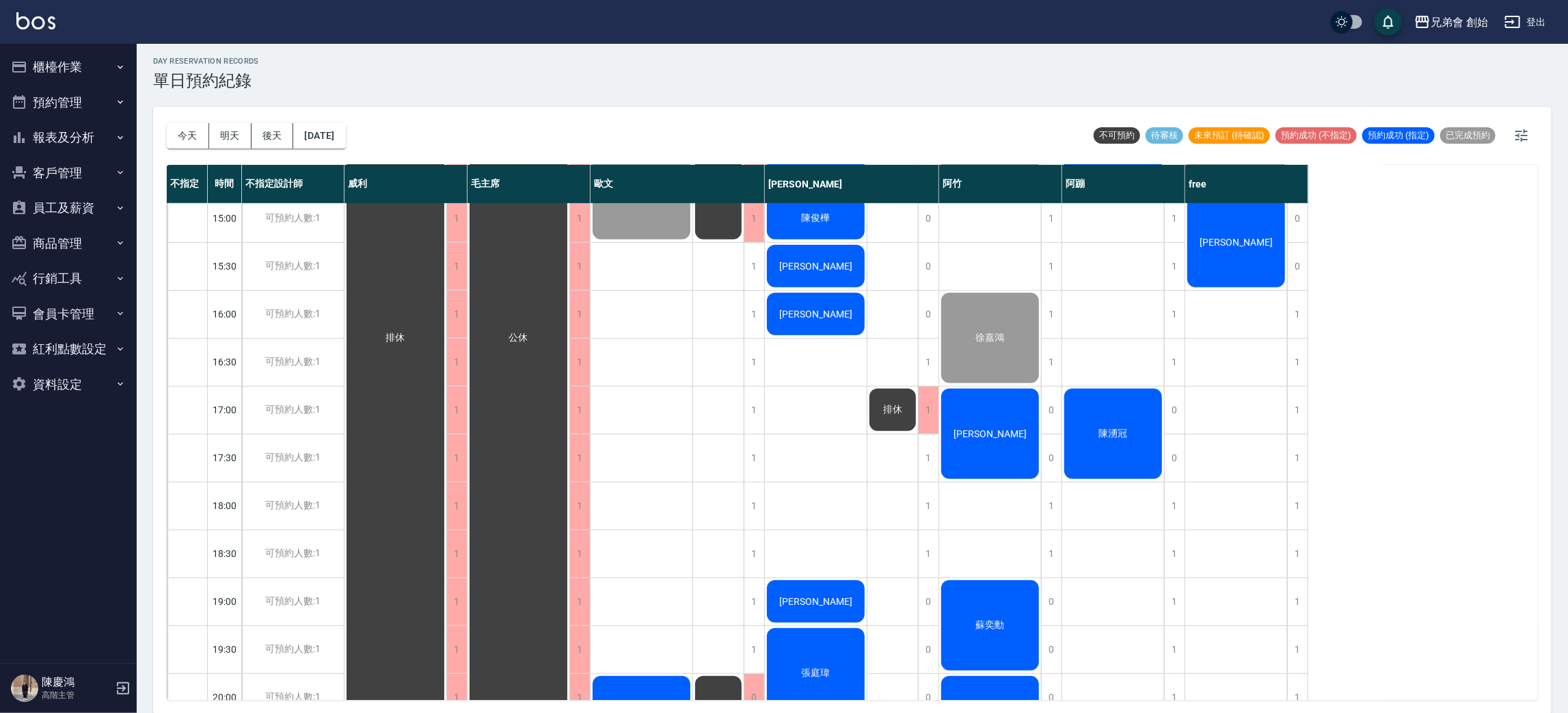
scroll to position [584, 0]
click at [749, 311] on div "1" at bounding box center [754, 313] width 20 height 47
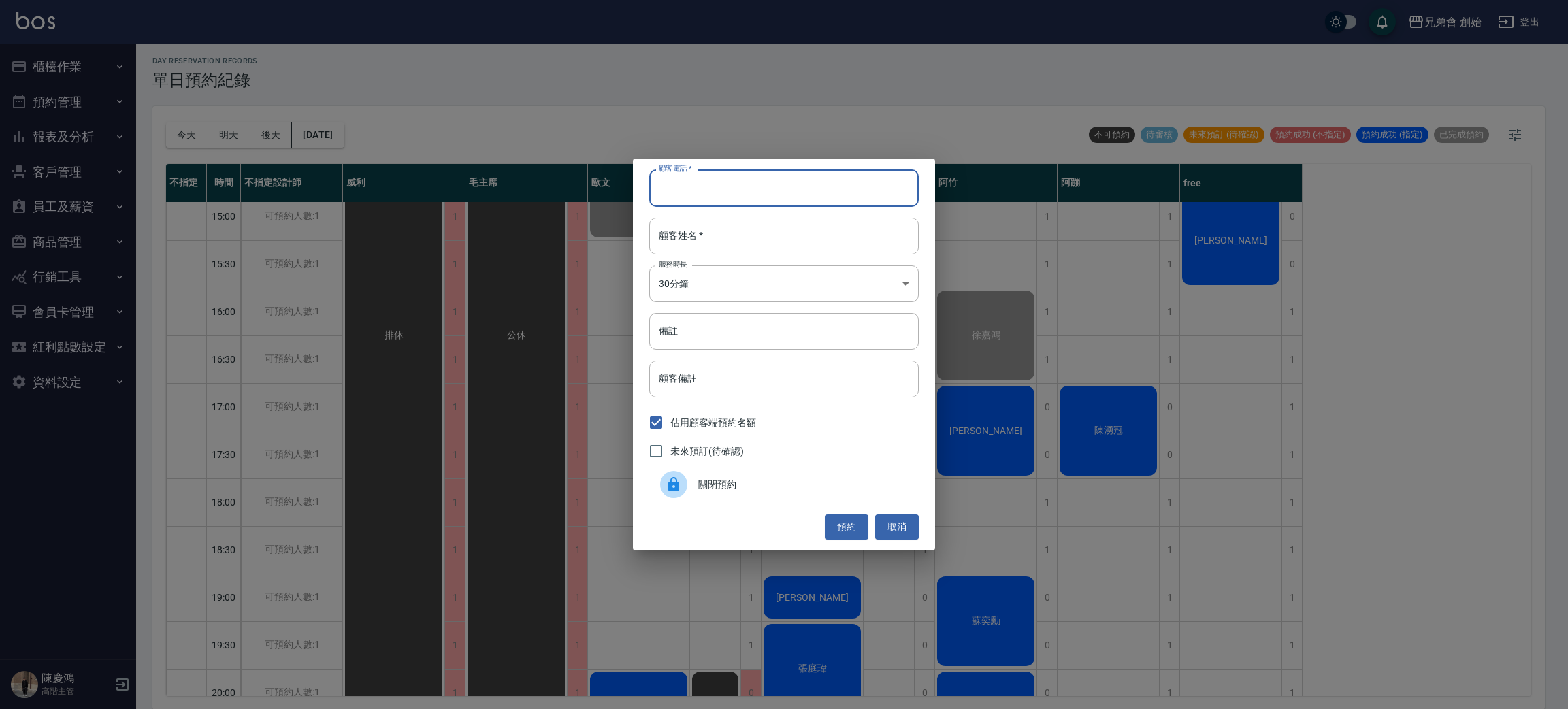
click at [660, 175] on input "顧客電話   *" at bounding box center [784, 188] width 270 height 37
type input "890320356"
click at [728, 240] on input "顧客姓名   *" at bounding box center [784, 236] width 270 height 37
type input "老外"
click at [689, 285] on body "兄弟會 創始 登出 櫃檯作業 打帳單 帳單列表 掛單列表 座位開單 營業儀表板 現金收支登錄 高階收支登錄 材料自購登錄 每日結帳 排班表 現場電腦打卡 掃碼…" at bounding box center [784, 352] width 1568 height 713
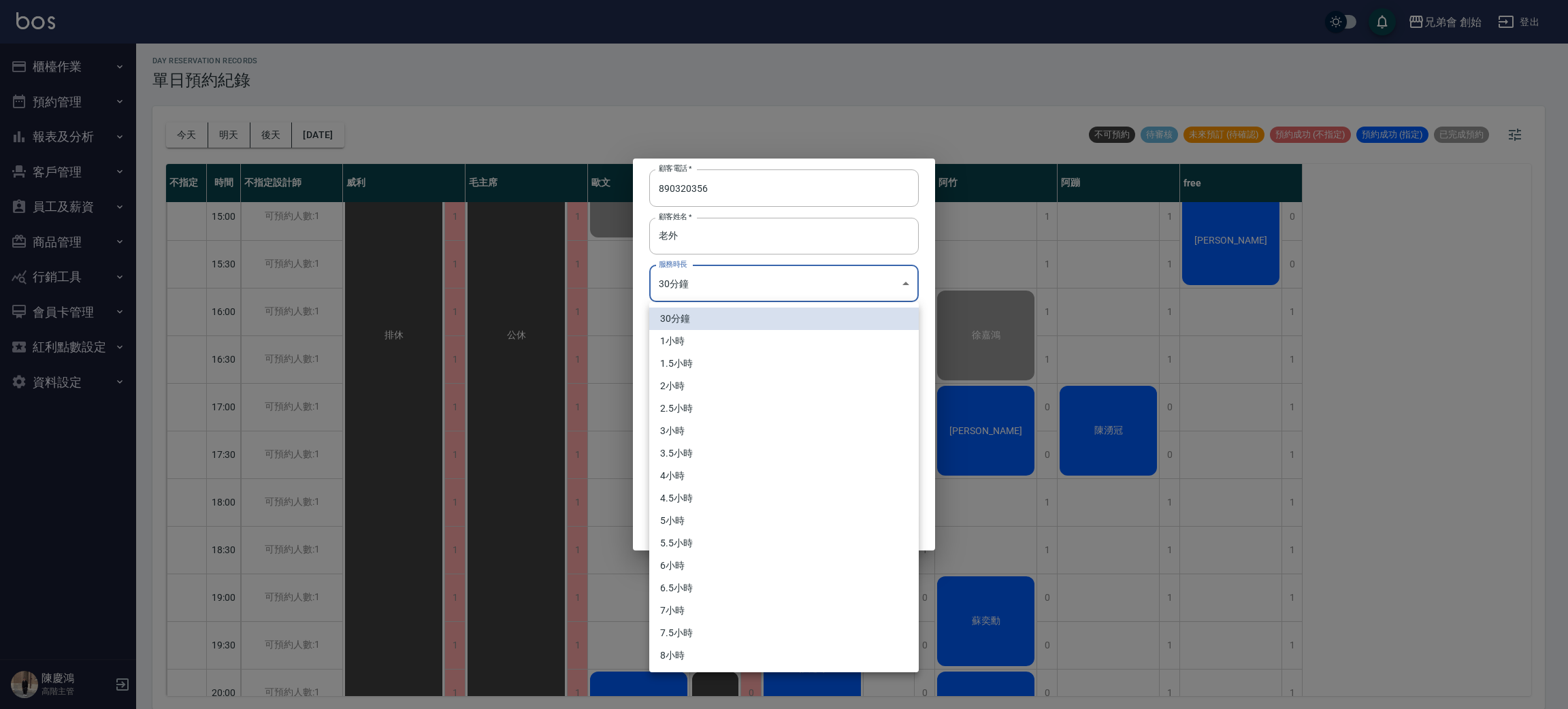
click at [687, 332] on li "1小時" at bounding box center [784, 341] width 270 height 22
type input "2"
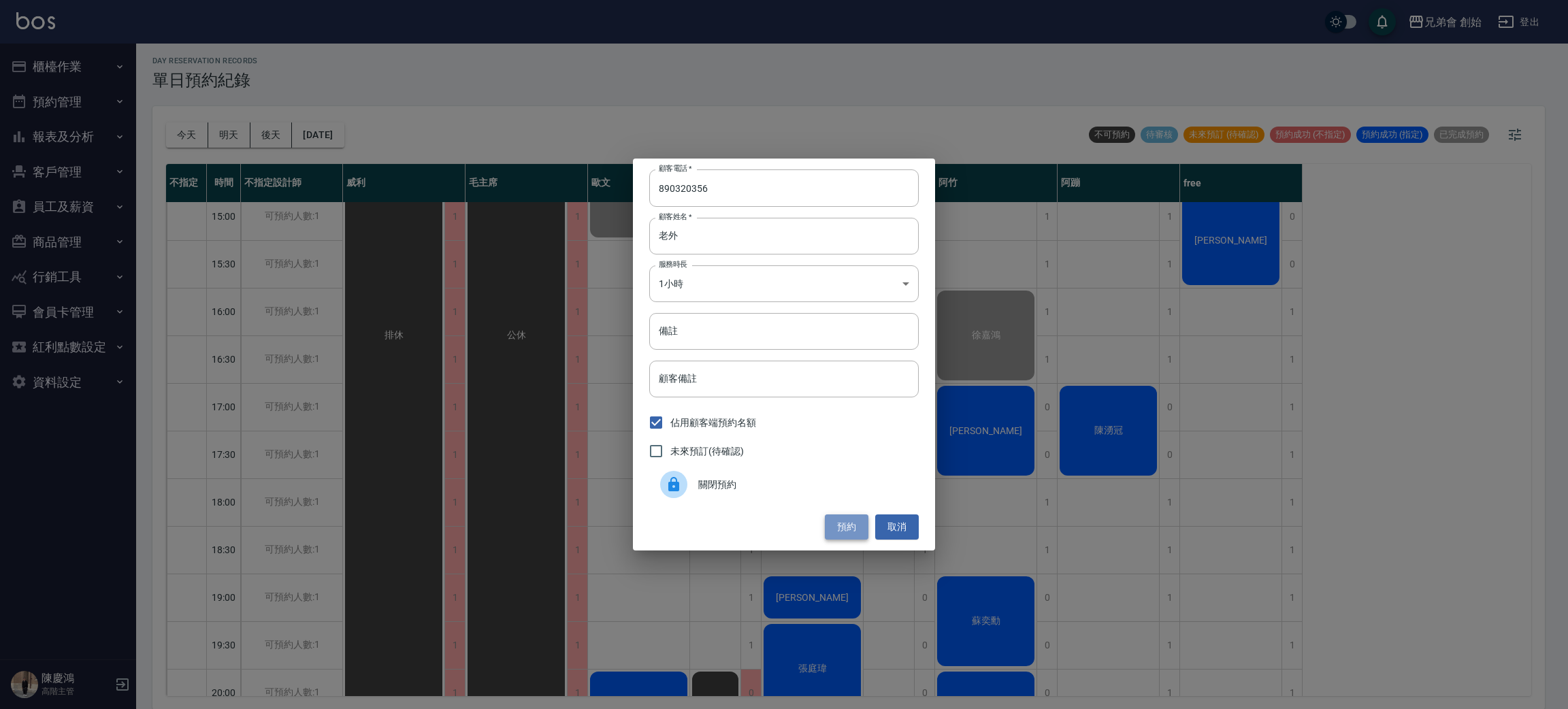
click at [851, 530] on button "預約" at bounding box center [846, 526] width 43 height 25
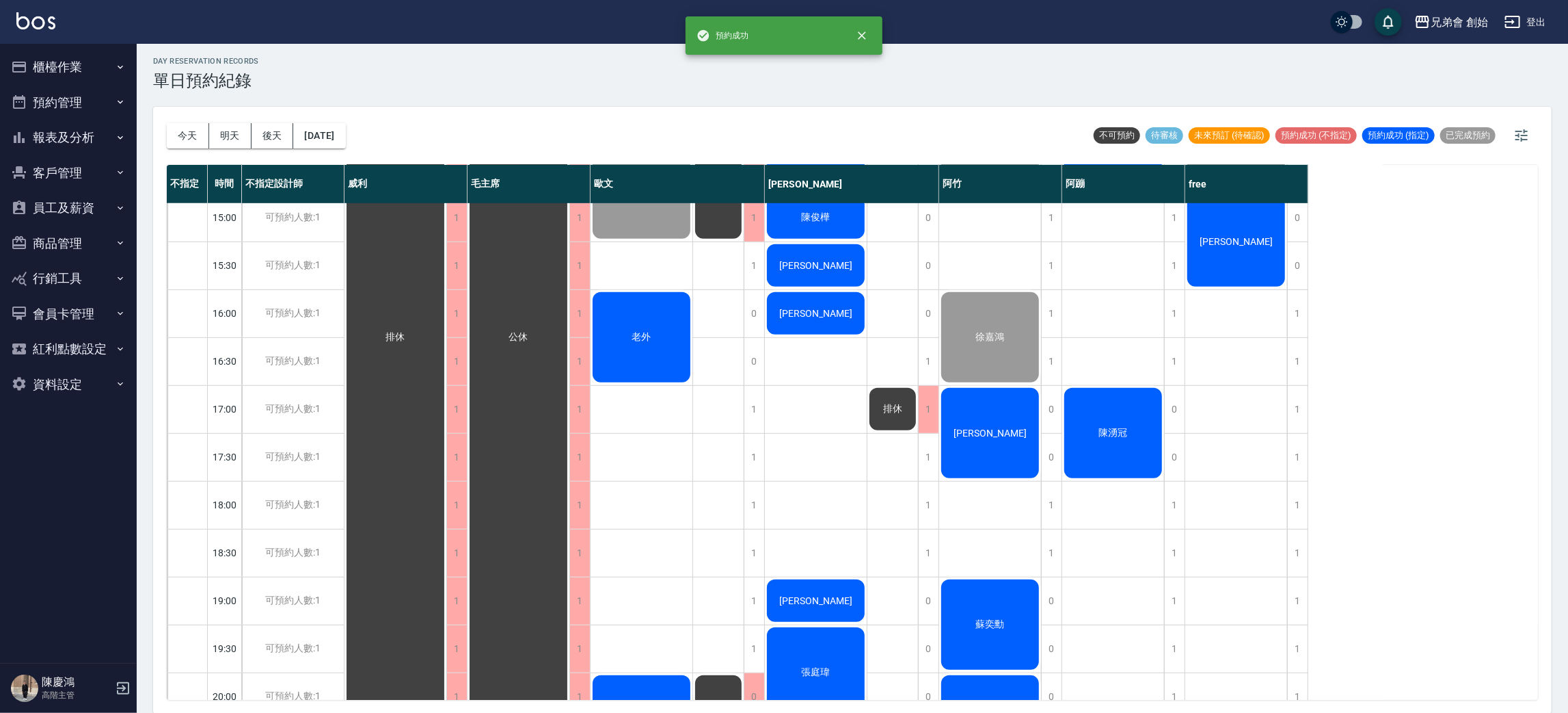
click at [643, 322] on div "老外" at bounding box center [642, 337] width 102 height 94
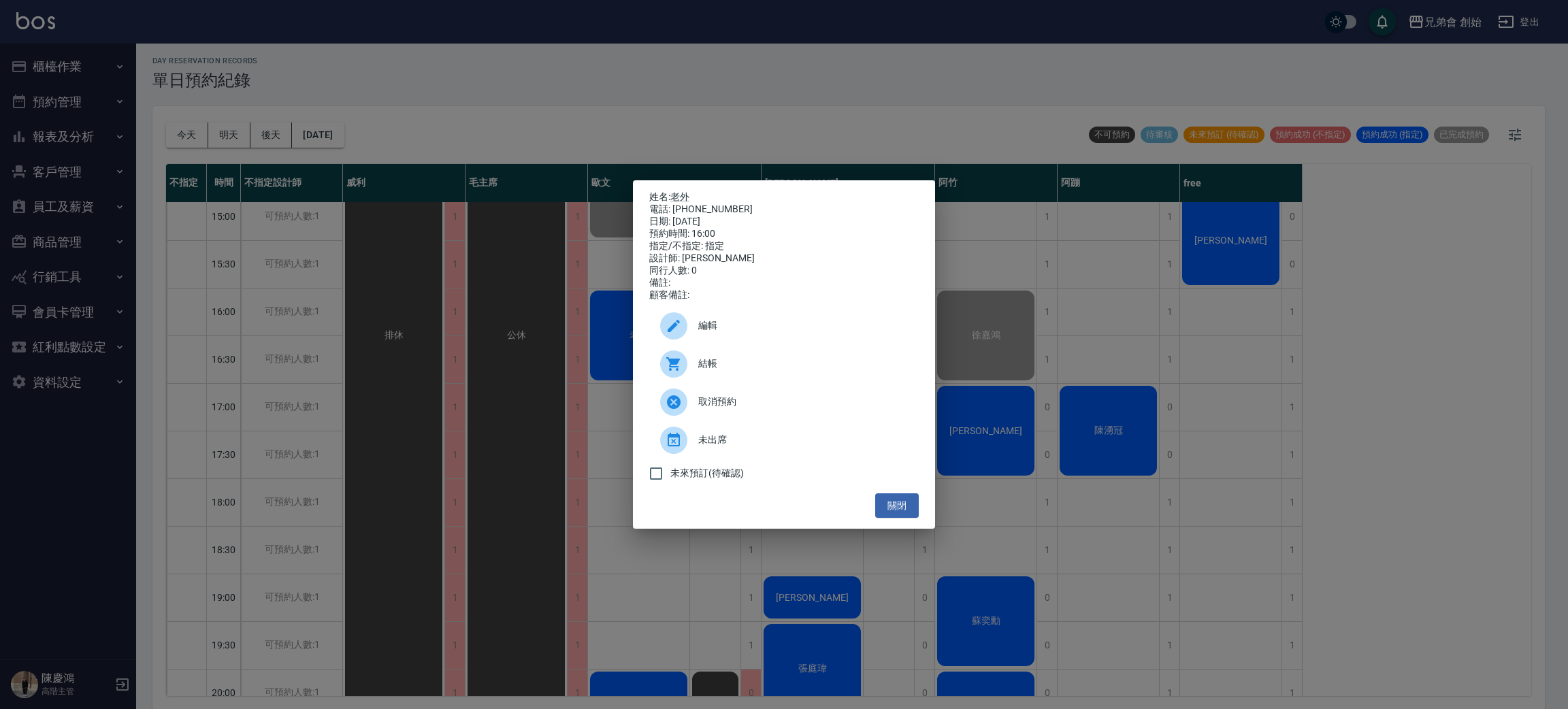
click at [699, 365] on span "結帳" at bounding box center [803, 364] width 209 height 15
click at [473, 60] on div "姓名: 老外 電話: 890320356 日期: 2025/09/13 預約時間: 16:00 指定/不指定: 指定 設計師: 歐文 同行人數: 0 備註: …" at bounding box center [784, 354] width 1568 height 709
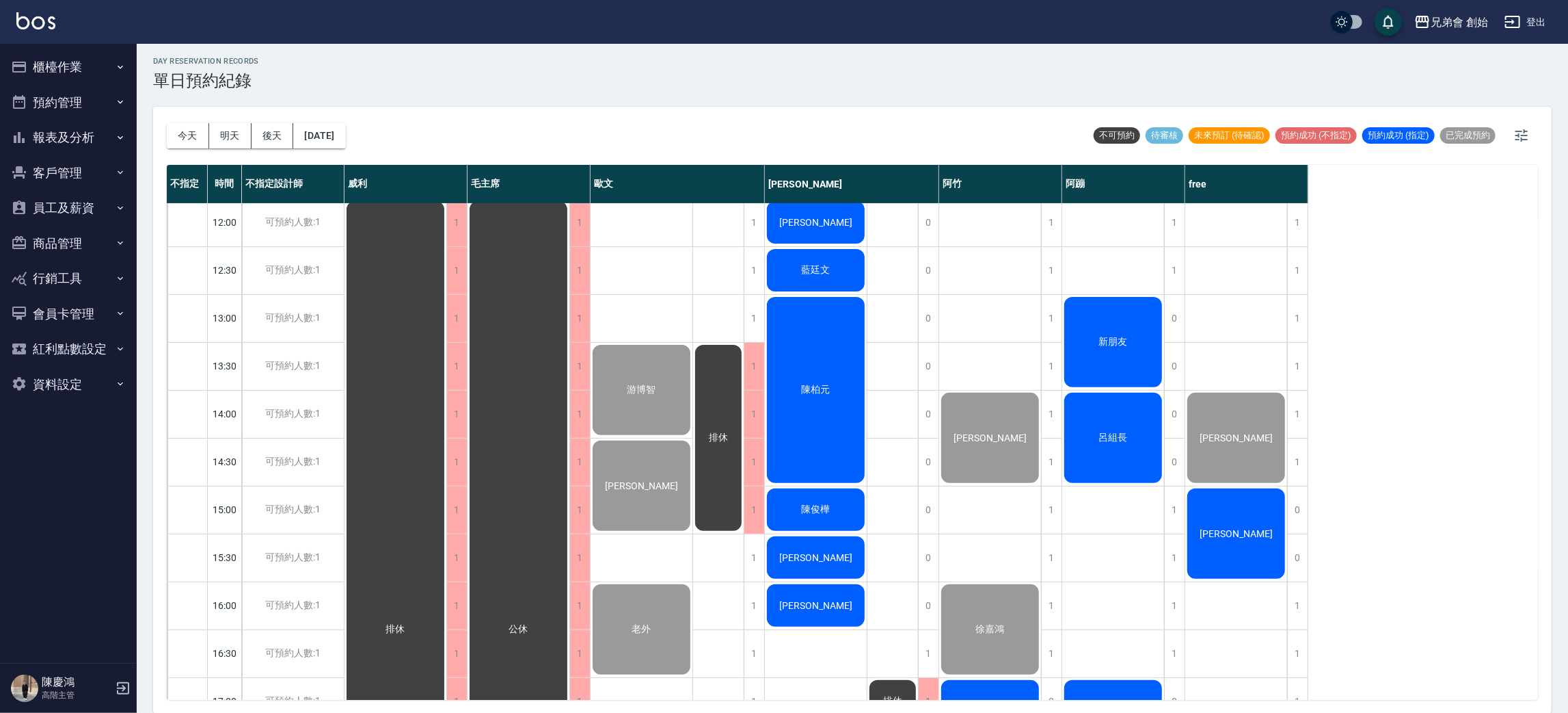
scroll to position [703, 0]
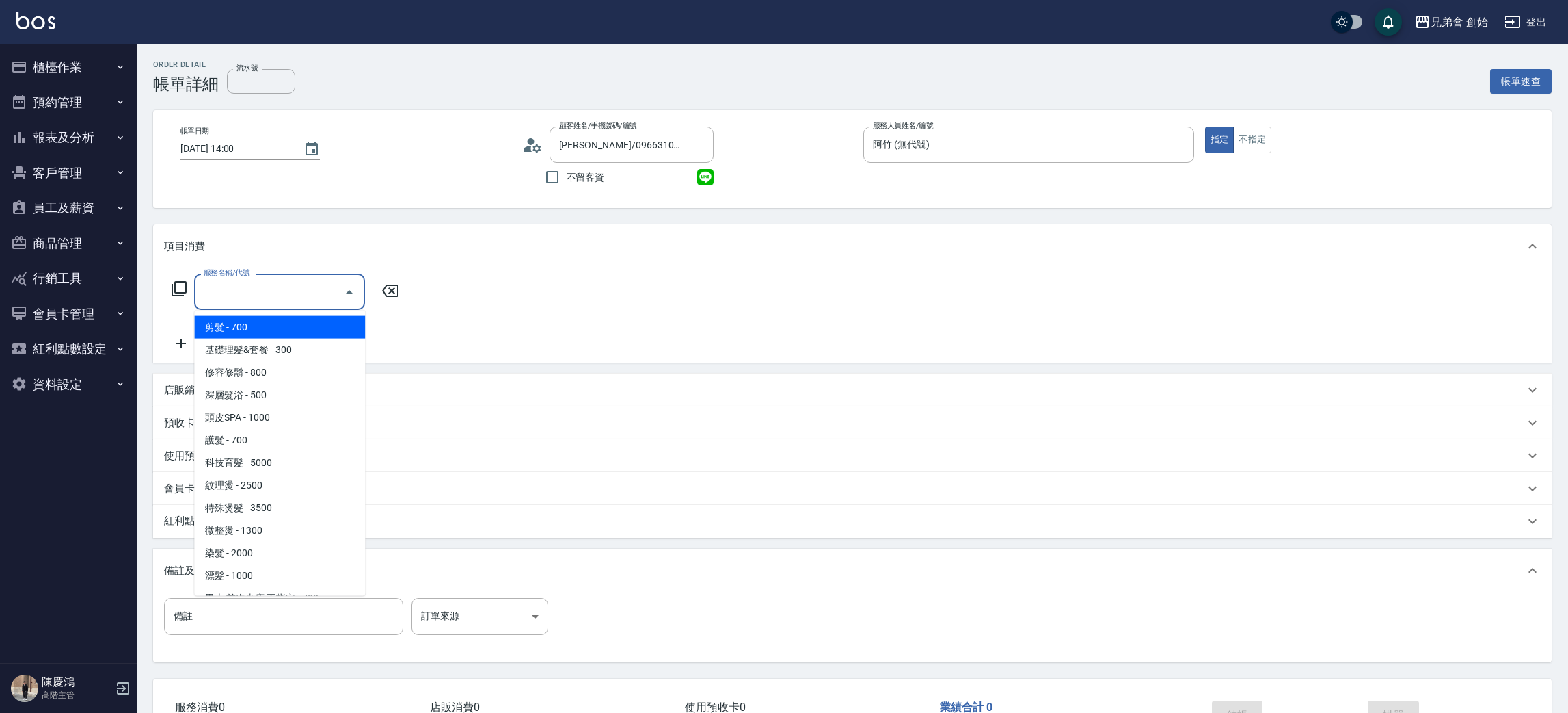
click at [285, 324] on span "剪髮 - 700" at bounding box center [279, 327] width 171 height 22
type input "剪髮(A01)"
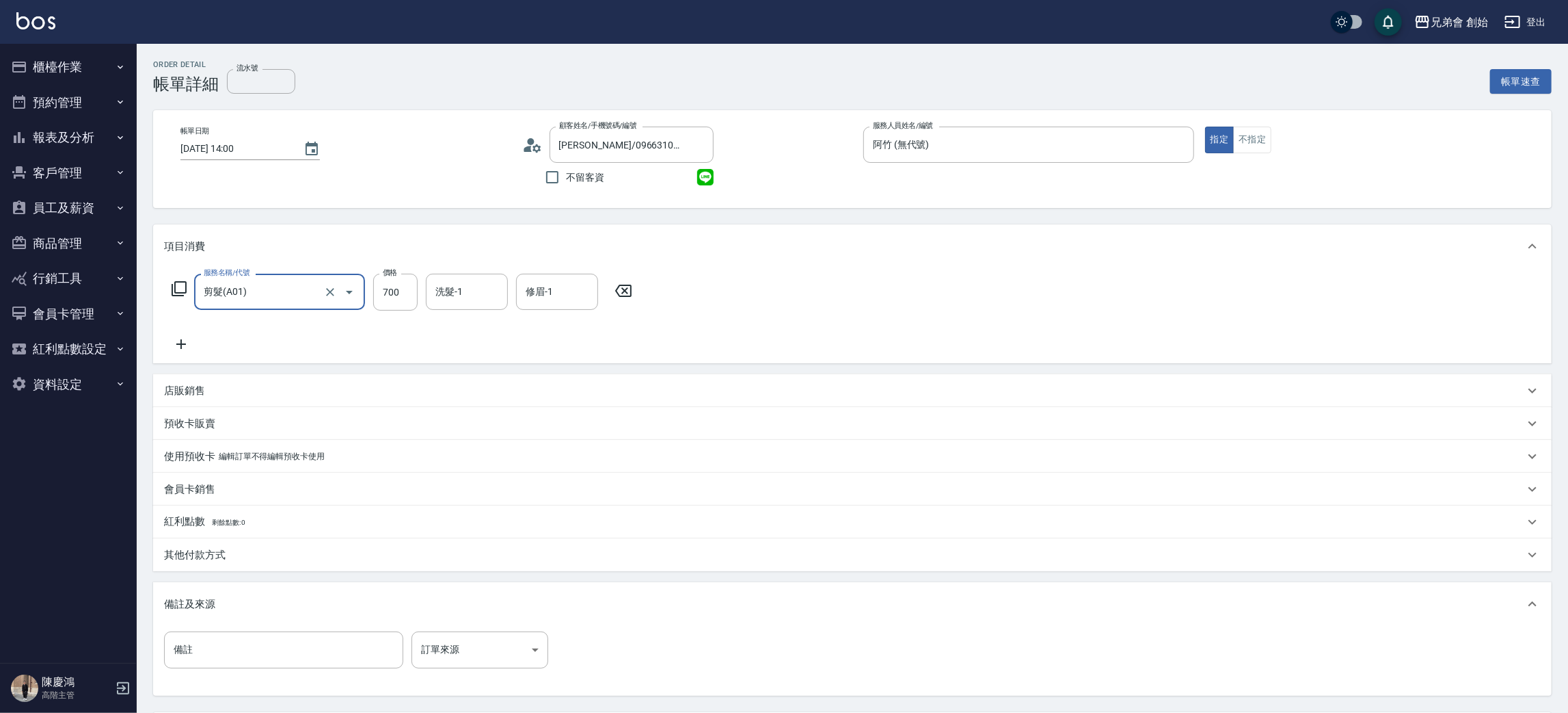
scroll to position [102, 0]
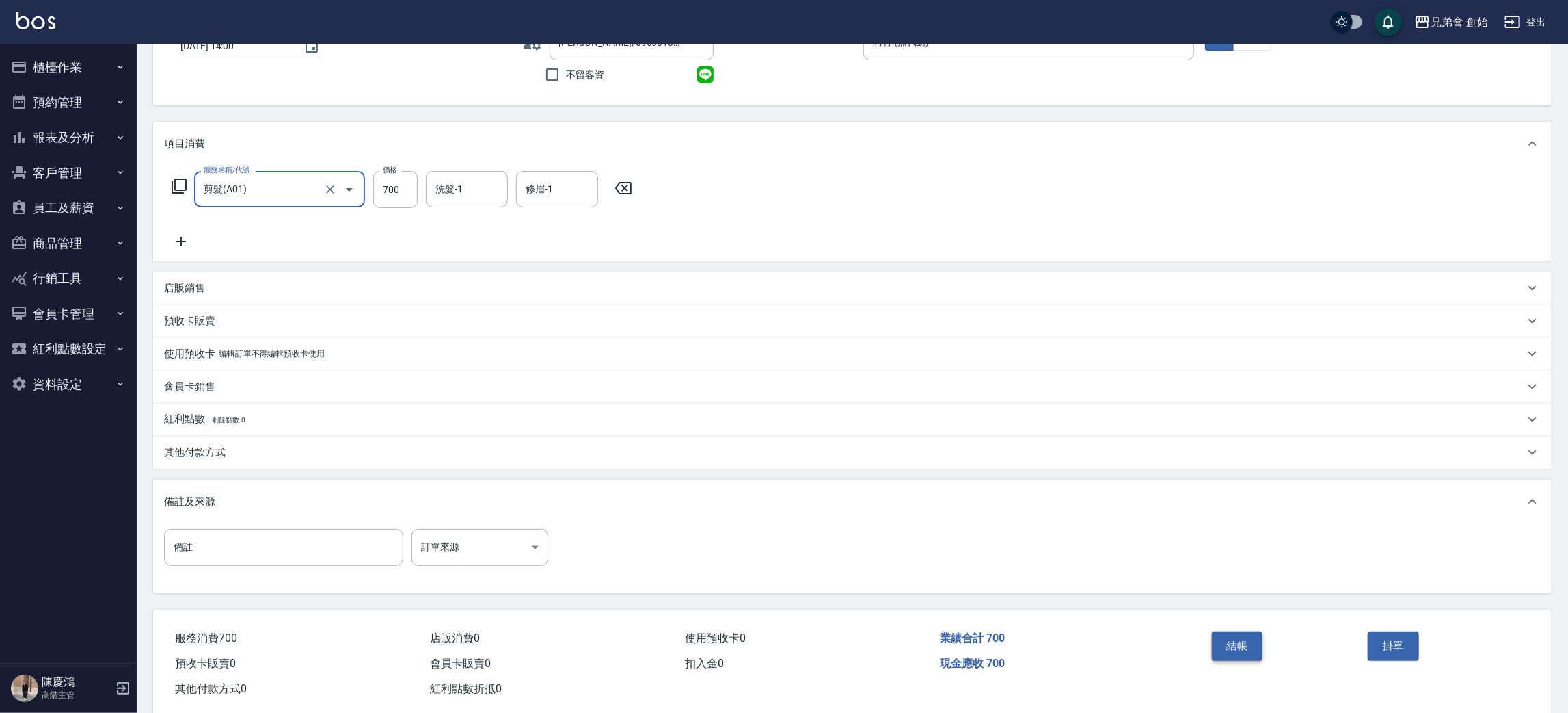
click at [1244, 656] on button "結帳" at bounding box center [1238, 646] width 52 height 29
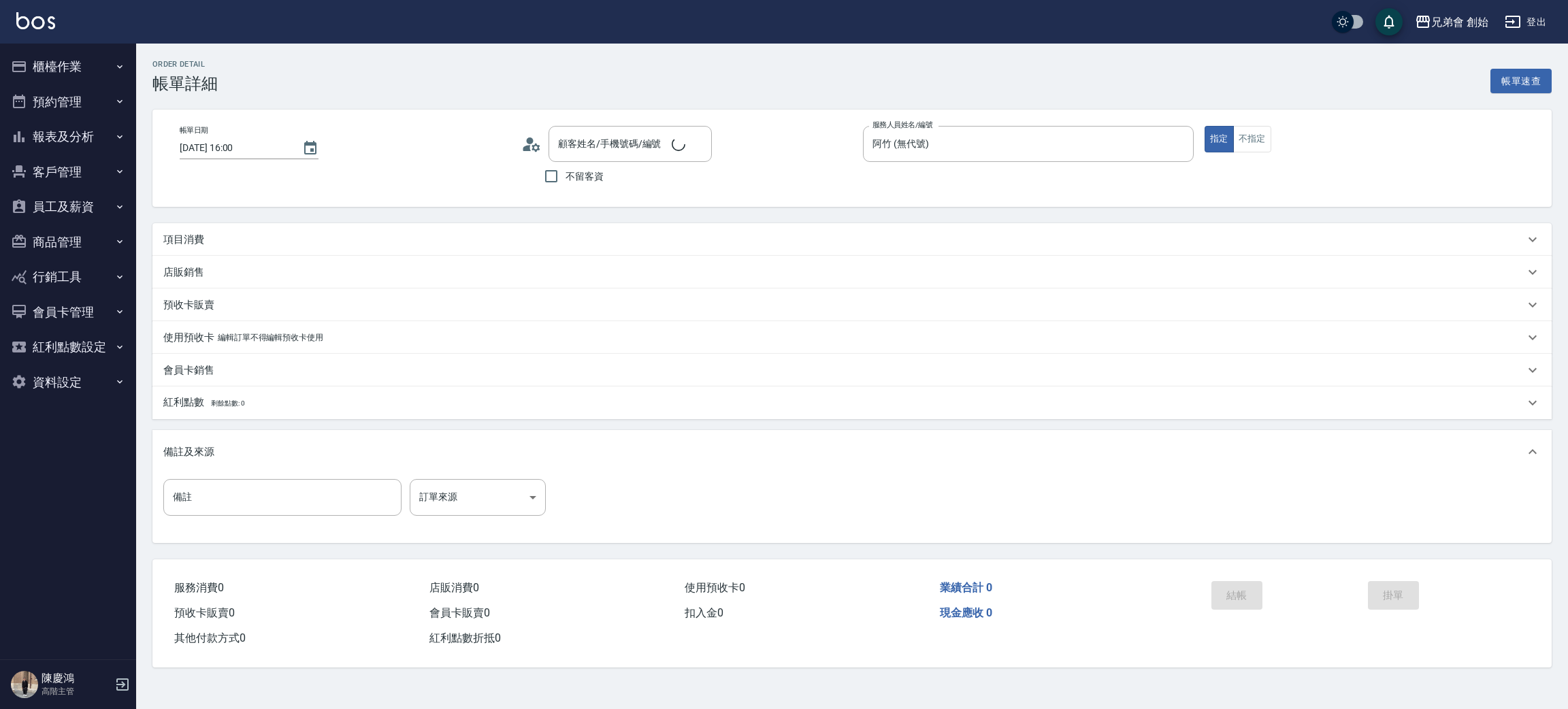
type input "[DATE] 16:00"
type input "阿竹 (無代號)"
click at [215, 243] on div "項目消費" at bounding box center [843, 240] width 1361 height 15
type input "[PERSON_NAME]/0903586115/null"
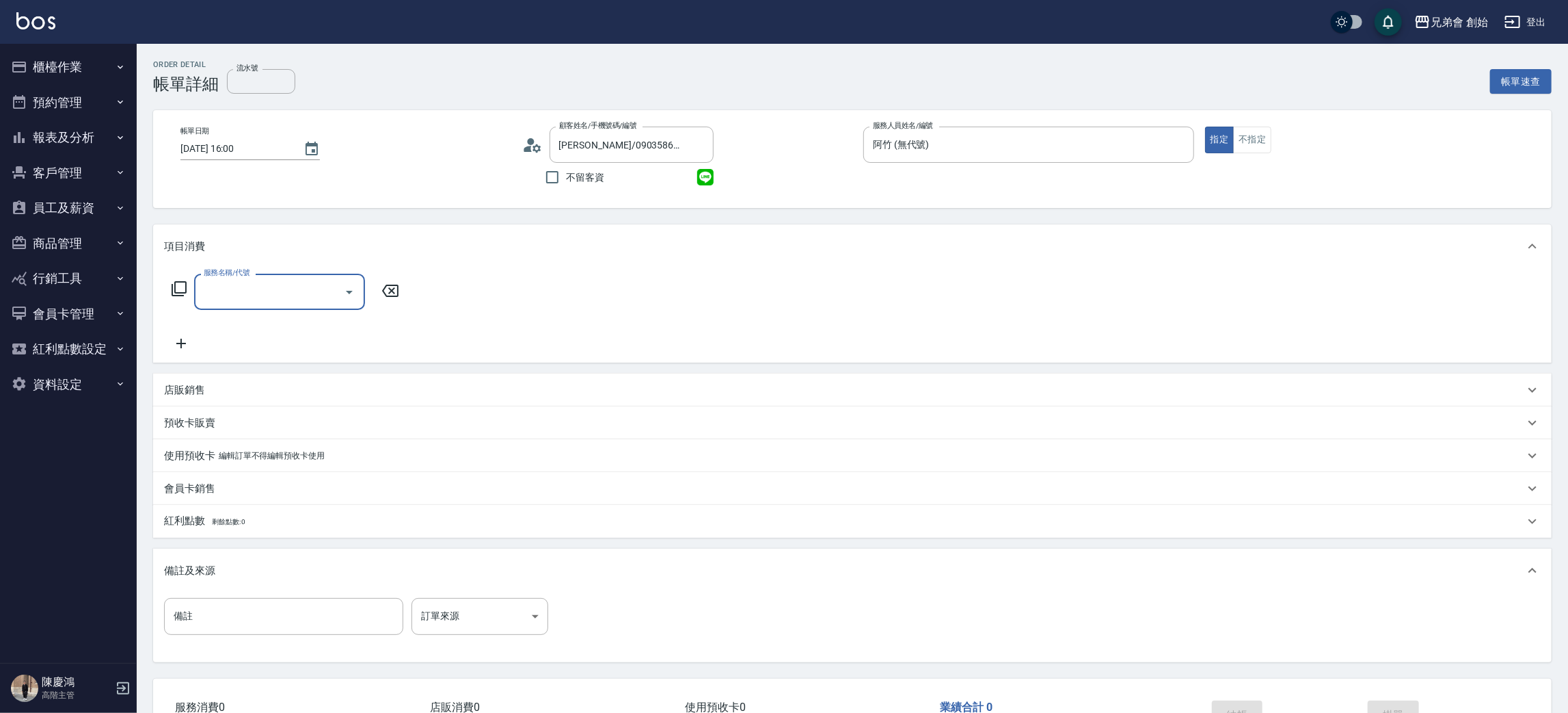
click at [268, 285] on input "服務名稱/代號" at bounding box center [269, 291] width 138 height 24
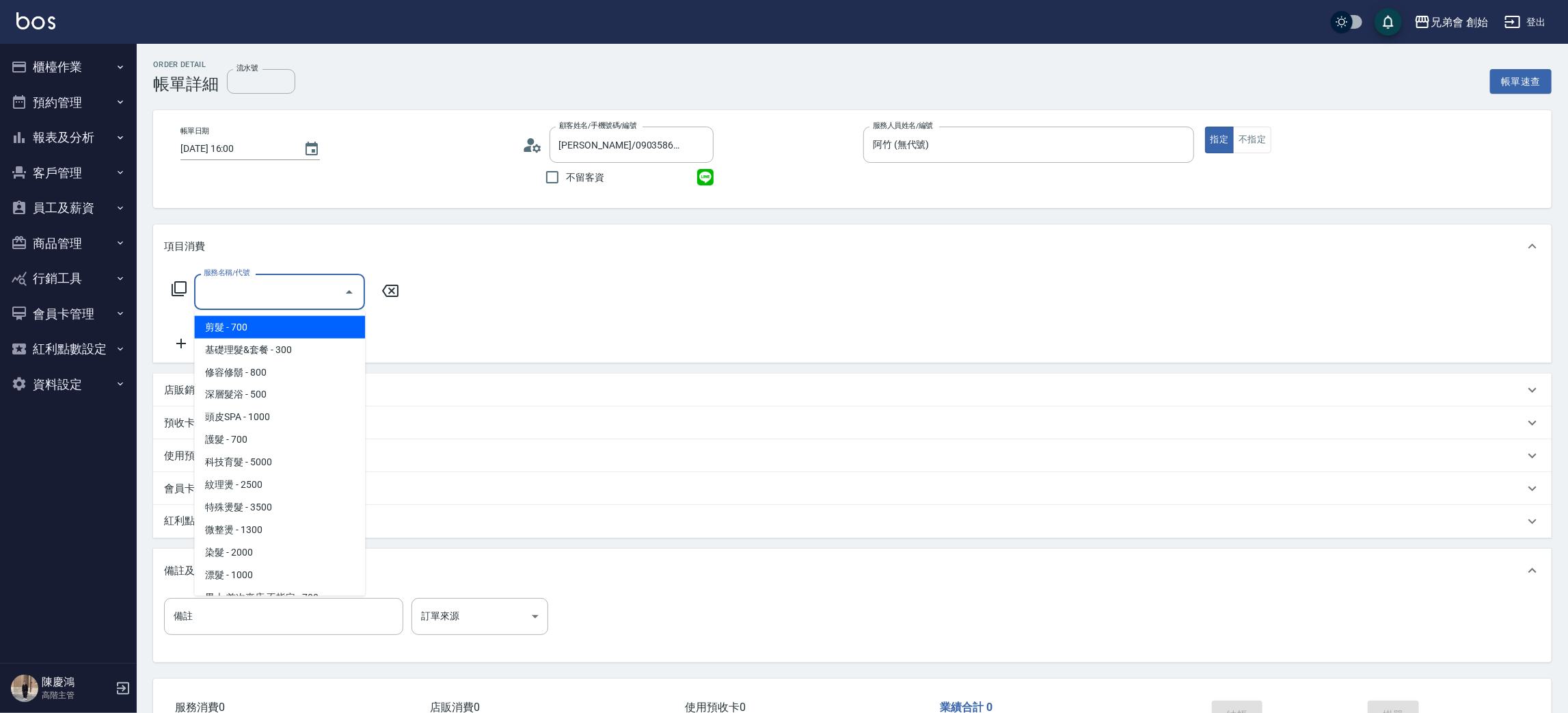
click at [284, 322] on span "剪髮 - 700" at bounding box center [279, 327] width 171 height 22
type input "剪髮(A01)"
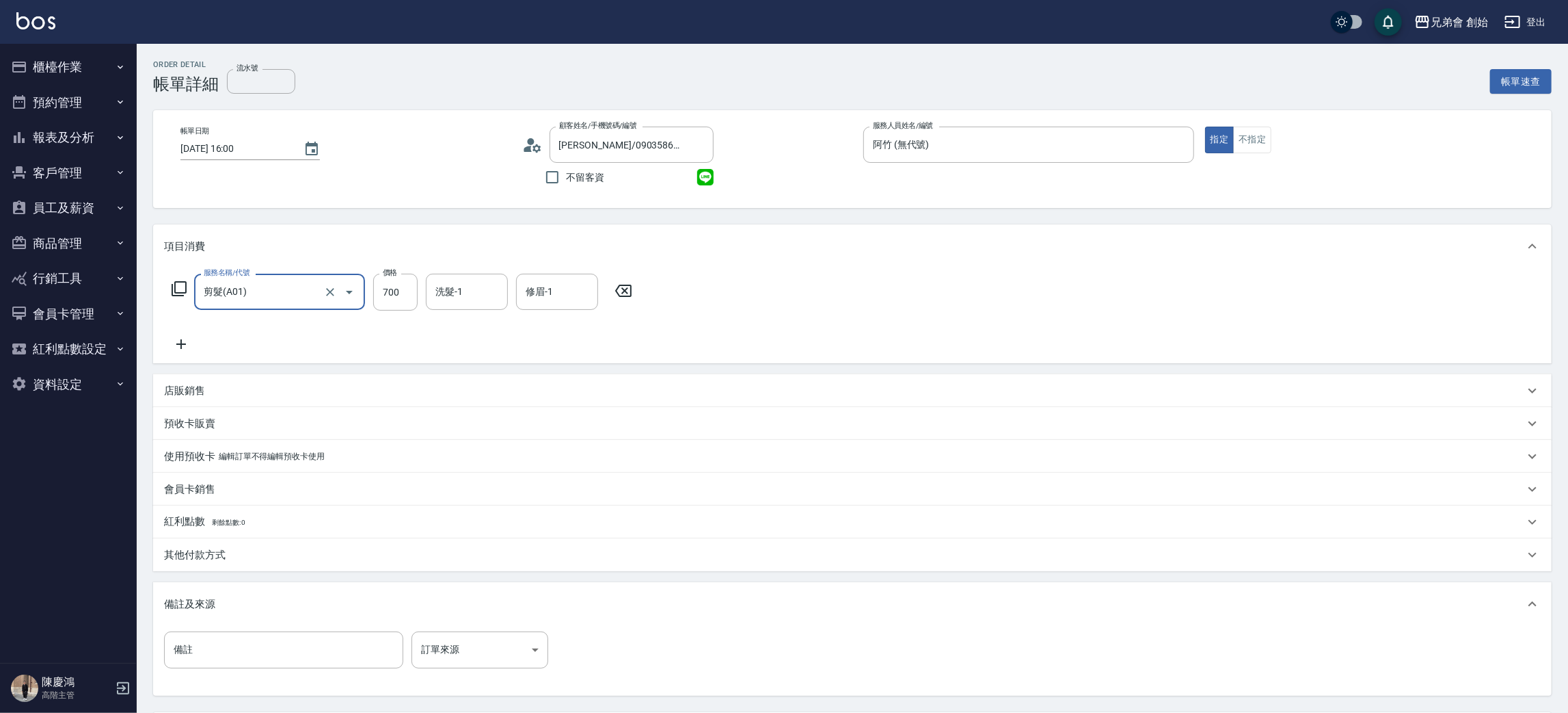
scroll to position [128, 0]
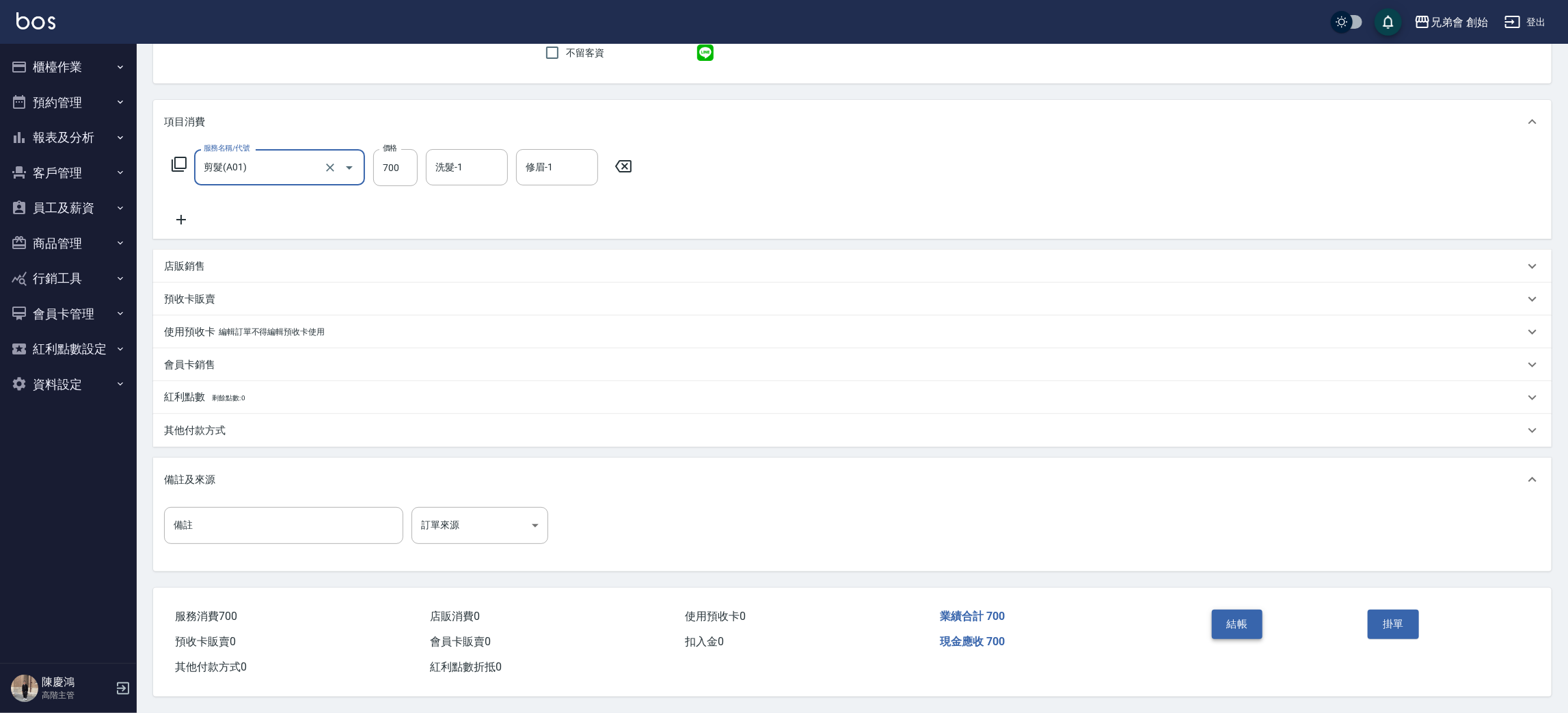
click at [1232, 613] on button "結帳" at bounding box center [1238, 624] width 52 height 29
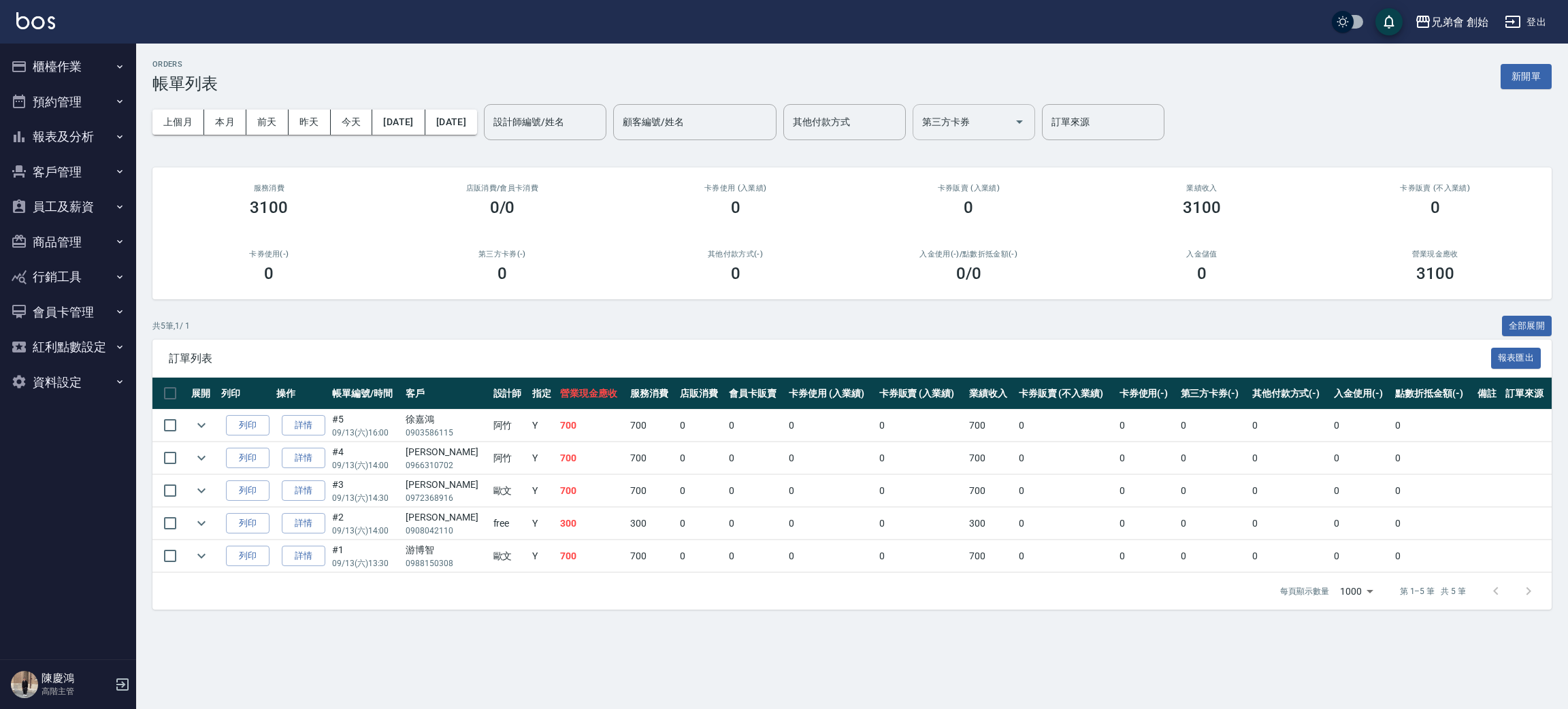
click at [973, 126] on div "第三方卡券" at bounding box center [973, 121] width 122 height 36
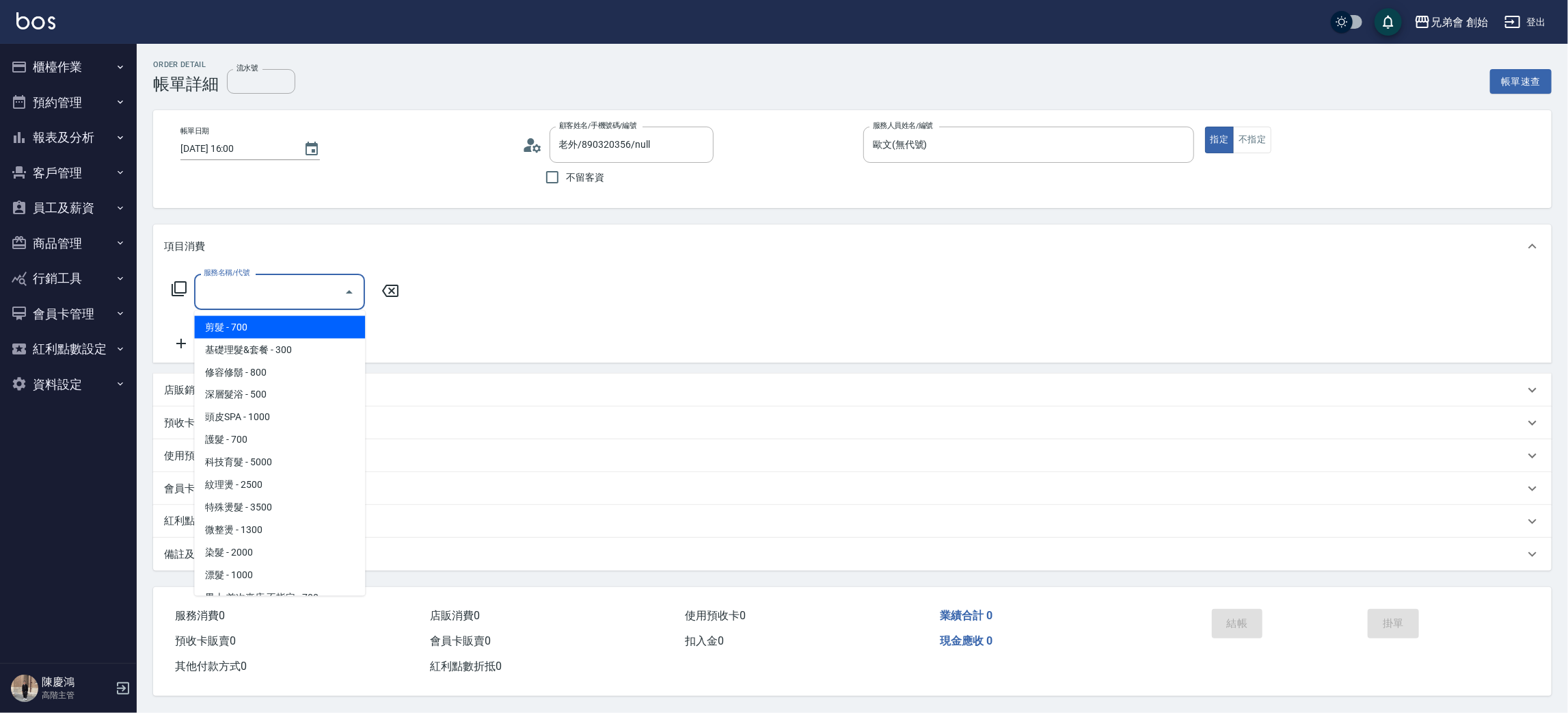
click at [248, 301] on input "服務名稱/代號" at bounding box center [269, 291] width 138 height 24
click at [257, 322] on span "剪髮 - 700" at bounding box center [279, 327] width 171 height 22
type input "剪髮(A01)"
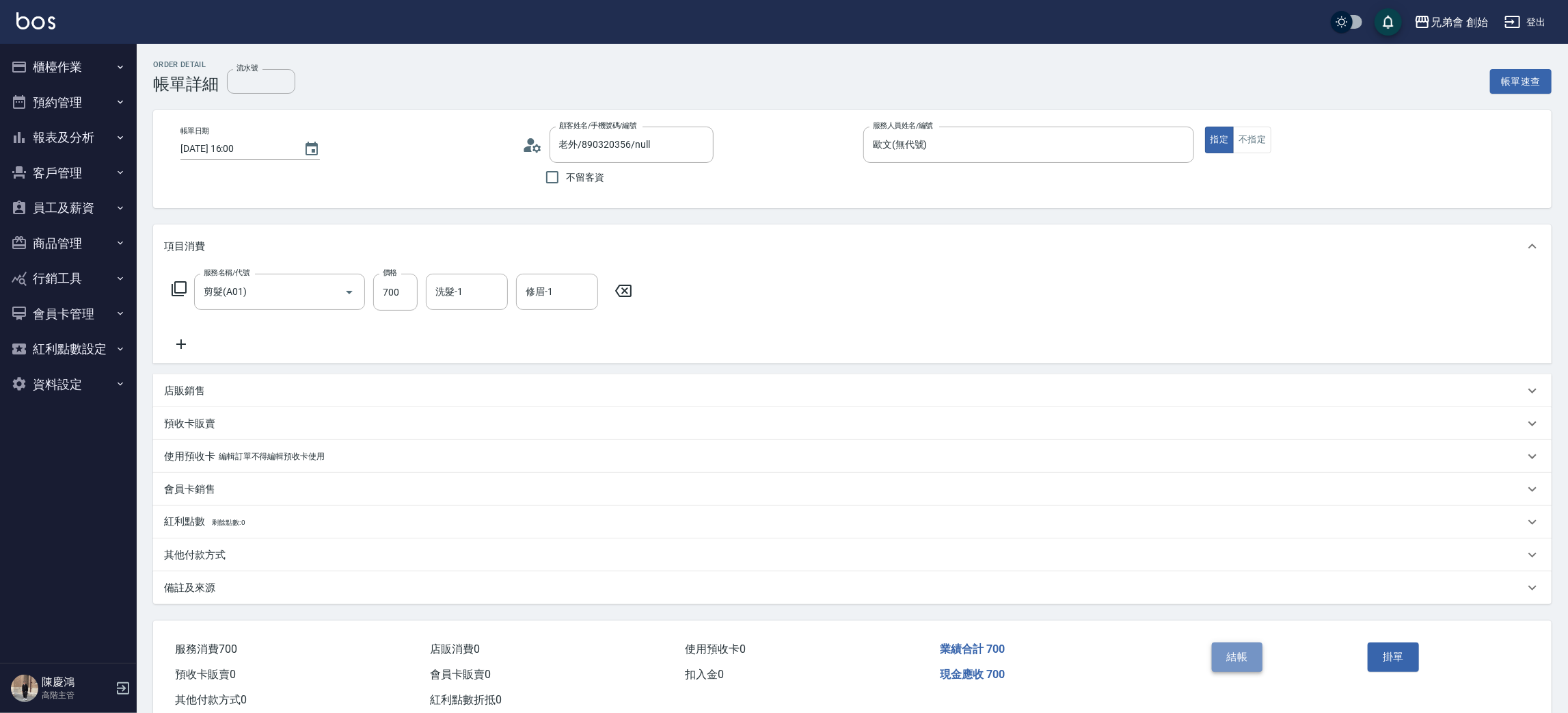
click at [1245, 658] on button "結帳" at bounding box center [1238, 656] width 52 height 29
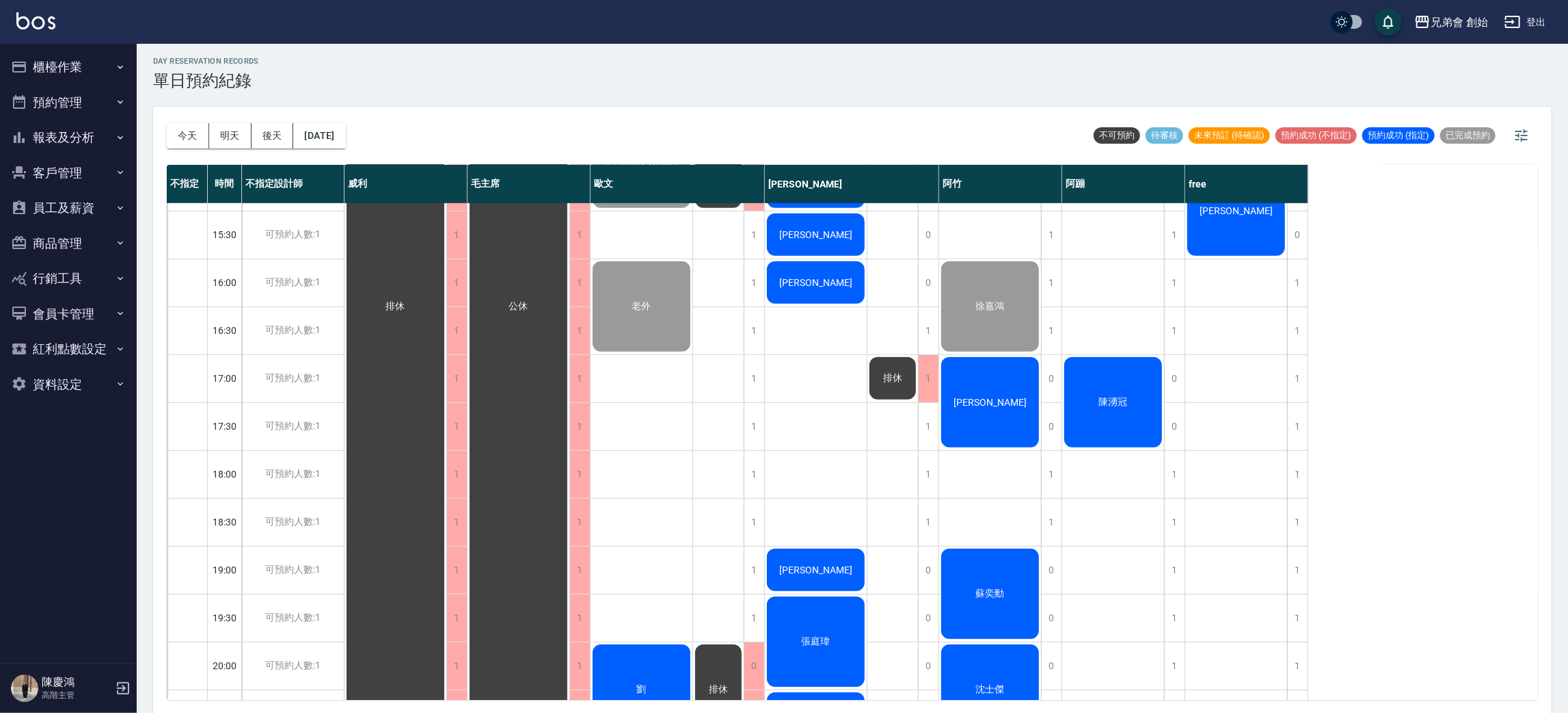
scroll to position [821, 0]
